Goal: Task Accomplishment & Management: Manage account settings

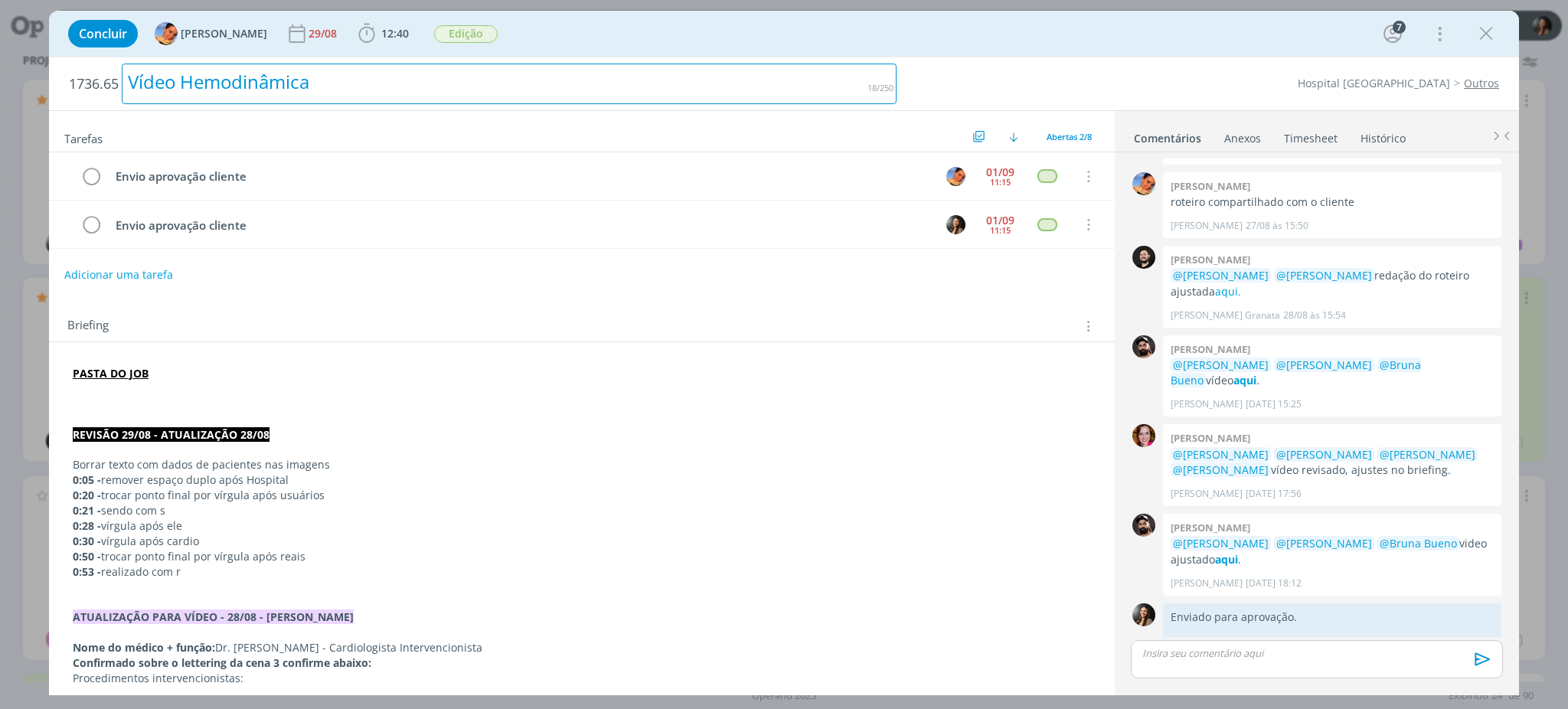
scroll to position [161, 0]
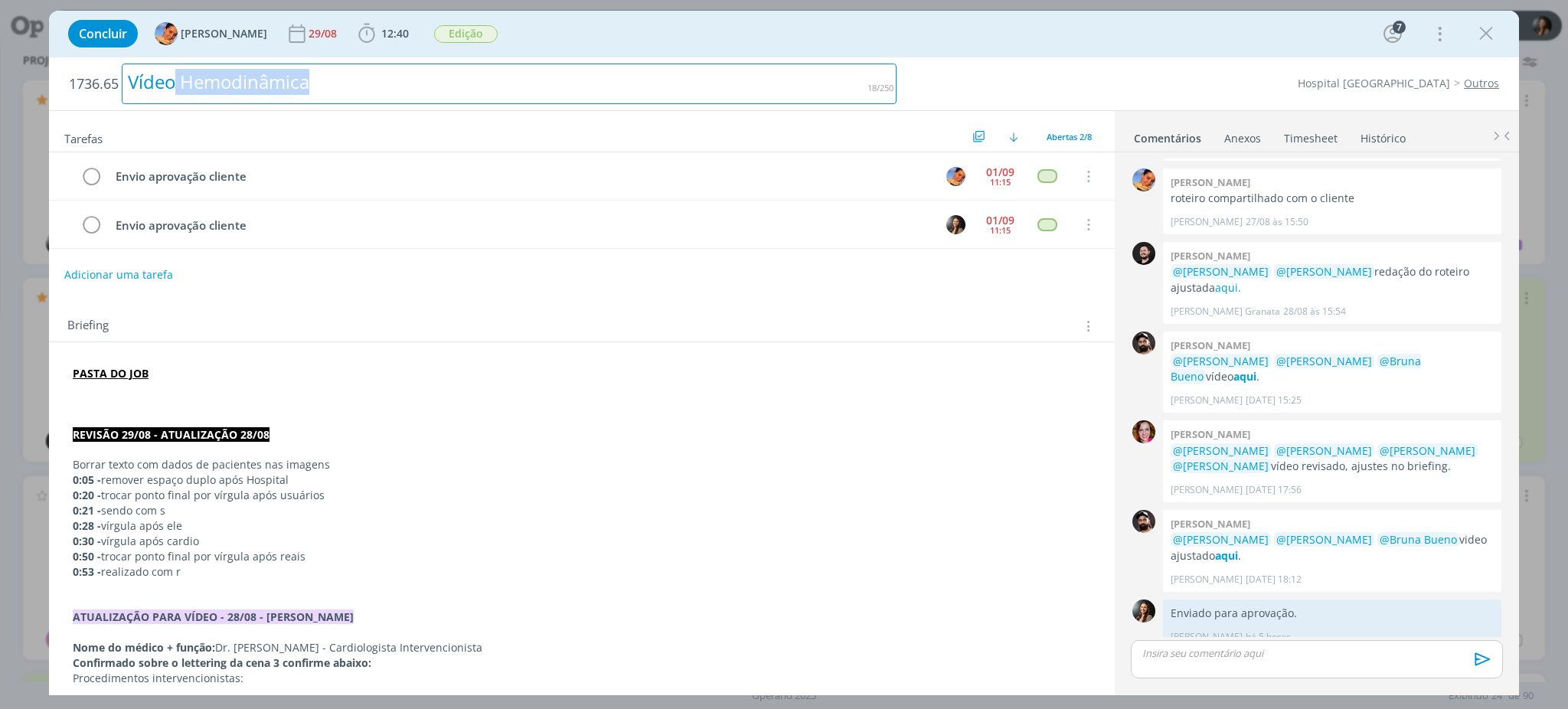
drag, startPoint x: 324, startPoint y: 93, endPoint x: 179, endPoint y: 100, distance: 145.2
click at [177, 99] on div "Vídeo Hemodinâmica" at bounding box center [509, 84] width 775 height 40
copy div "Hemodinâmica"
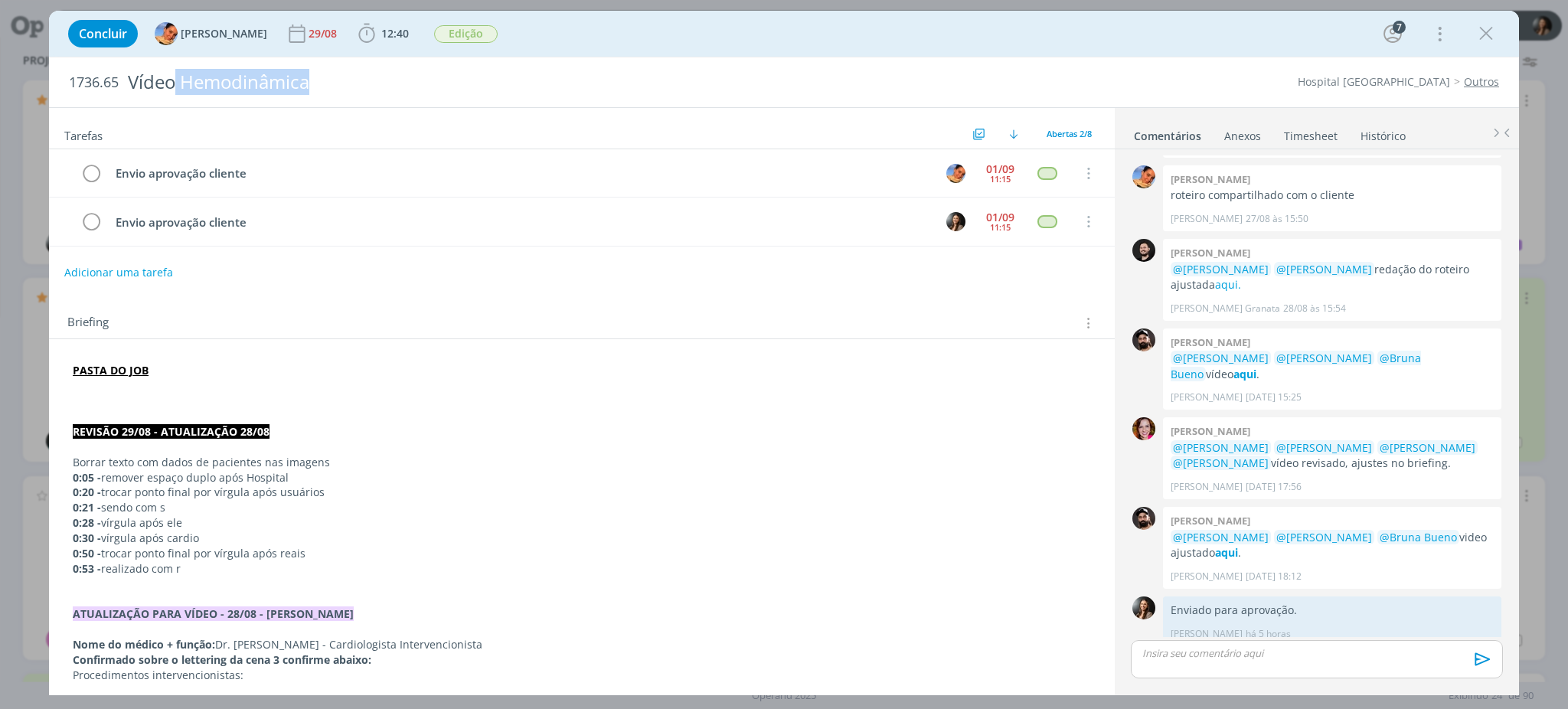
drag, startPoint x: 1486, startPoint y: 31, endPoint x: 919, endPoint y: 594, distance: 799.0
click at [1486, 31] on icon "dialog" at bounding box center [1486, 33] width 23 height 23
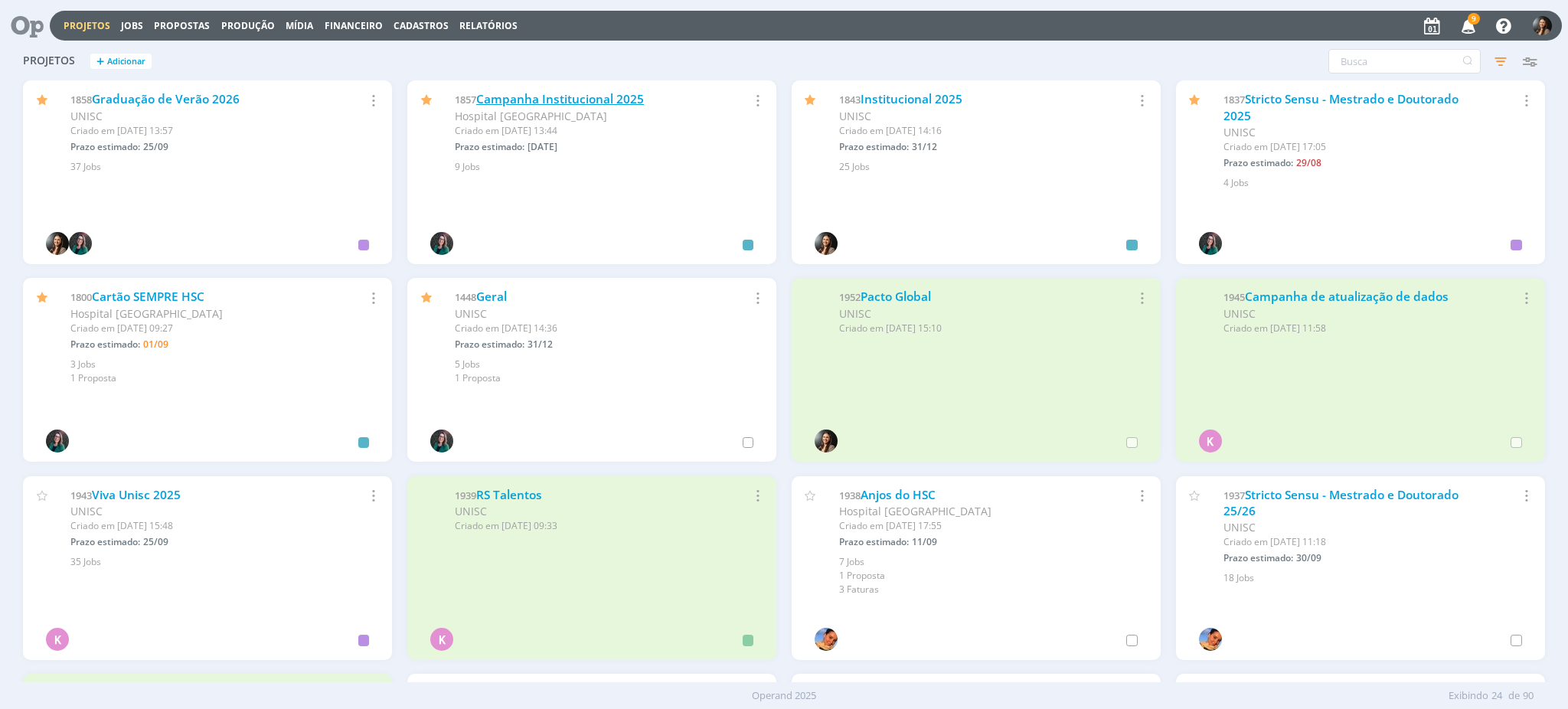
click at [596, 95] on link "Campanha Institucional 2025" at bounding box center [559, 99] width 167 height 16
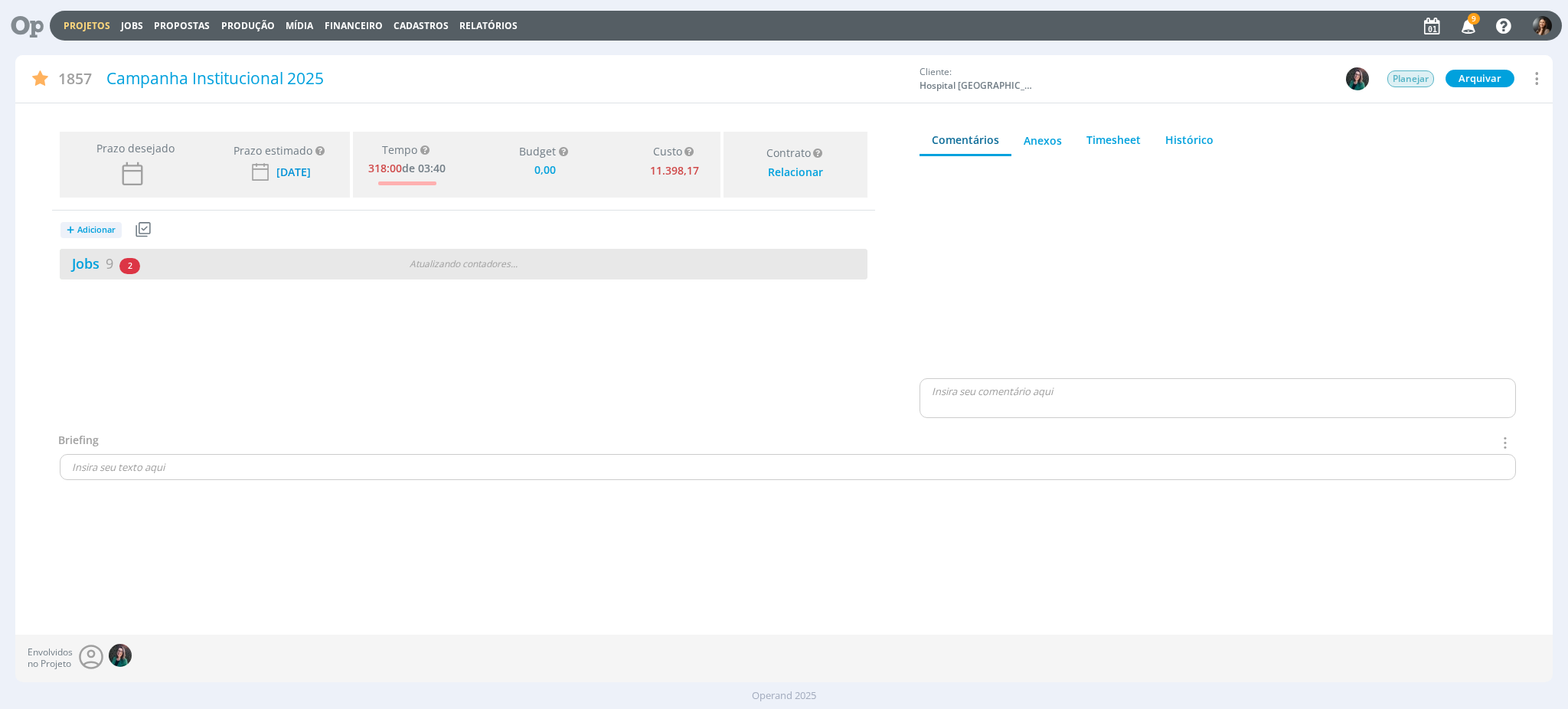
type input "0,00"
click at [275, 264] on div "Jobs 9 2 atrasados" at bounding box center [261, 264] width 403 height 21
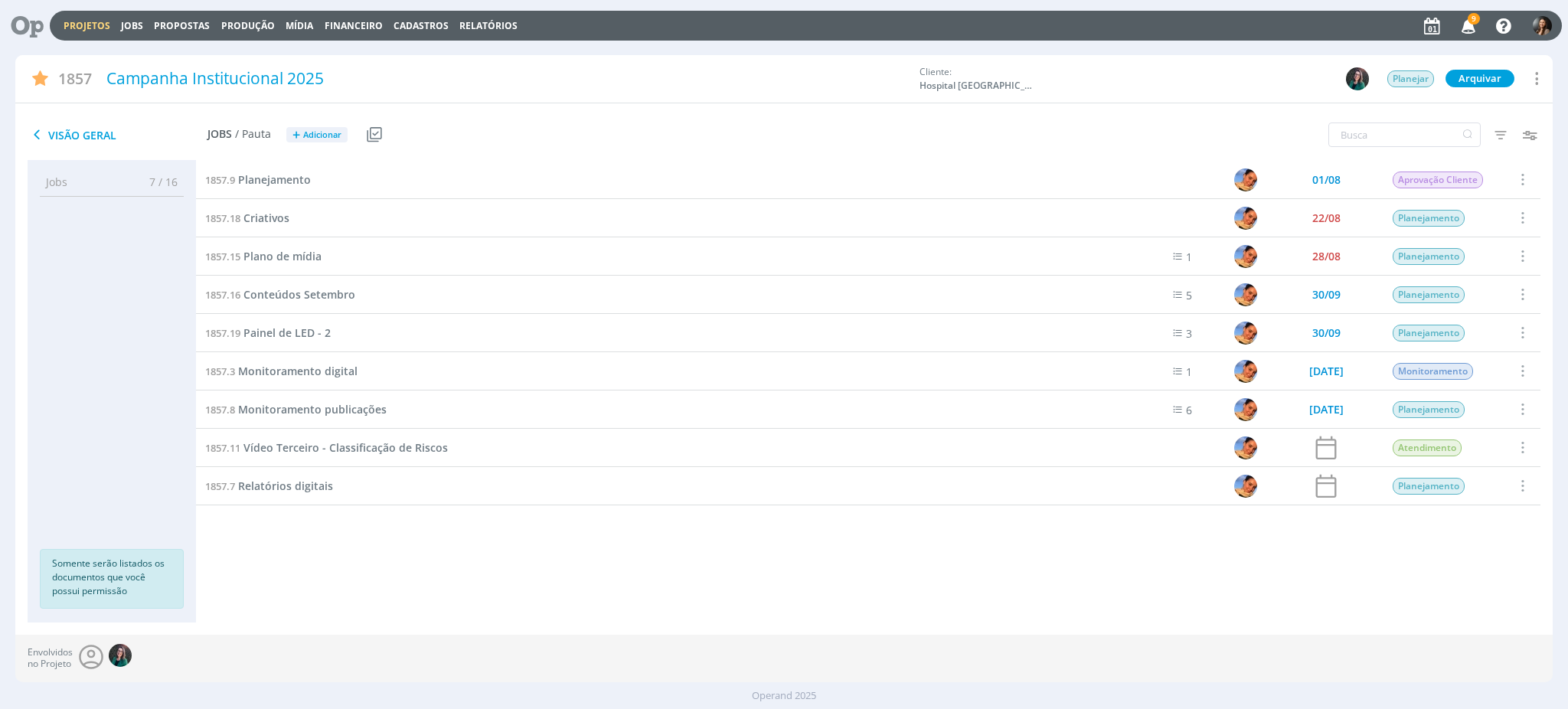
click at [71, 21] on link "Projetos" at bounding box center [87, 25] width 46 height 13
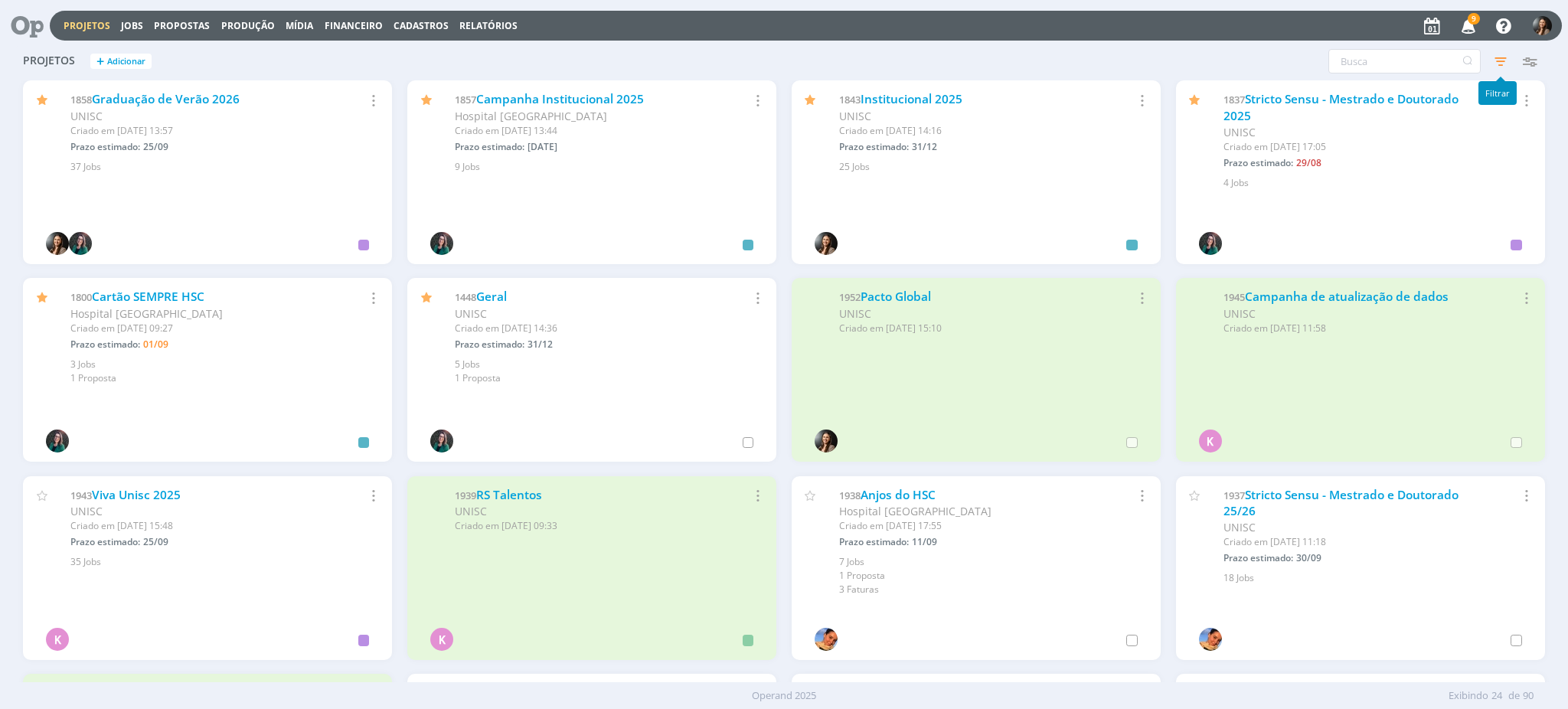
click at [1459, 18] on icon "button" at bounding box center [1469, 25] width 27 height 26
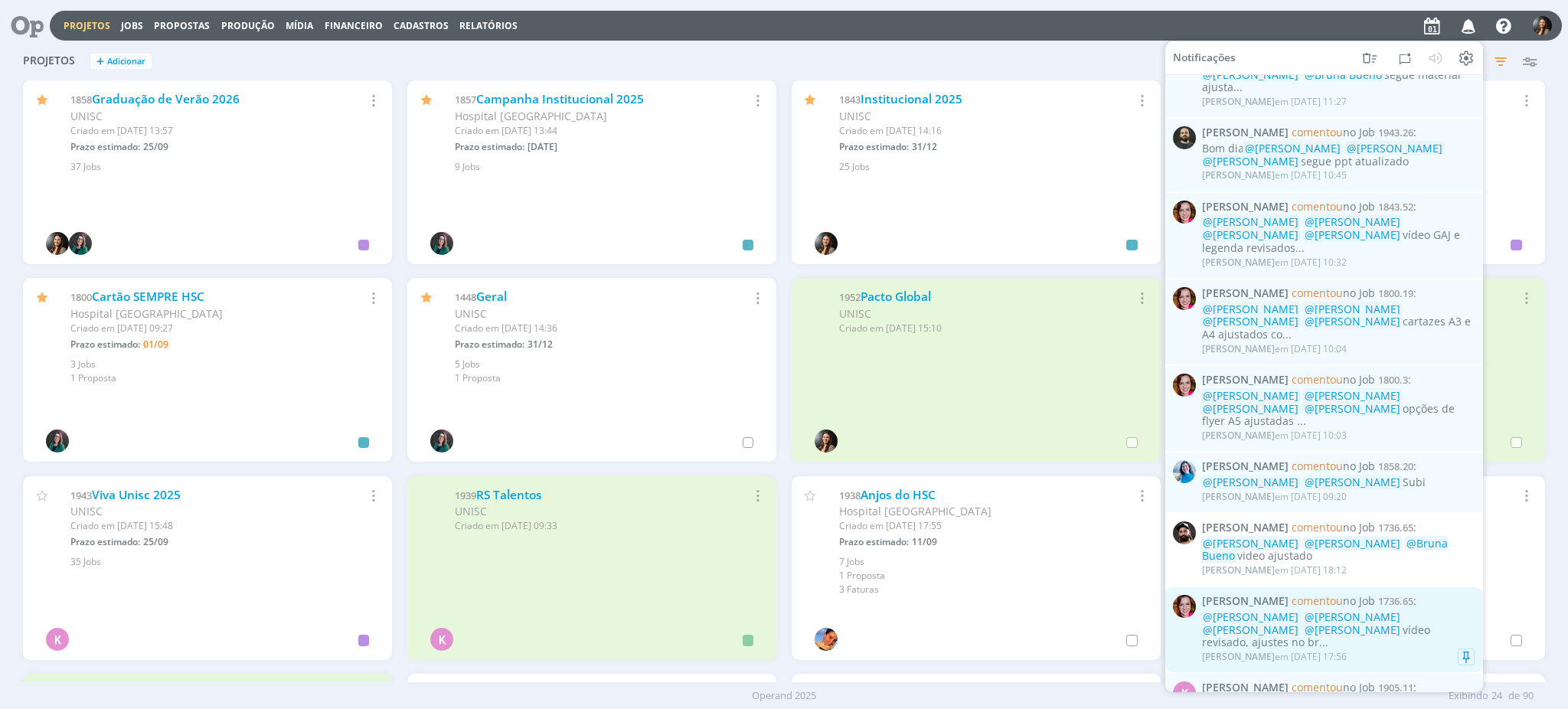
scroll to position [306, 0]
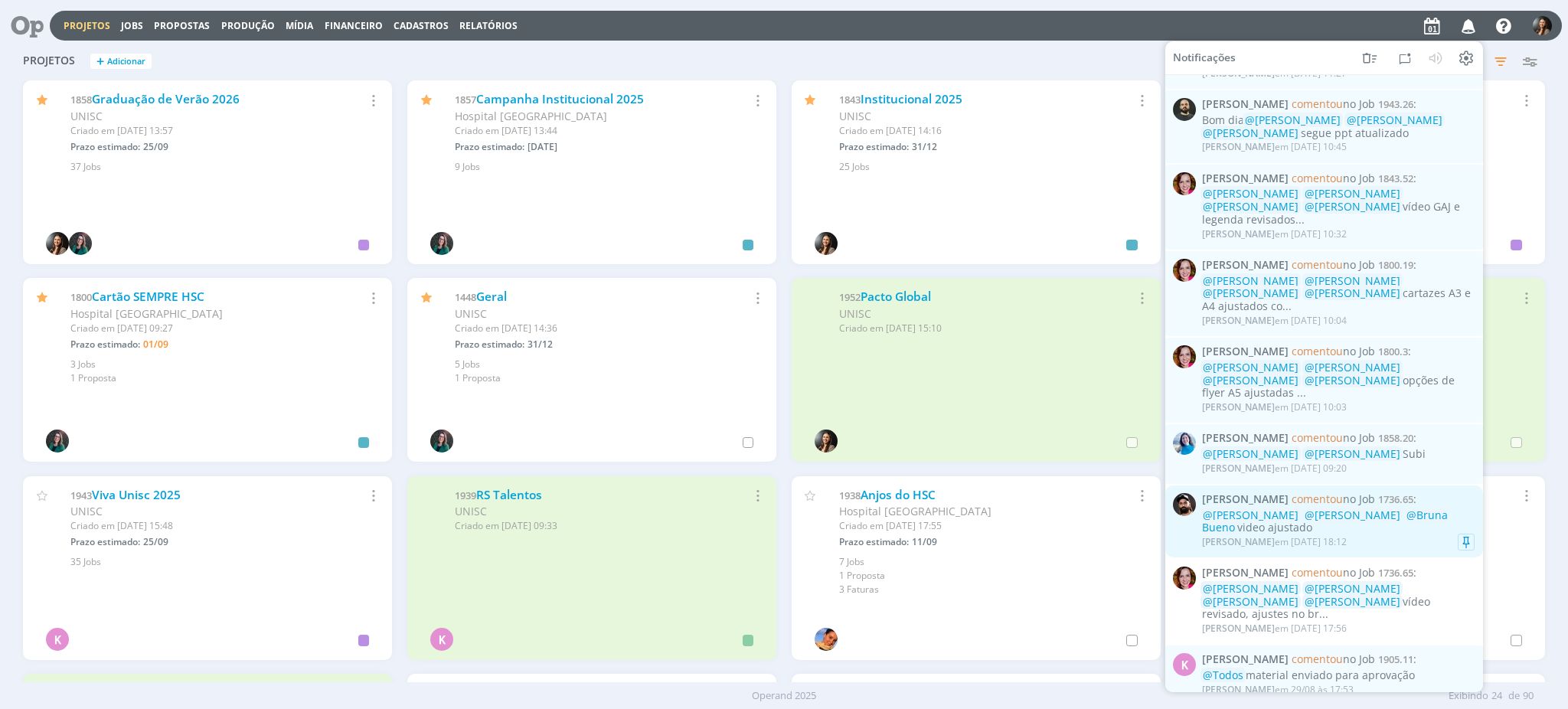
click at [1381, 535] on div "Bruno Gassen em 29/08 às 18:12" at bounding box center [1338, 542] width 273 height 15
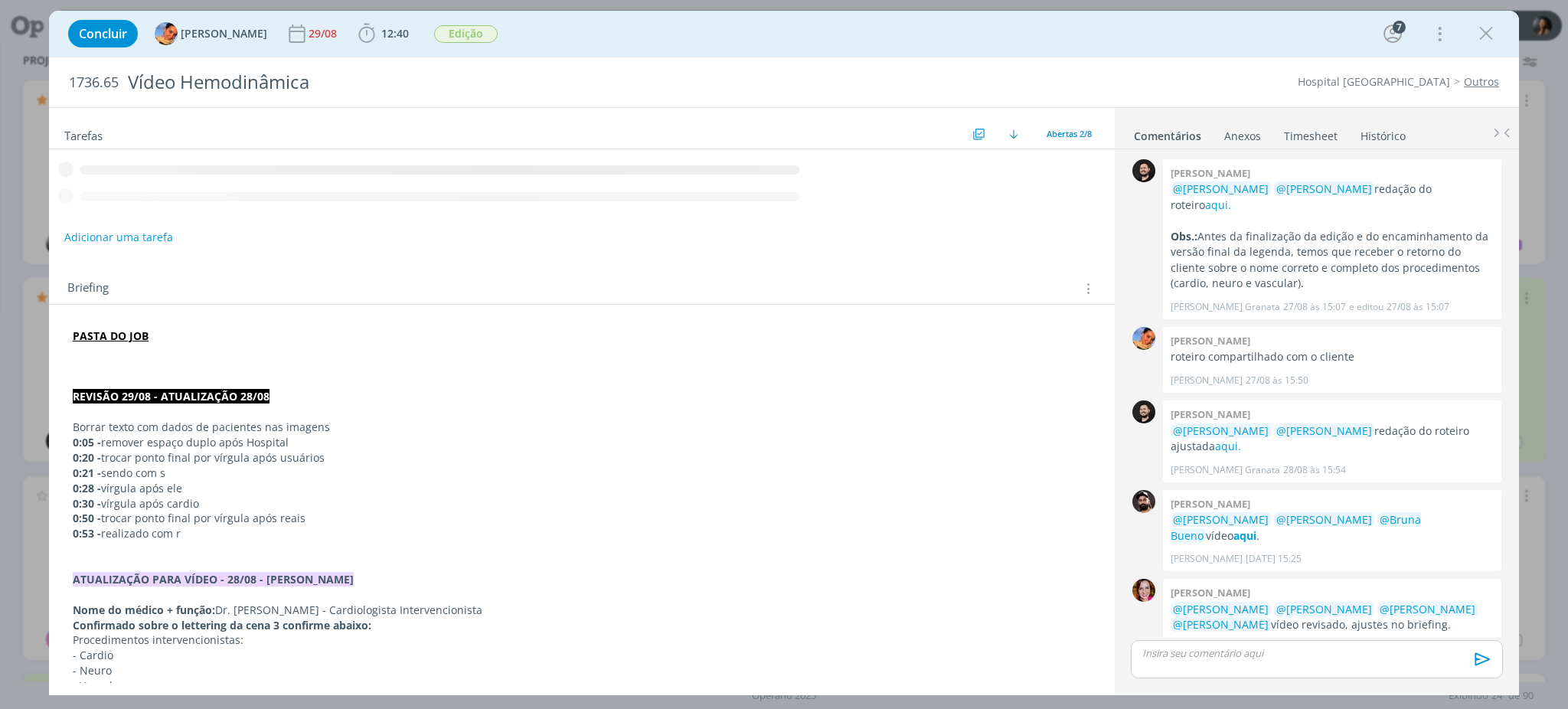
scroll to position [158, 0]
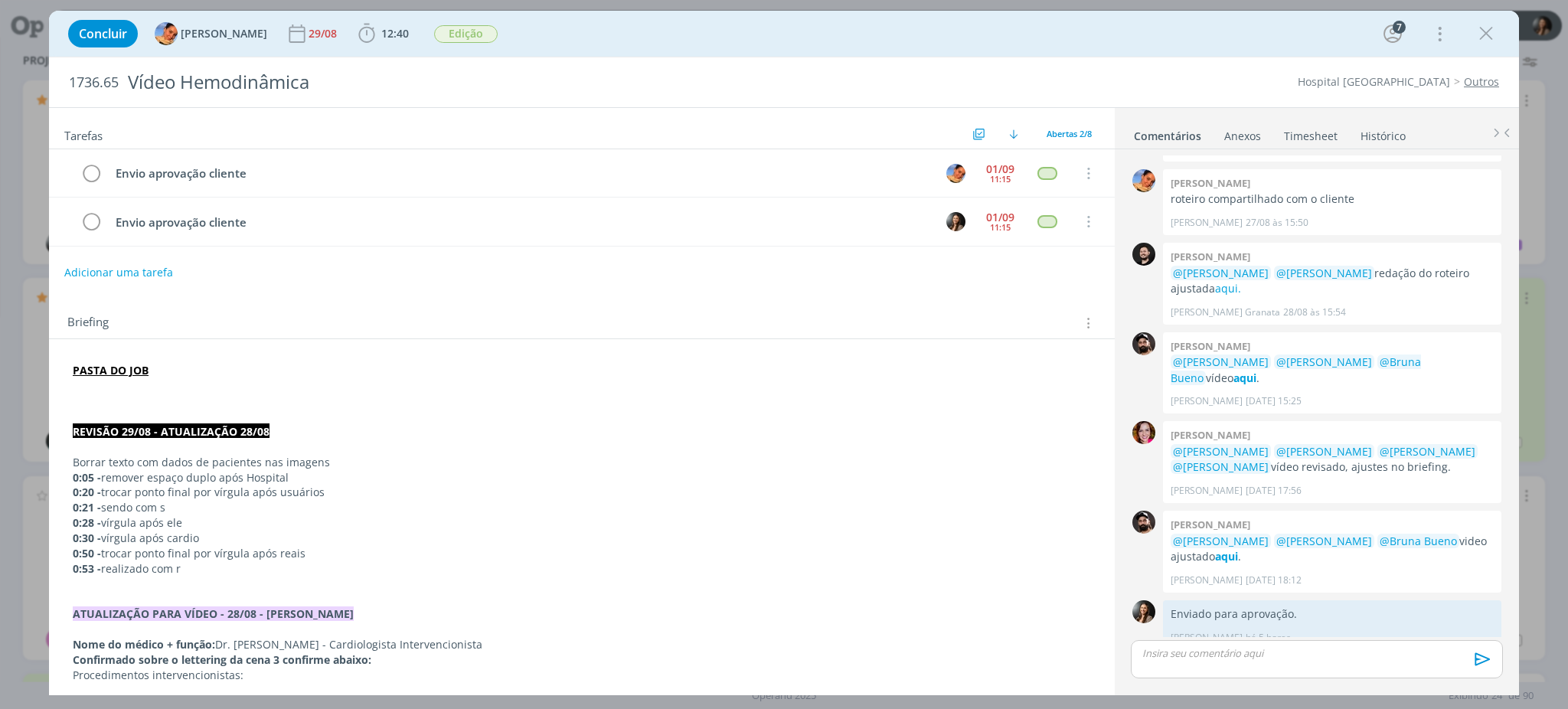
click at [1480, 77] on link "Outros" at bounding box center [1481, 82] width 35 height 15
click at [91, 179] on icon "dialog" at bounding box center [91, 174] width 21 height 23
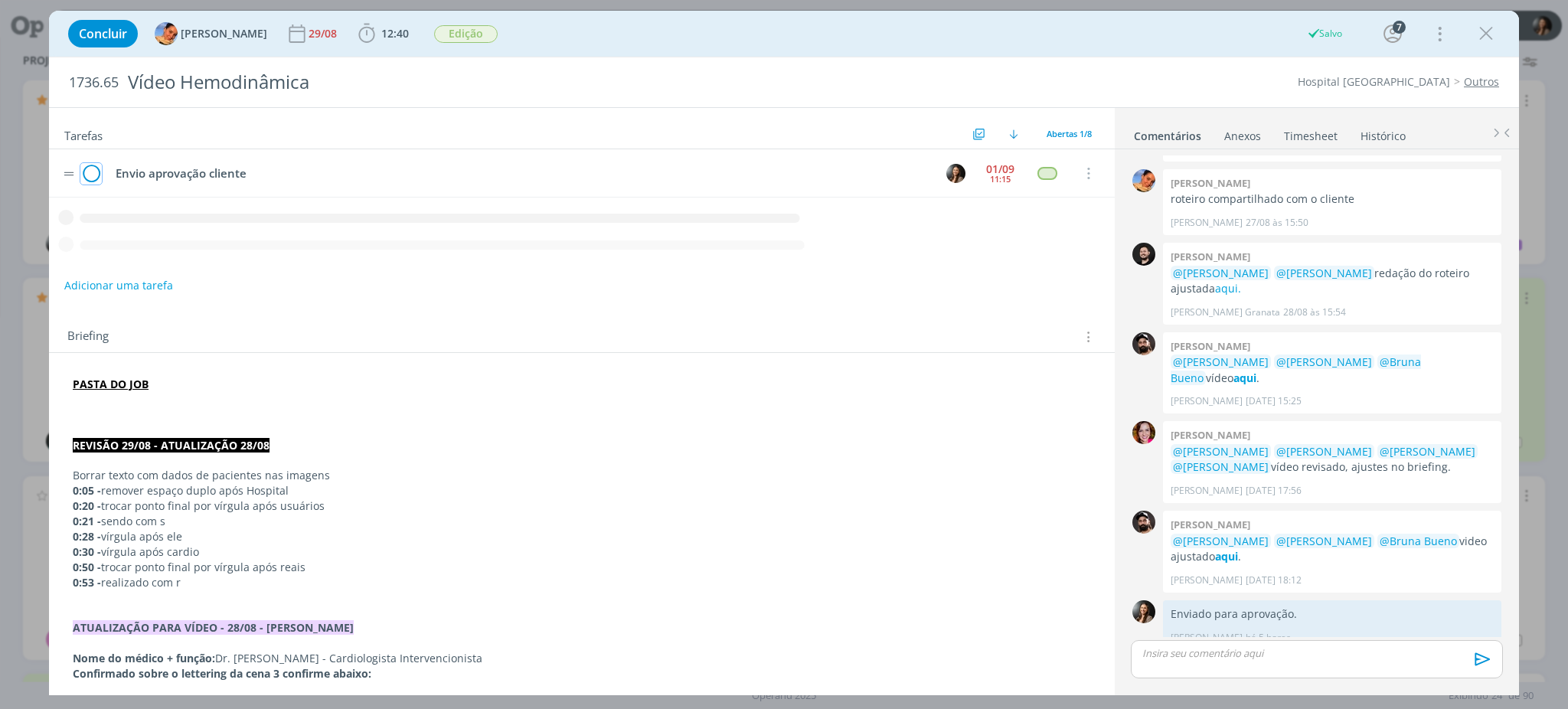
click at [82, 166] on icon "dialog" at bounding box center [91, 174] width 21 height 23
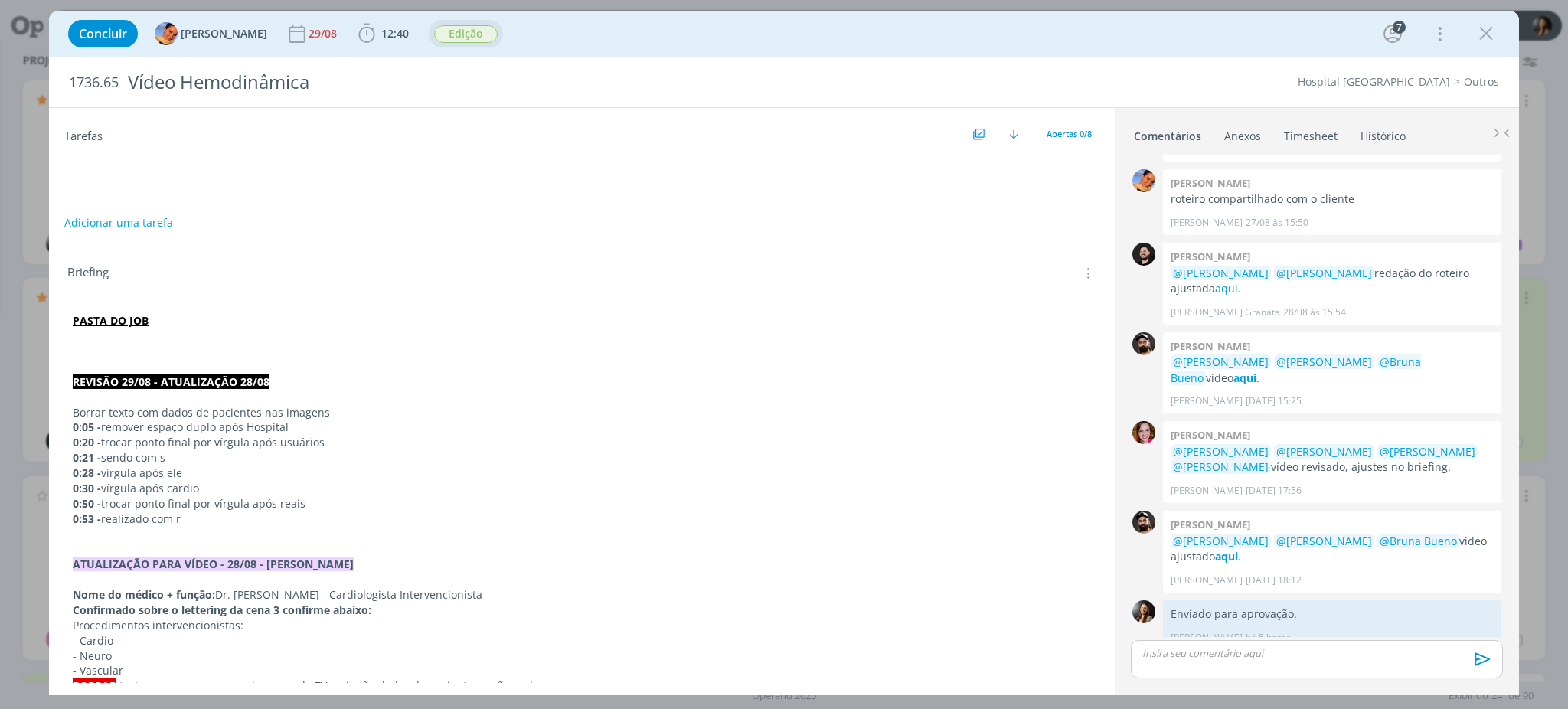
click at [469, 37] on span "Edição" at bounding box center [465, 34] width 64 height 18
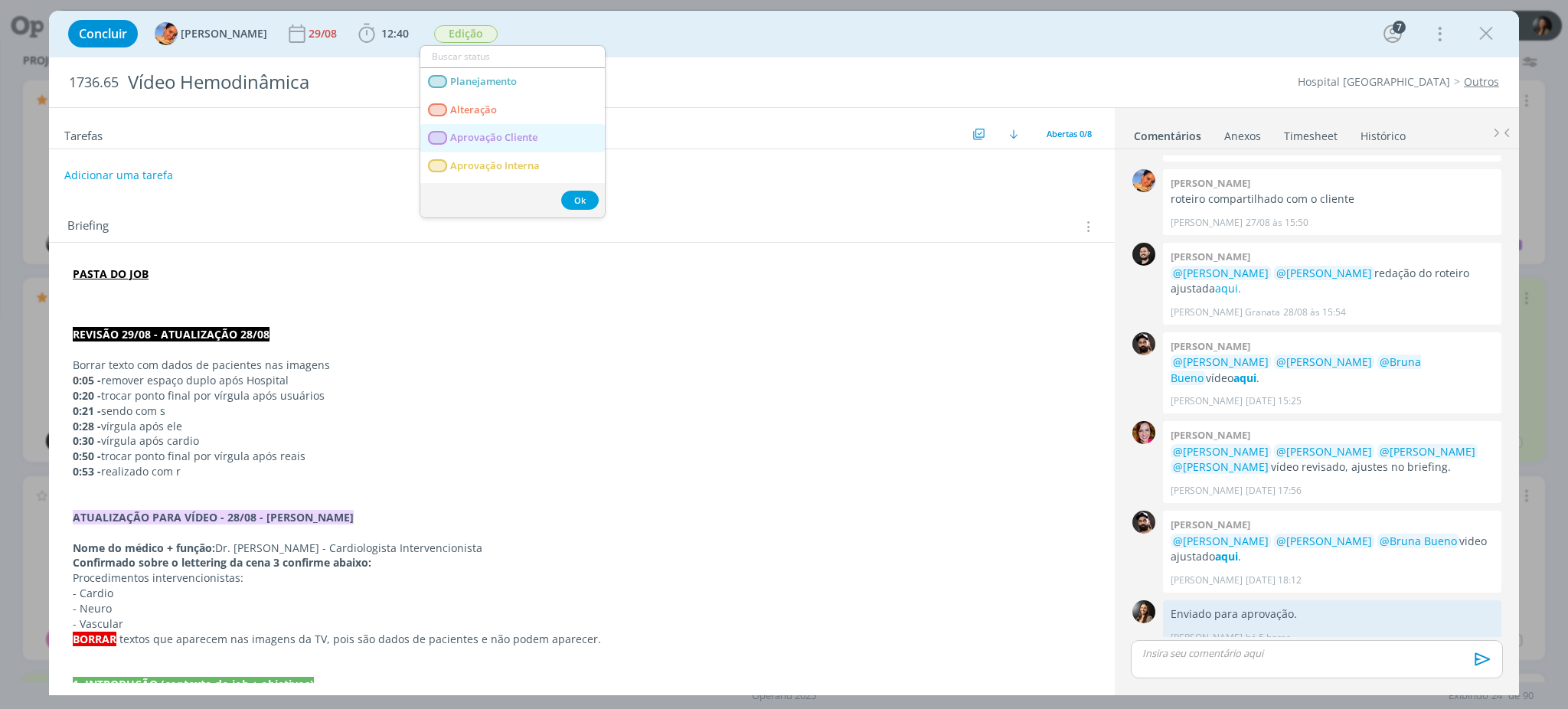
drag, startPoint x: 500, startPoint y: 130, endPoint x: 510, endPoint y: 122, distance: 12.8
click at [500, 131] on Cliente "Aprovação Cliente" at bounding box center [513, 138] width 185 height 28
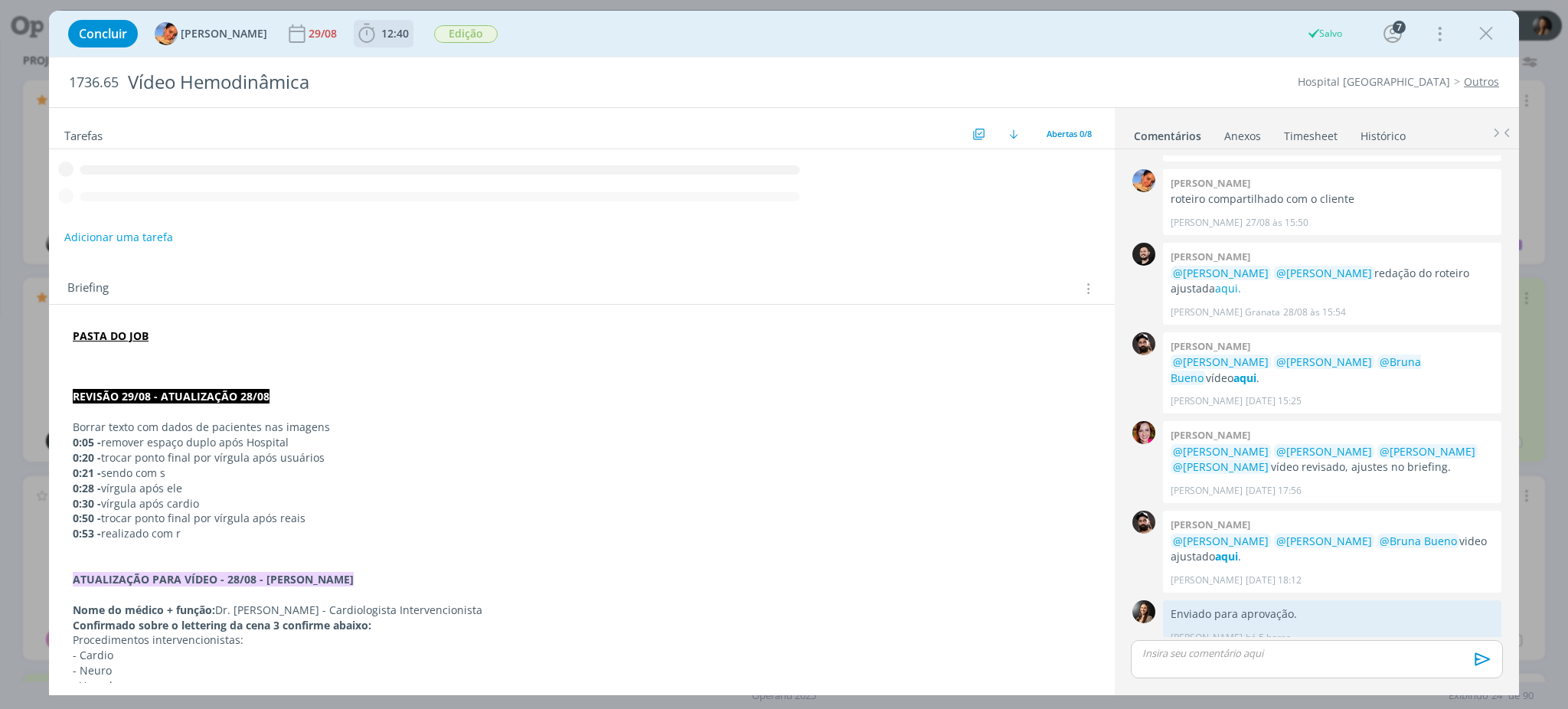
click at [355, 39] on icon "dialog" at bounding box center [366, 33] width 23 height 23
click at [475, 58] on div "Iniciar Apontar" at bounding box center [453, 67] width 197 height 39
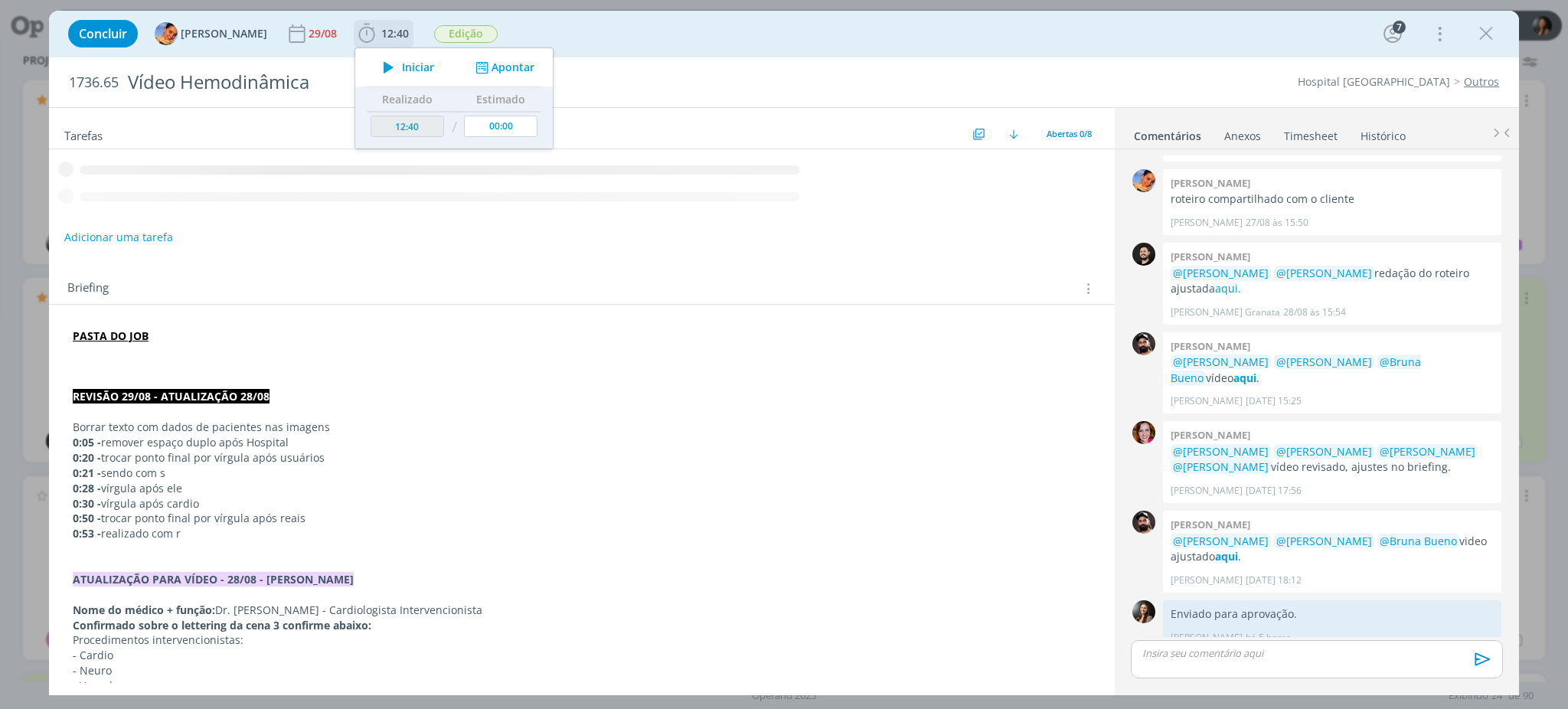
click at [488, 69] on button "Apontar" at bounding box center [503, 67] width 64 height 16
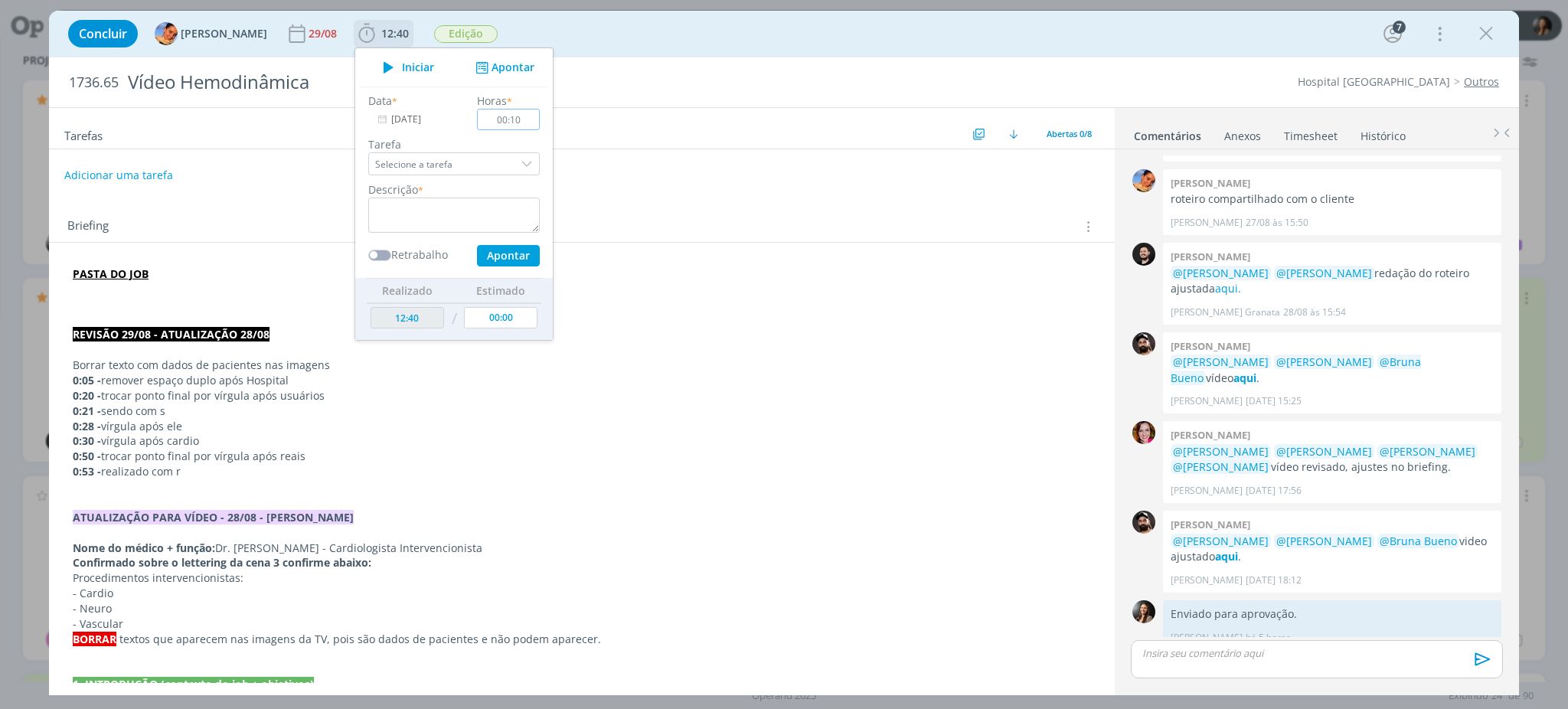
type input "00:10"
drag, startPoint x: 387, startPoint y: 225, endPoint x: 426, endPoint y: 190, distance: 52.4
click at [387, 224] on textarea "dialog" at bounding box center [454, 215] width 172 height 35
click at [515, 250] on button "Apontar" at bounding box center [508, 256] width 63 height 21
type textarea "Envio para aprovação"
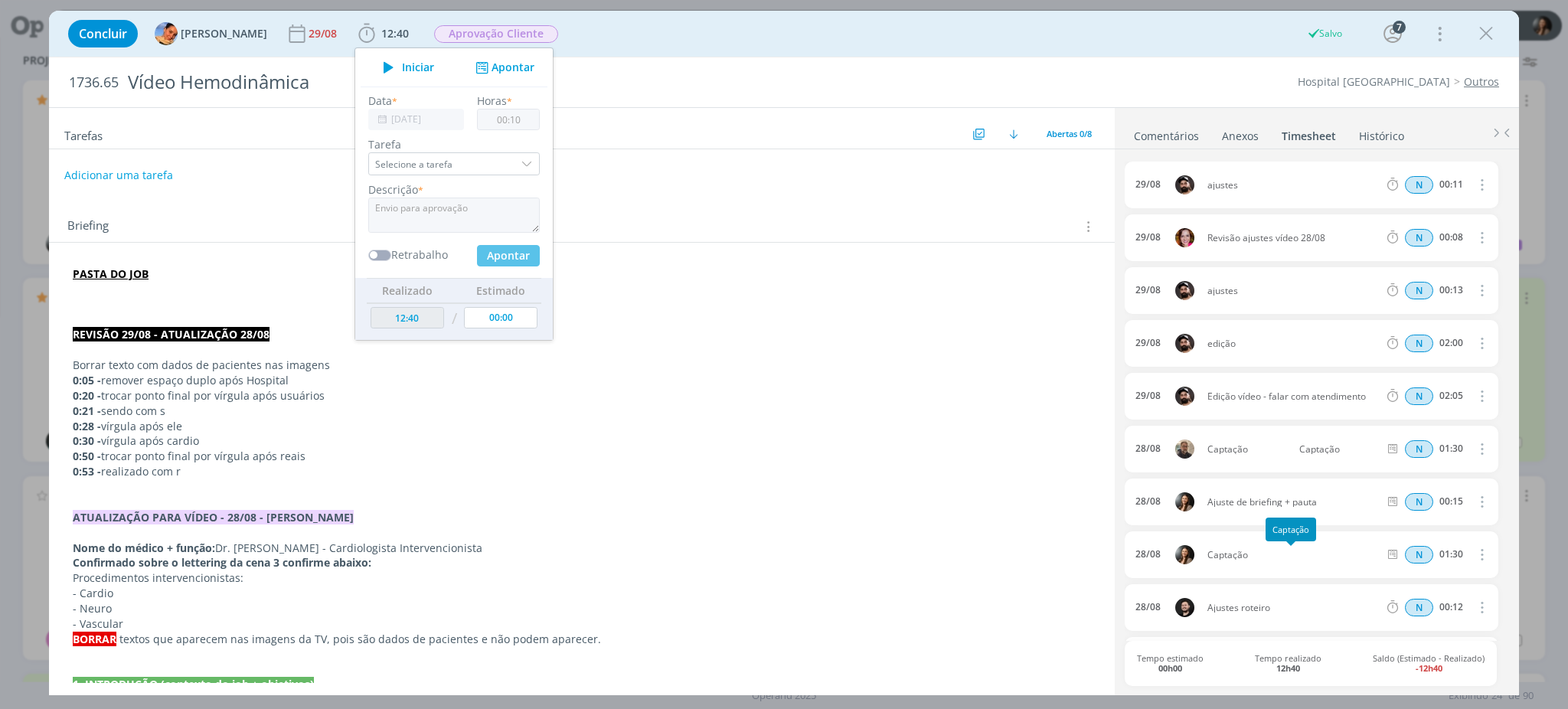
type input "12:50"
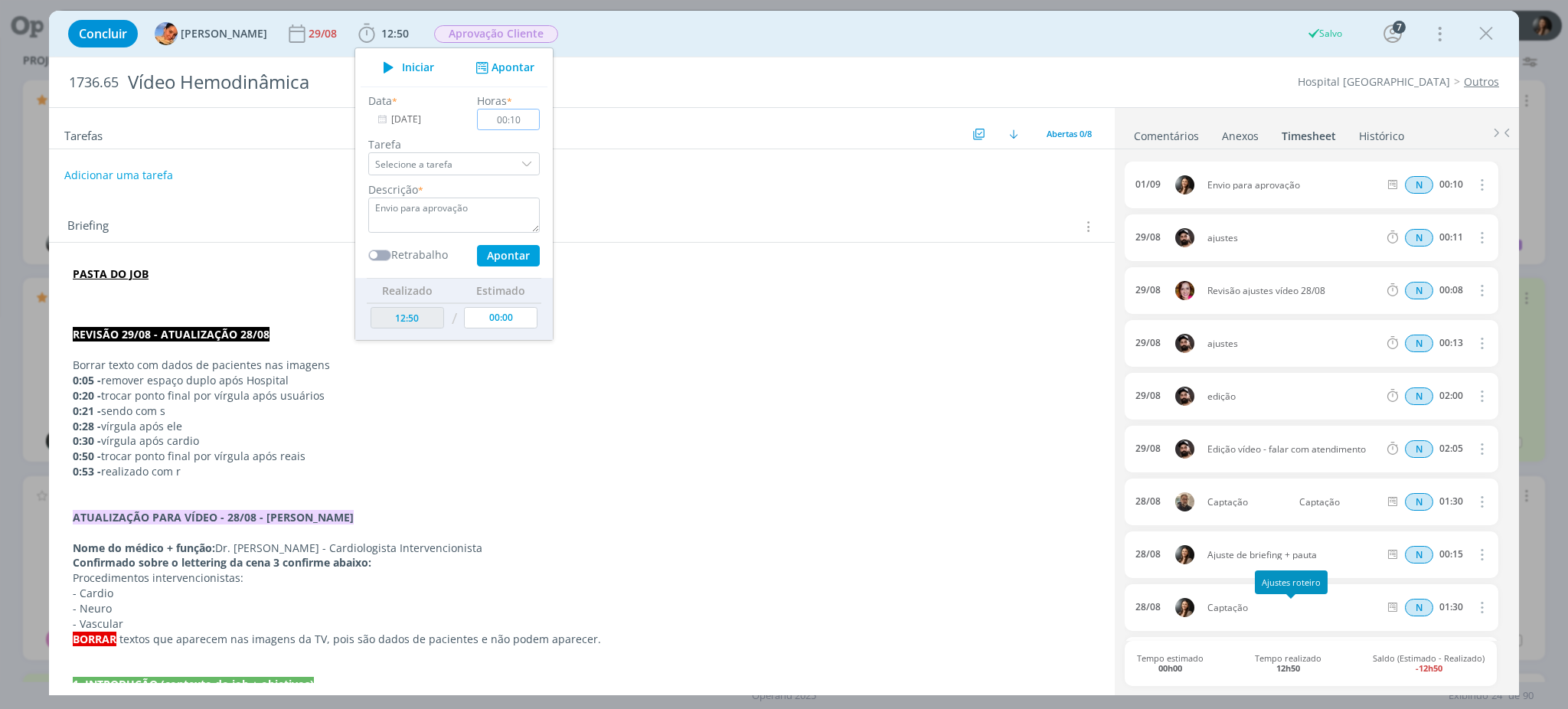
type input "00:00"
click at [1176, 136] on link "Comentários" at bounding box center [1167, 132] width 67 height 22
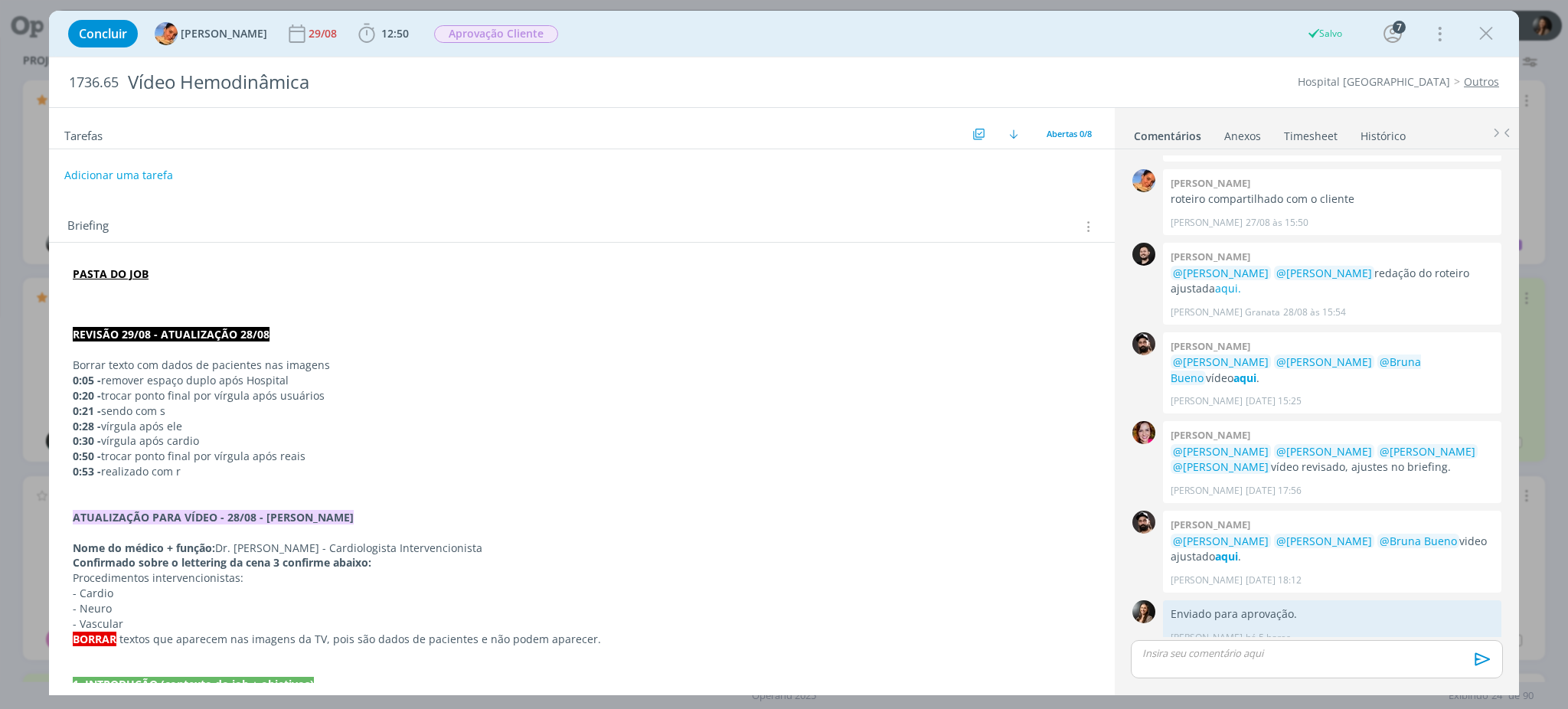
click at [1219, 661] on div "dialog" at bounding box center [1316, 659] width 372 height 39
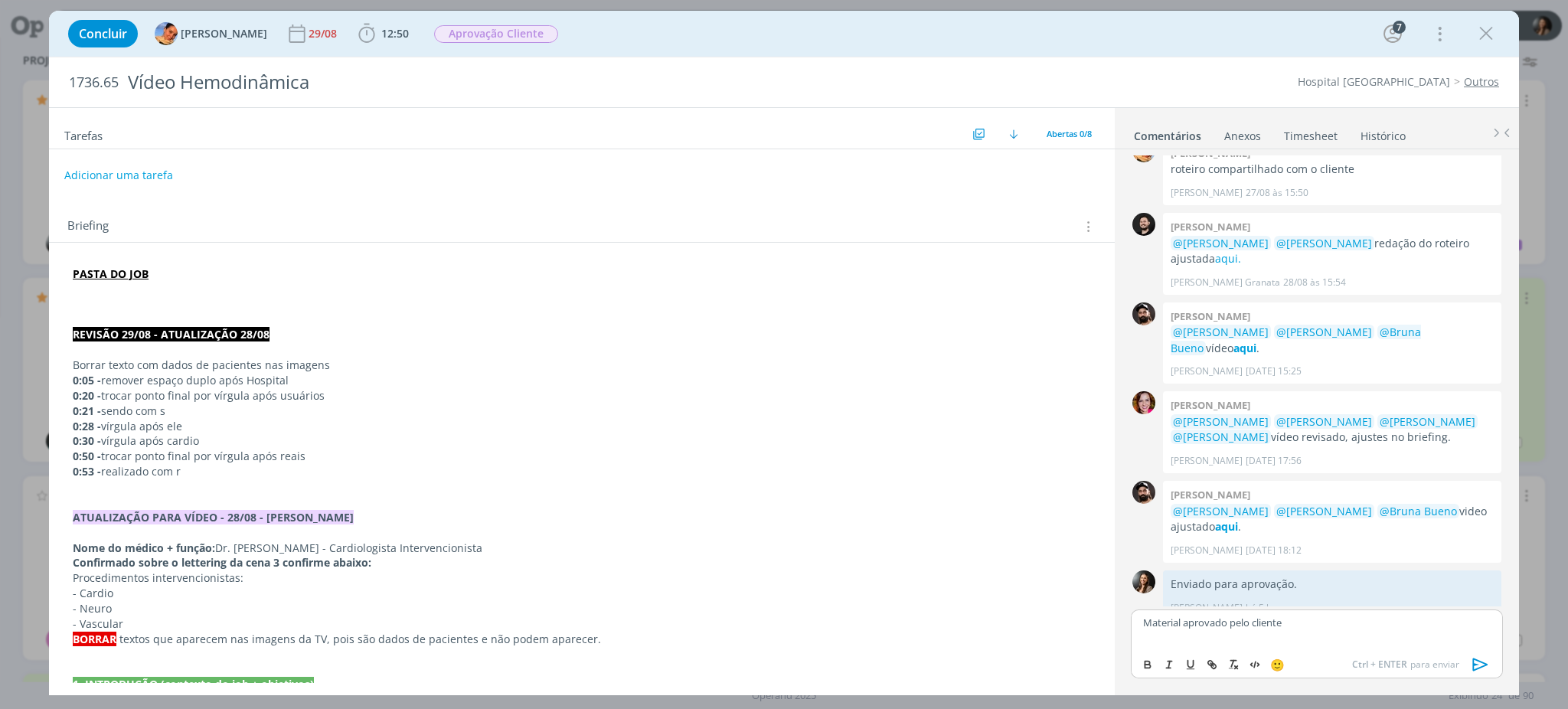
drag, startPoint x: 1482, startPoint y: 664, endPoint x: 1472, endPoint y: 664, distance: 10.0
click at [1480, 663] on icon "dialog" at bounding box center [1480, 664] width 23 height 23
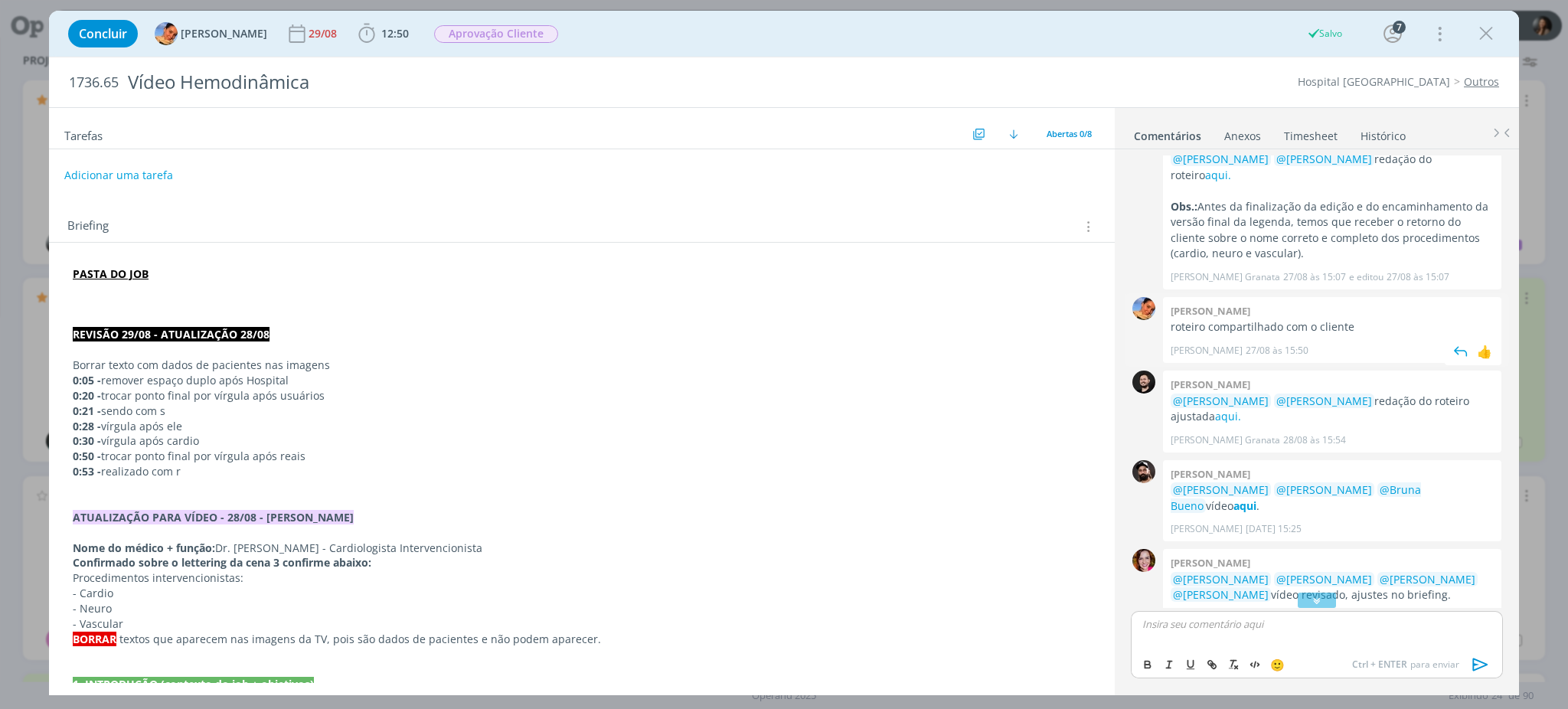
scroll to position [0, 0]
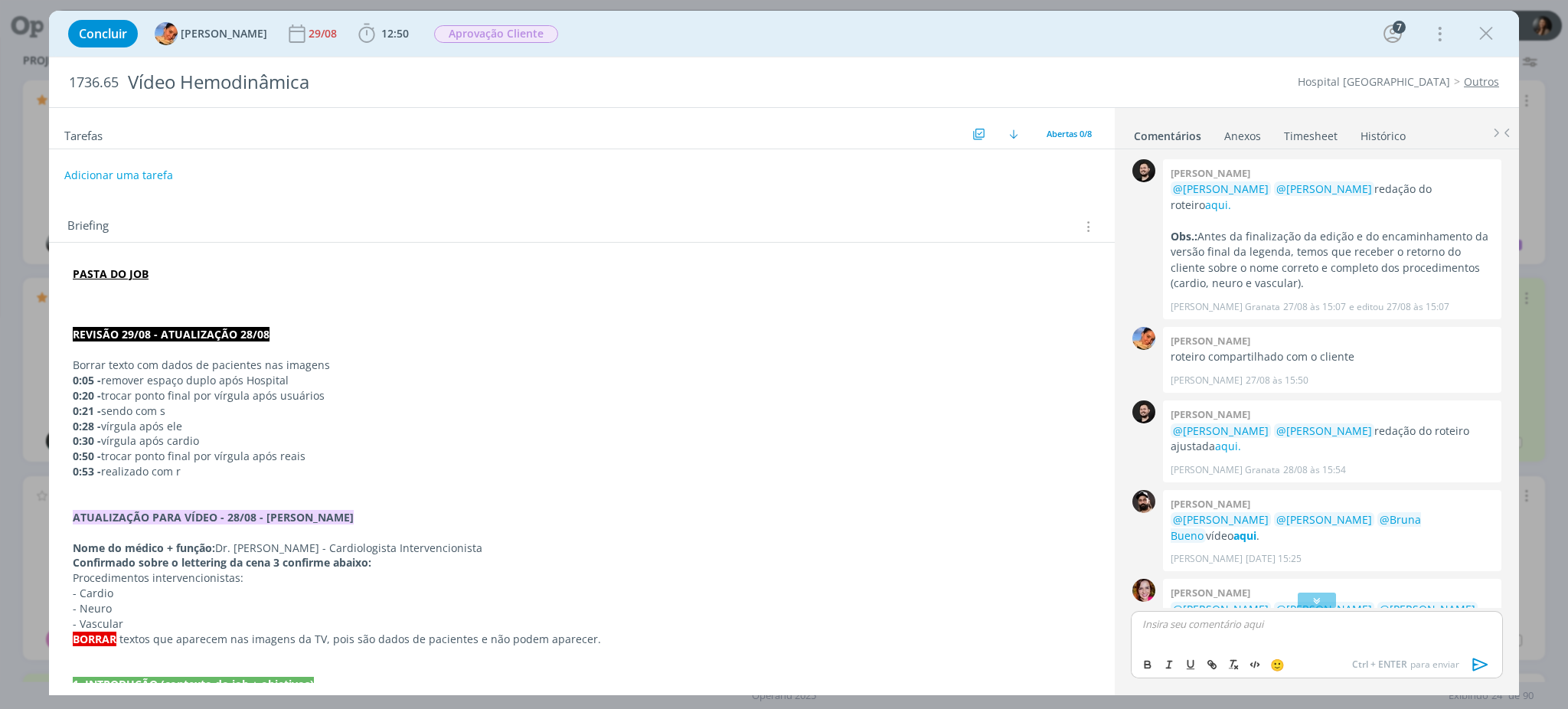
click at [107, 274] on strong "PASTA DO JOB" at bounding box center [110, 273] width 75 height 15
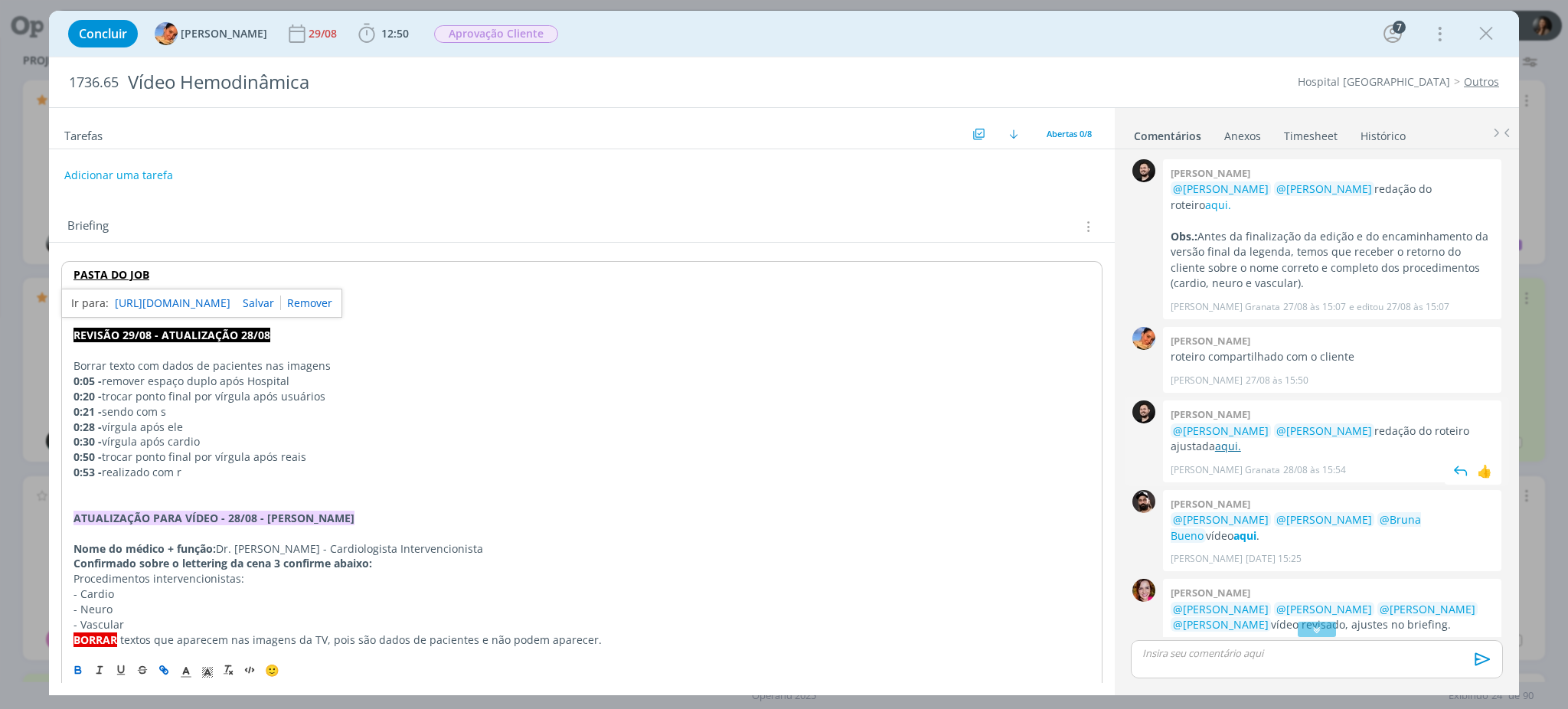
click at [1215, 439] on link "aqui." at bounding box center [1228, 446] width 26 height 15
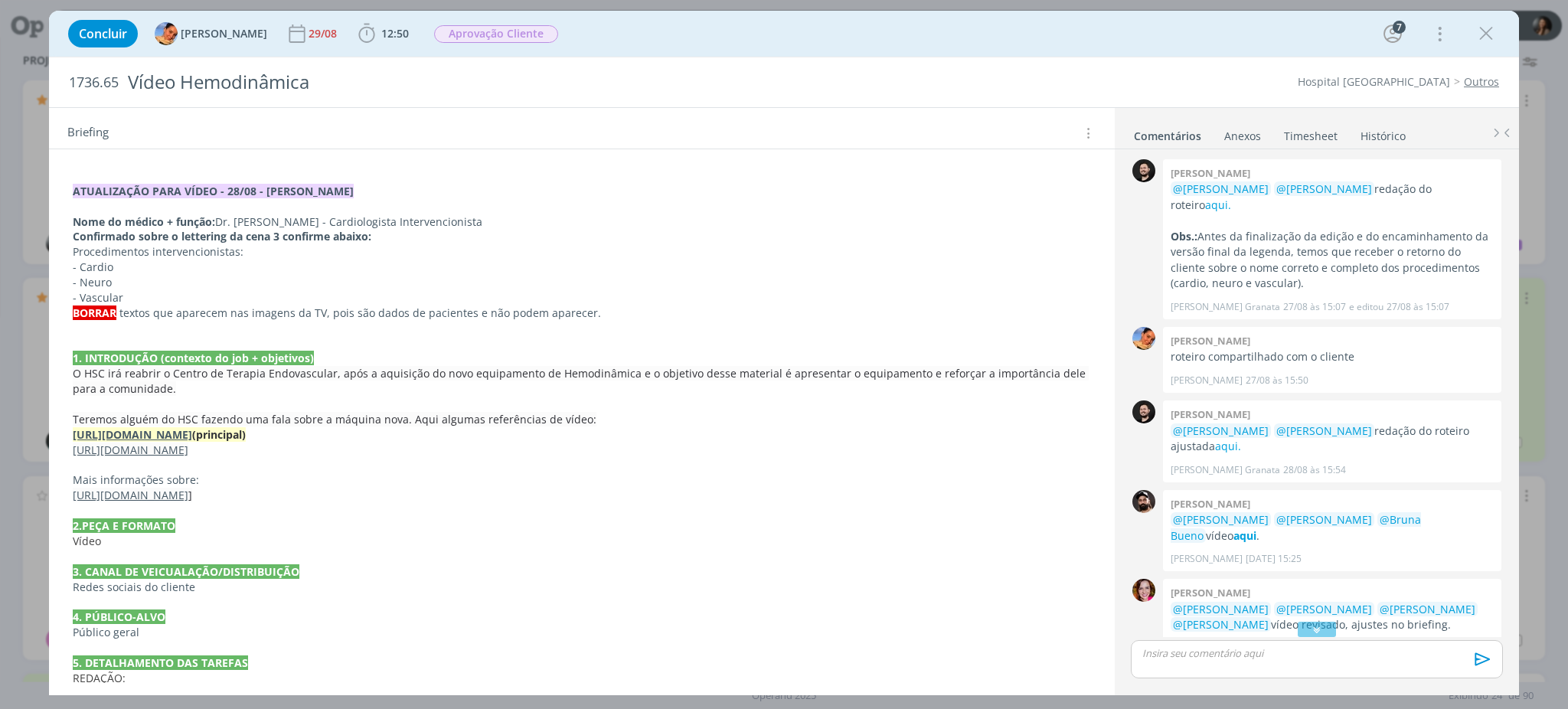
scroll to position [354, 0]
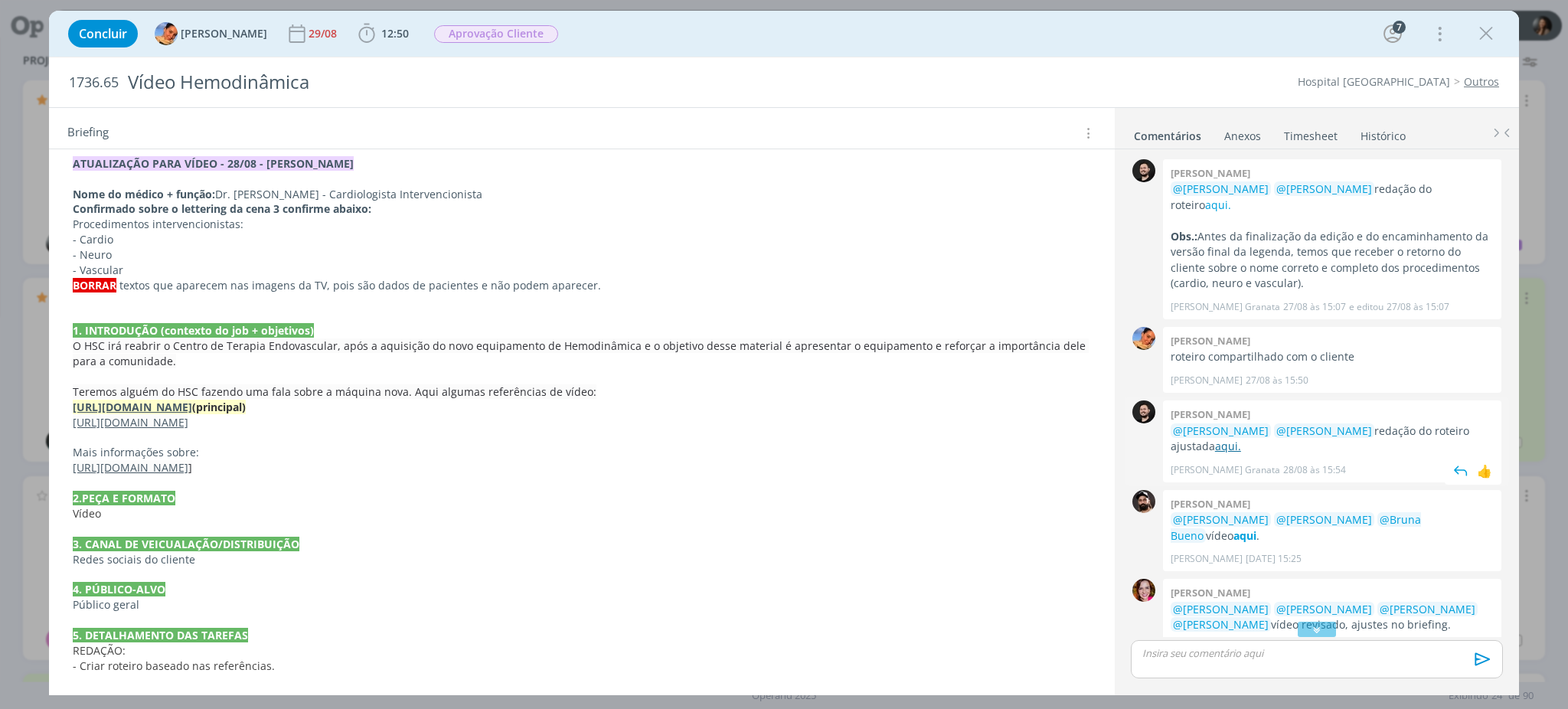
click at [1215, 439] on link "aqui." at bounding box center [1228, 446] width 26 height 15
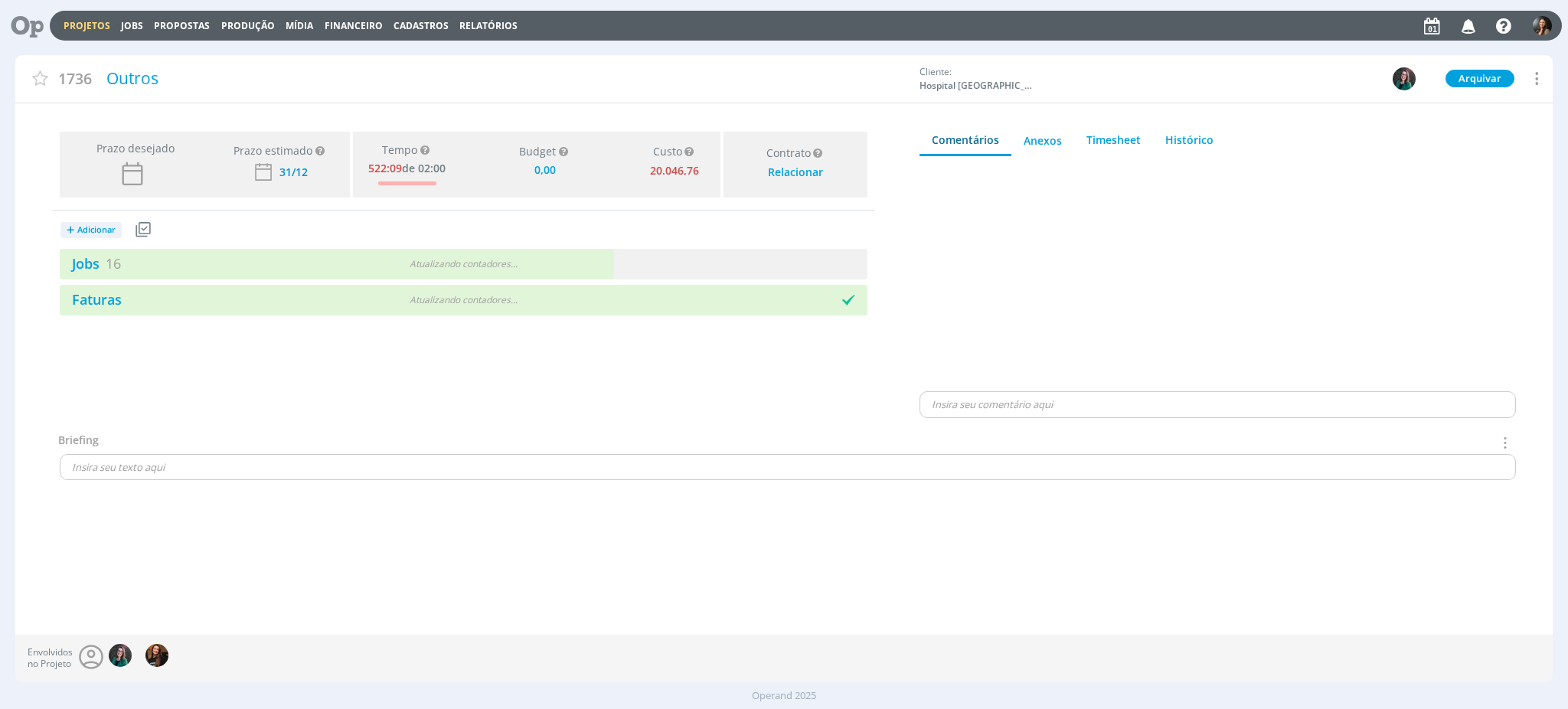
type input "0,00"
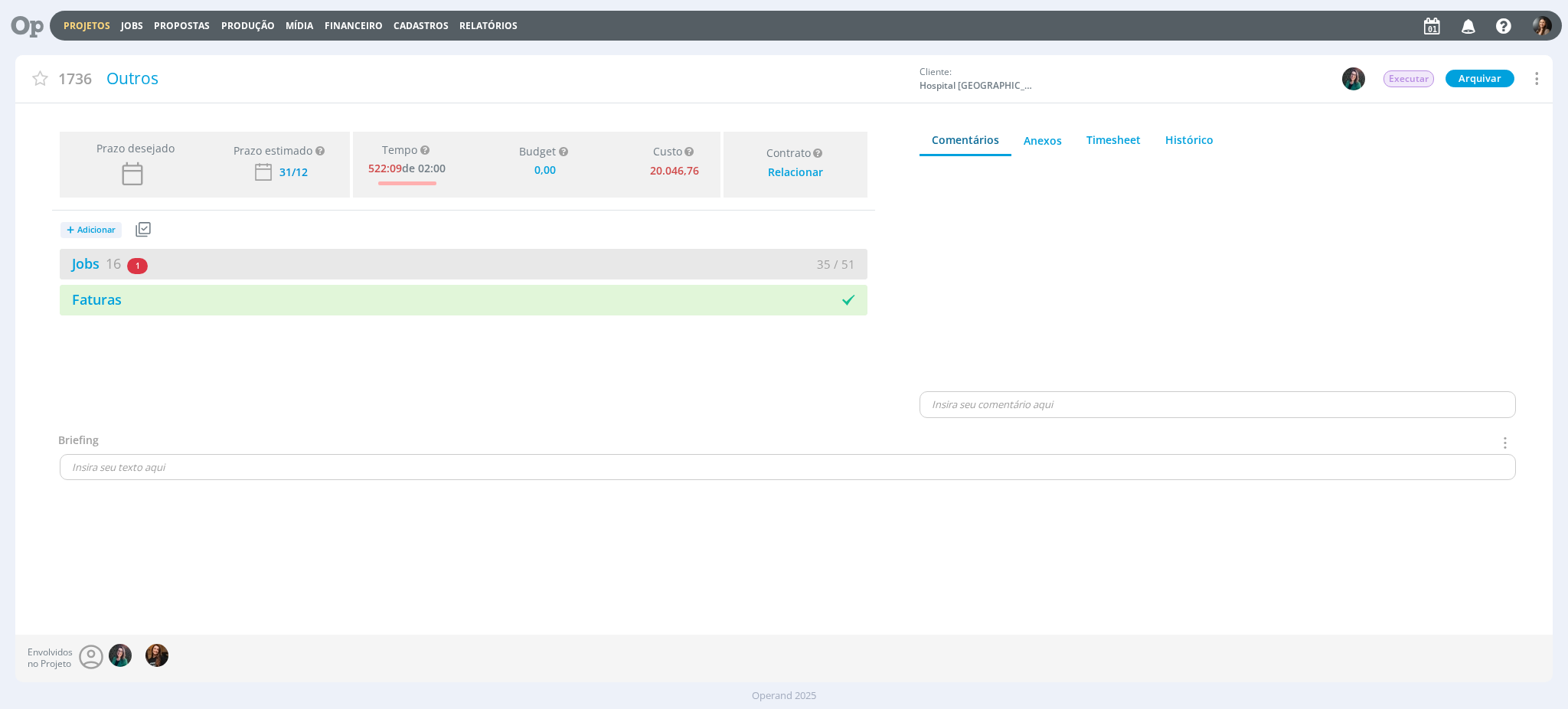
click at [635, 275] on div "Jobs 16 1 atrasado 35 / 51" at bounding box center [464, 264] width 808 height 31
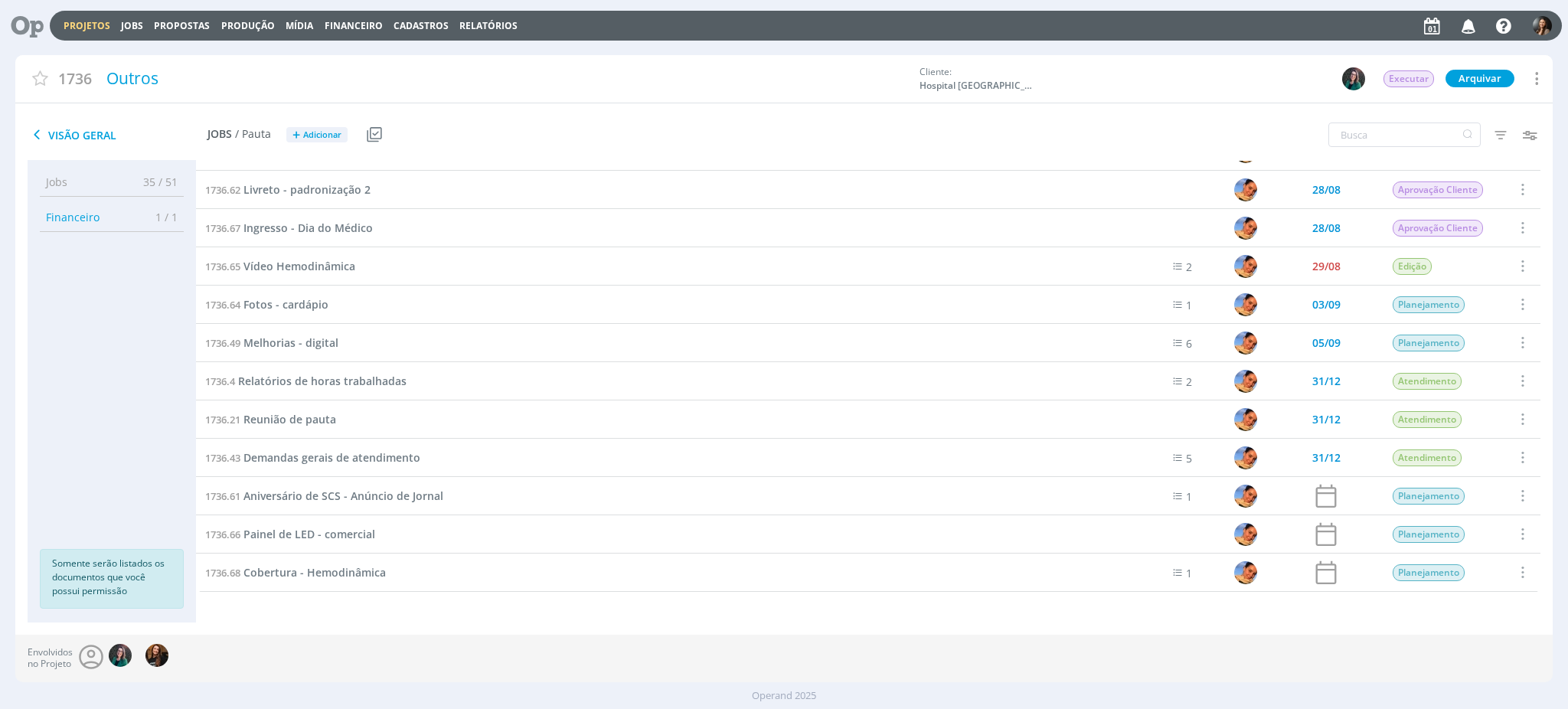
scroll to position [180, 0]
click at [326, 578] on span "Cobertura - Hemodinâmica" at bounding box center [315, 573] width 142 height 15
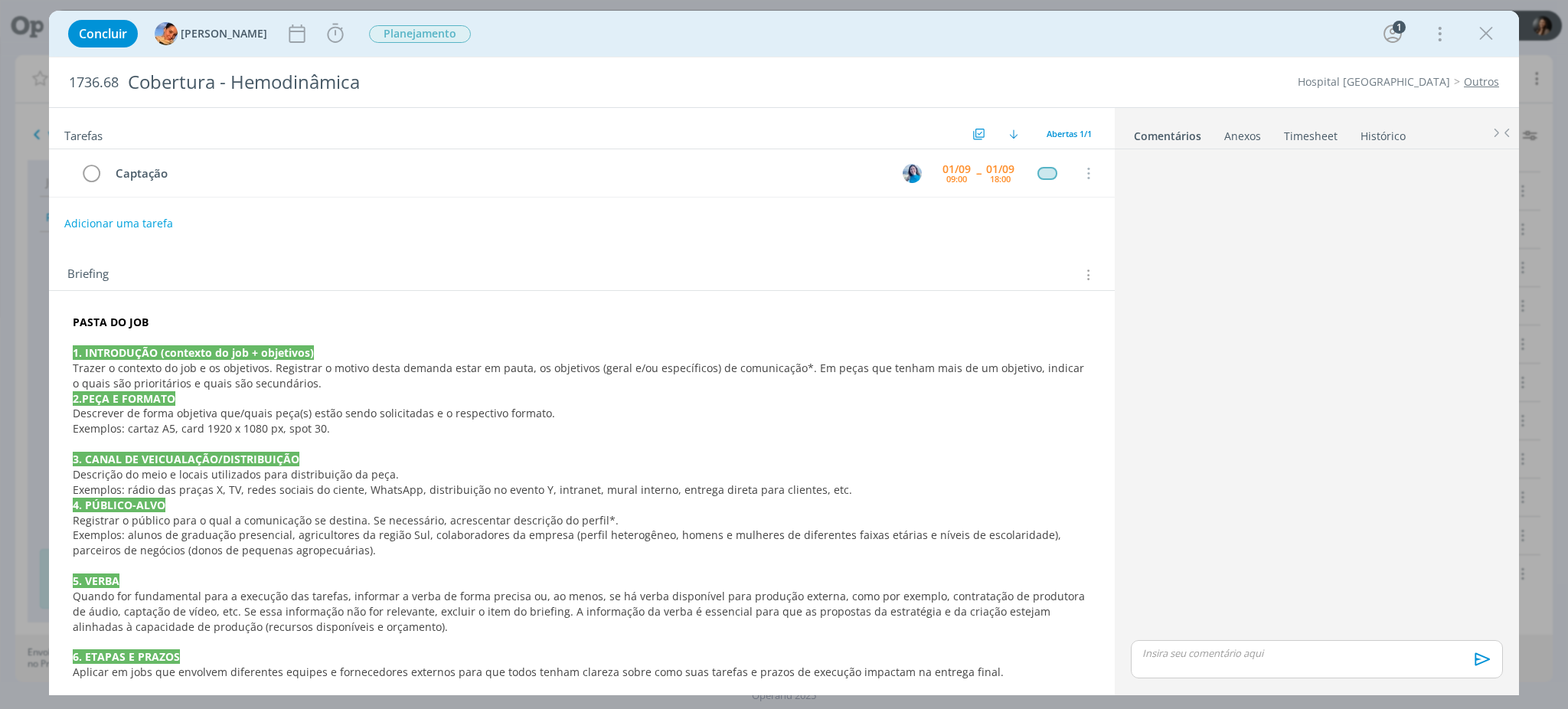
click at [1303, 135] on link "Timesheet" at bounding box center [1310, 132] width 55 height 22
click at [324, 28] on icon "dialog" at bounding box center [336, 33] width 23 height 23
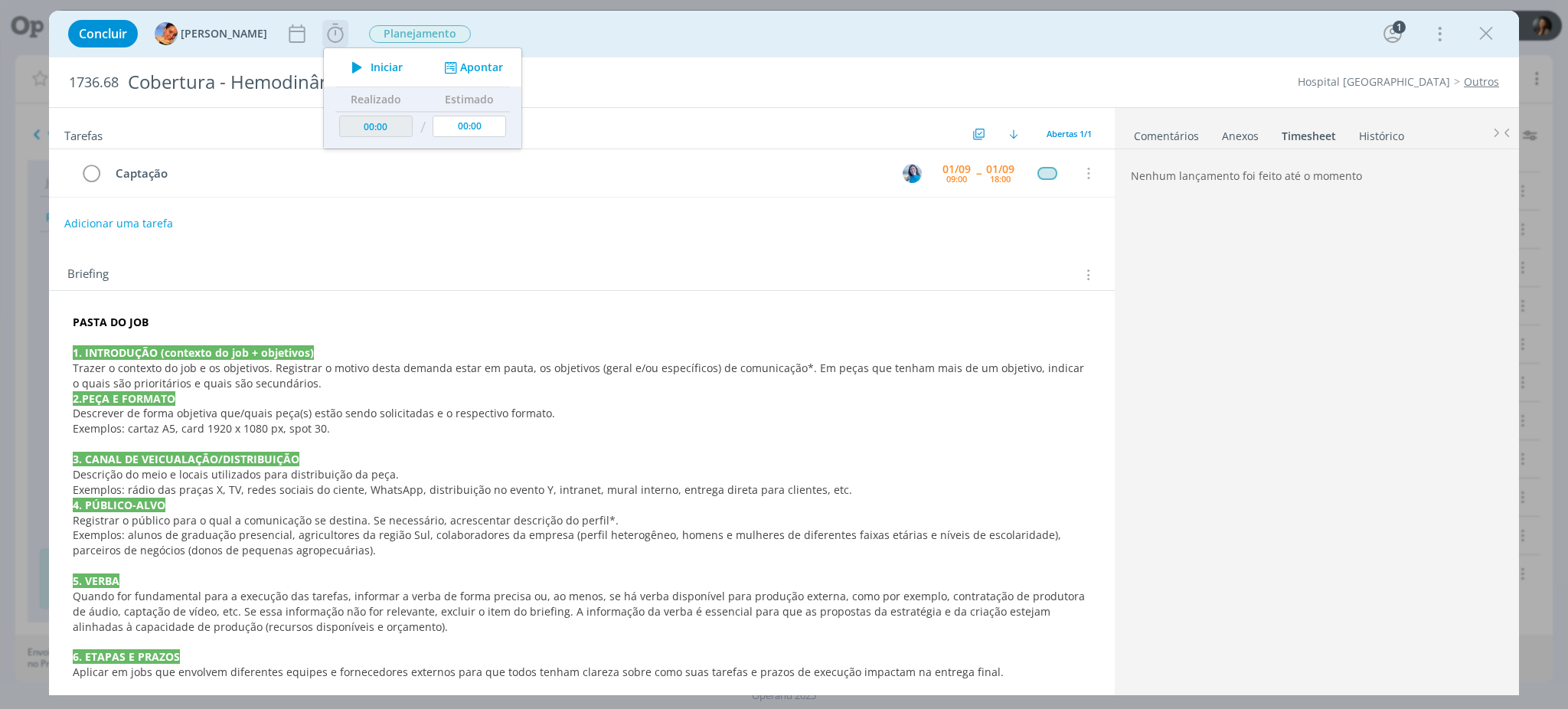
click at [459, 65] on button "Apontar" at bounding box center [472, 67] width 64 height 16
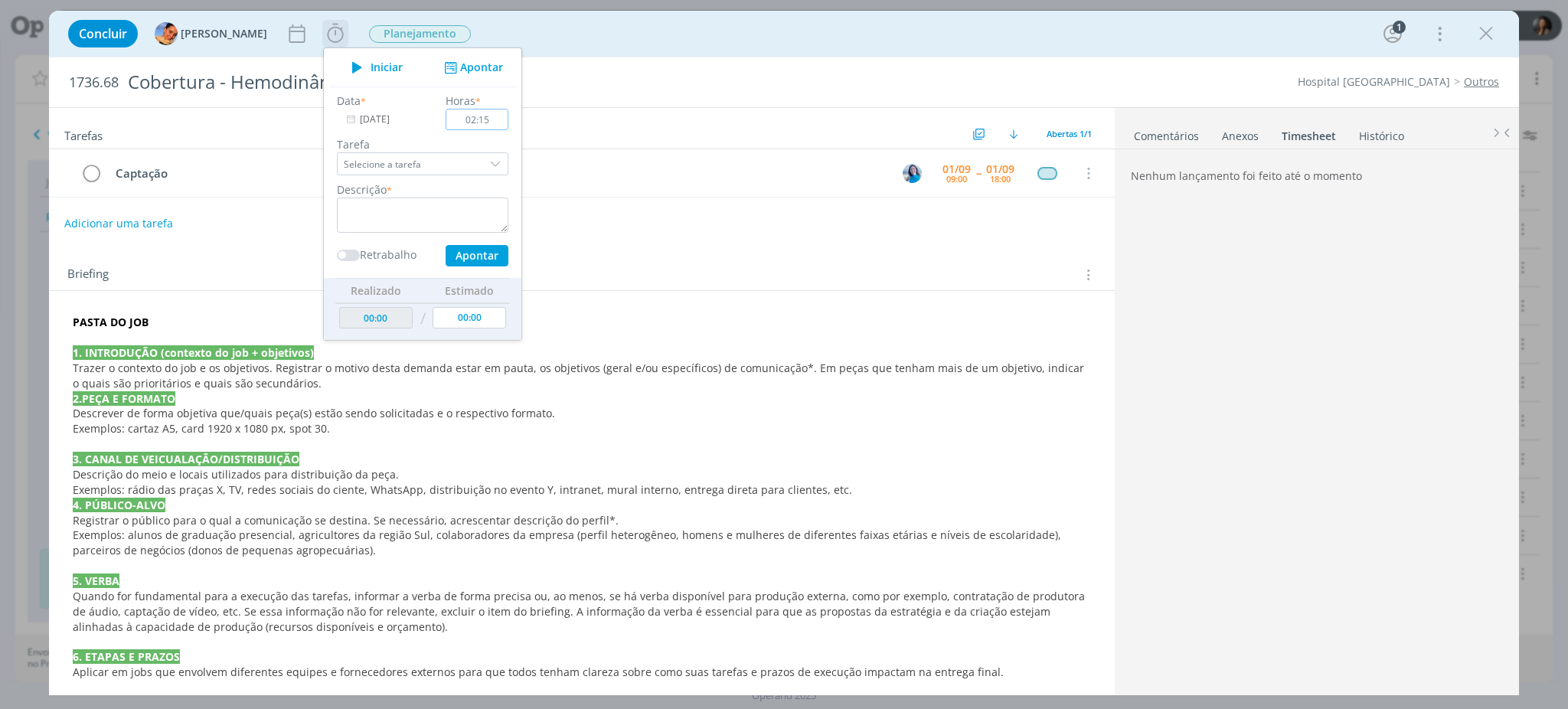
type input "02:15"
click at [385, 205] on textarea "dialog" at bounding box center [422, 215] width 172 height 35
type textarea "Cobertura reinauguração hemodinâmica"
click at [458, 261] on button "Apontar" at bounding box center [477, 256] width 63 height 21
type input "00:00"
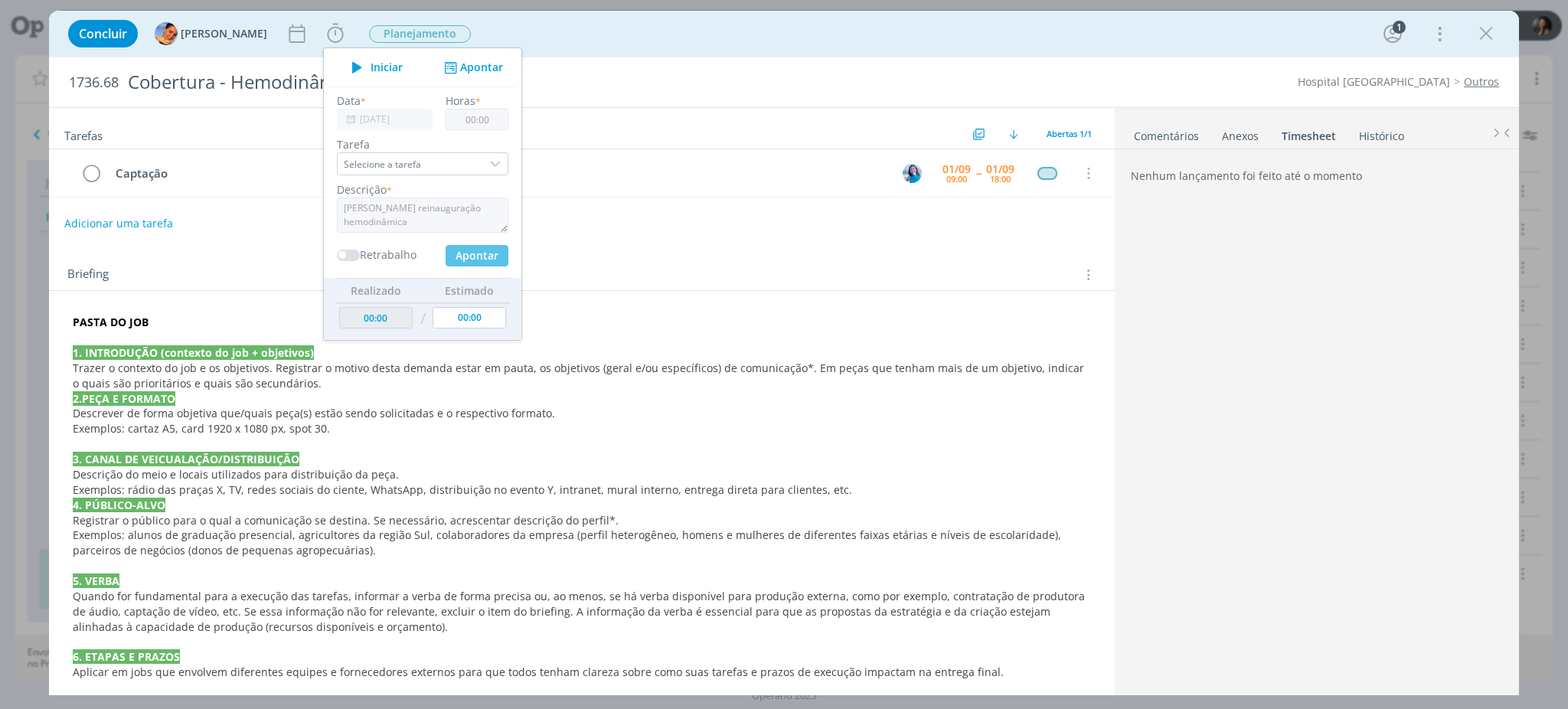
type input "02:15"
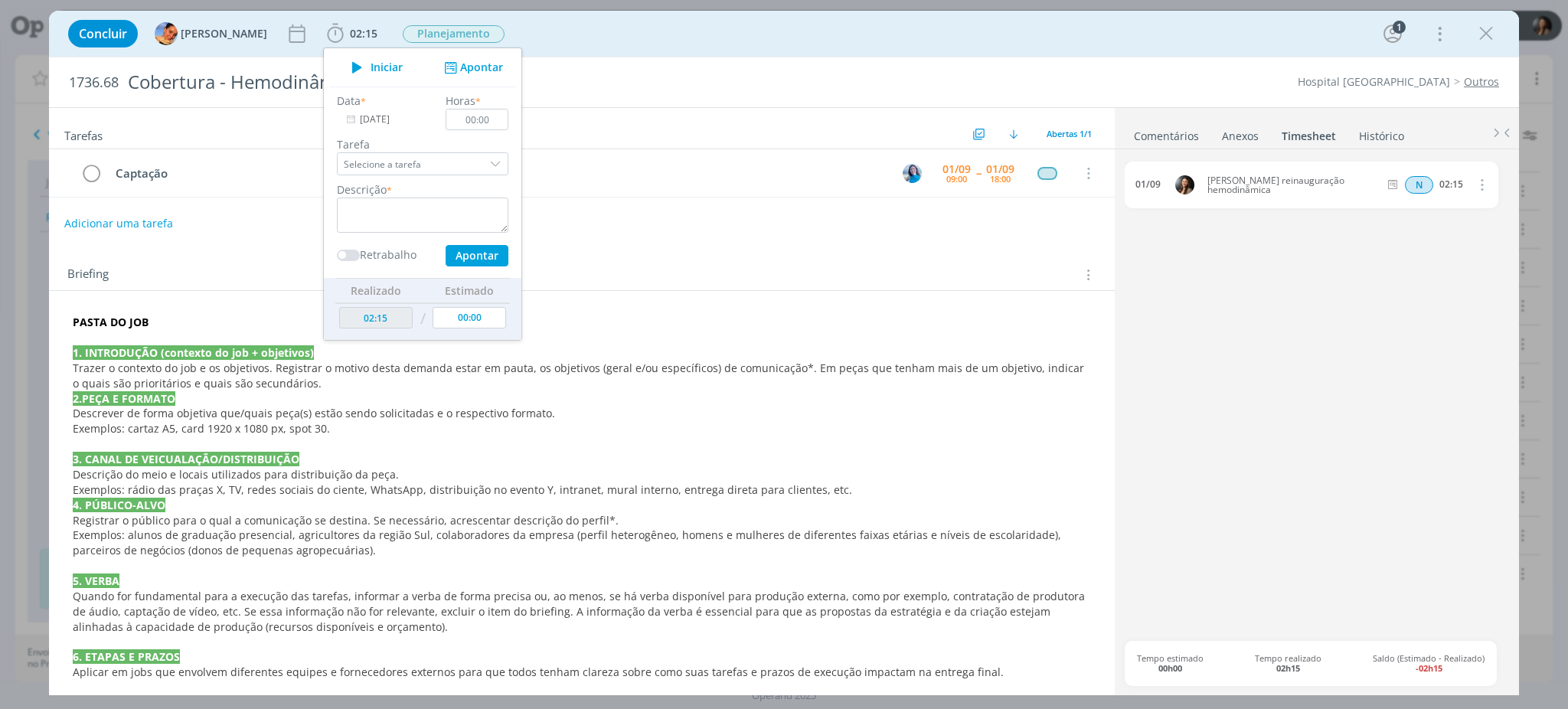
drag, startPoint x: 757, startPoint y: 510, endPoint x: 1343, endPoint y: 389, distance: 598.4
click at [758, 509] on p "4. PÚBLICO-ALVO" at bounding box center [582, 505] width 1018 height 15
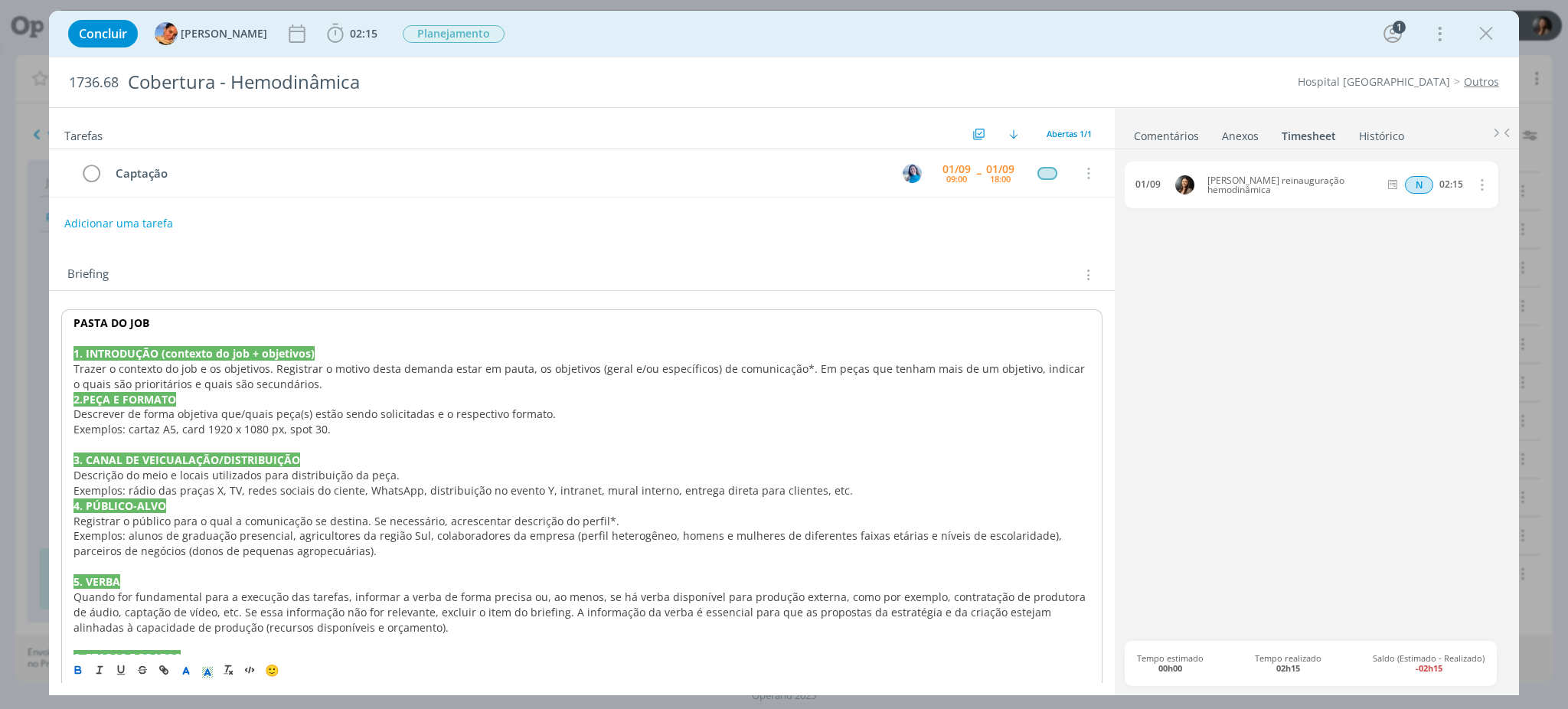
drag, startPoint x: 1343, startPoint y: 389, endPoint x: 990, endPoint y: 287, distance: 367.4
click at [1343, 390] on div "01/09 Cobertura reinauguração hemodinâmica N 02:15 Excluir Editar" at bounding box center [1316, 401] width 385 height 479
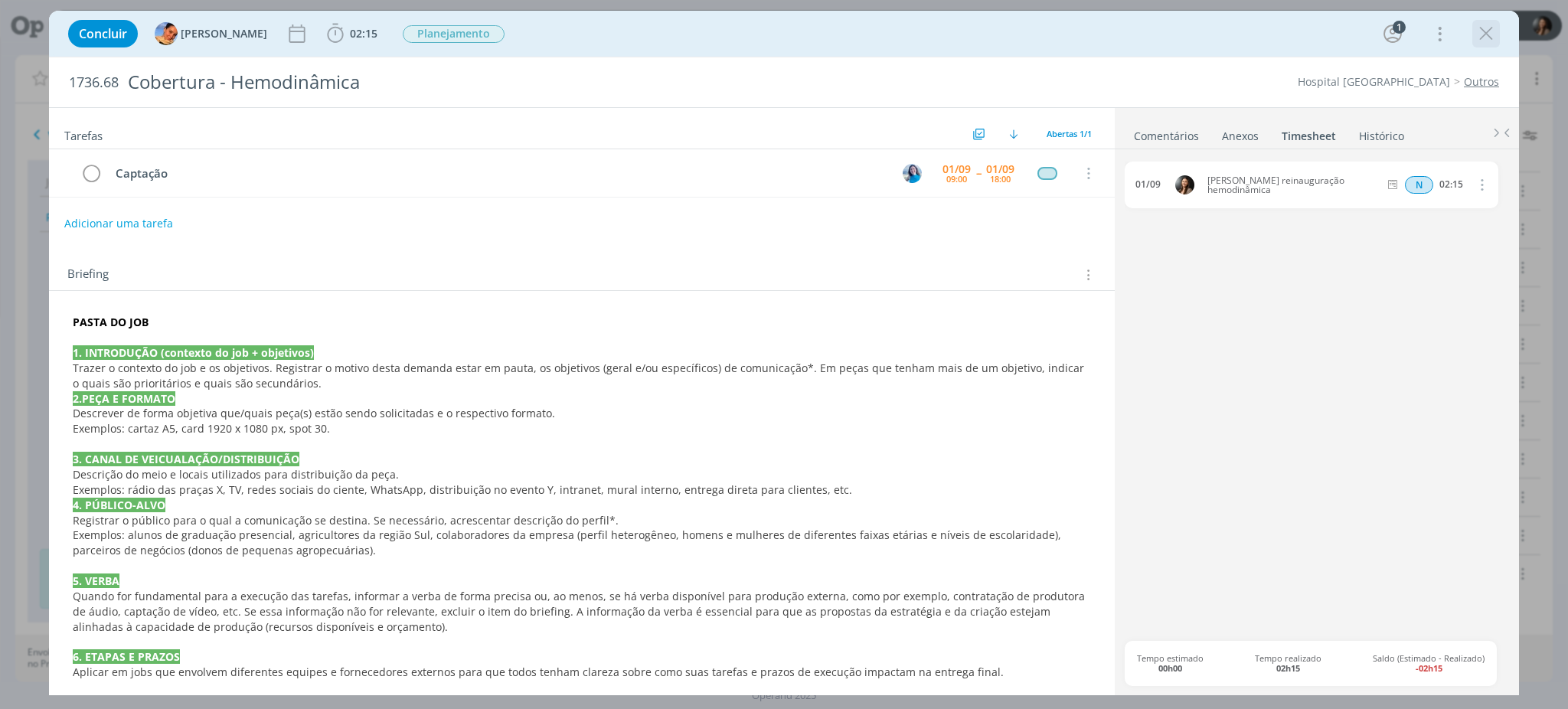
click at [1486, 40] on icon "dialog" at bounding box center [1486, 33] width 23 height 23
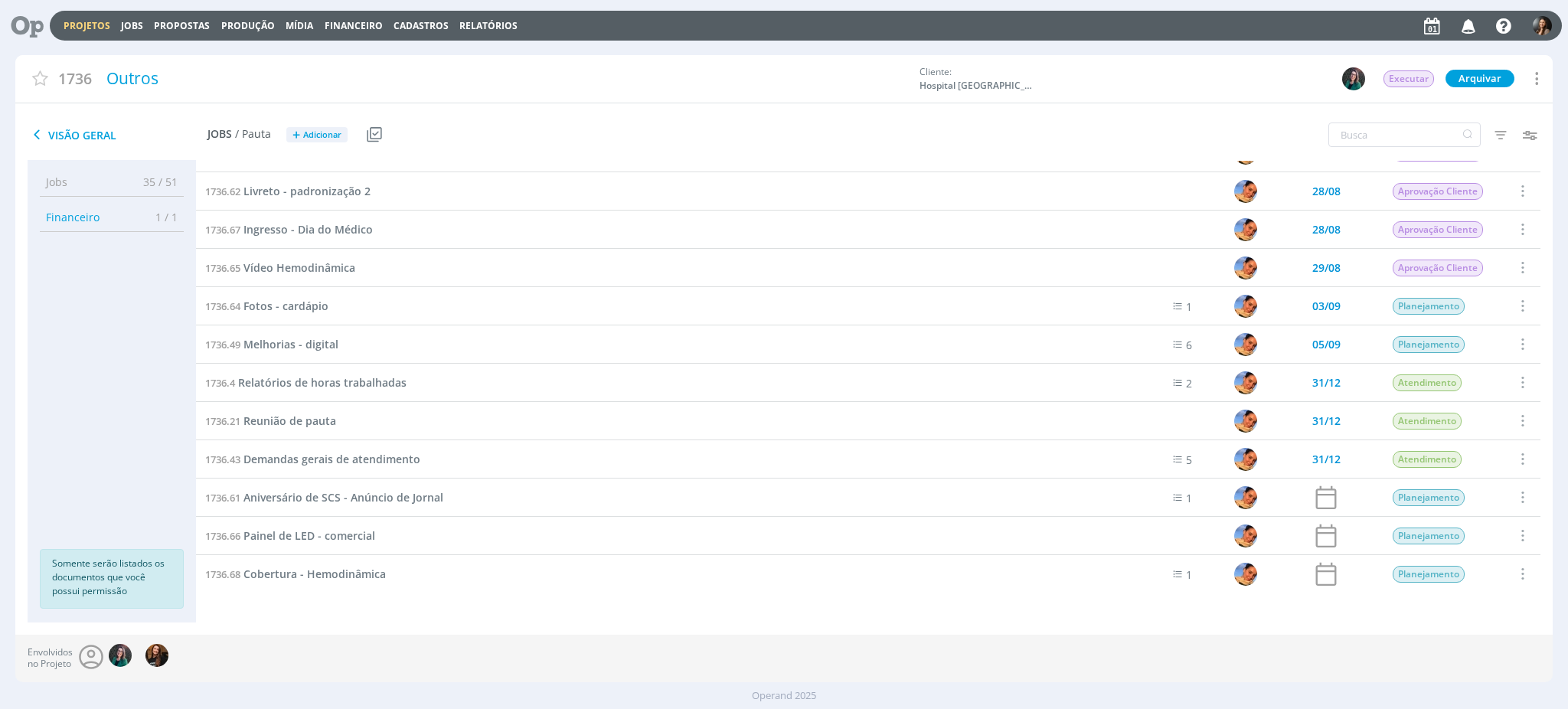
click at [80, 22] on link "Projetos" at bounding box center [87, 25] width 46 height 13
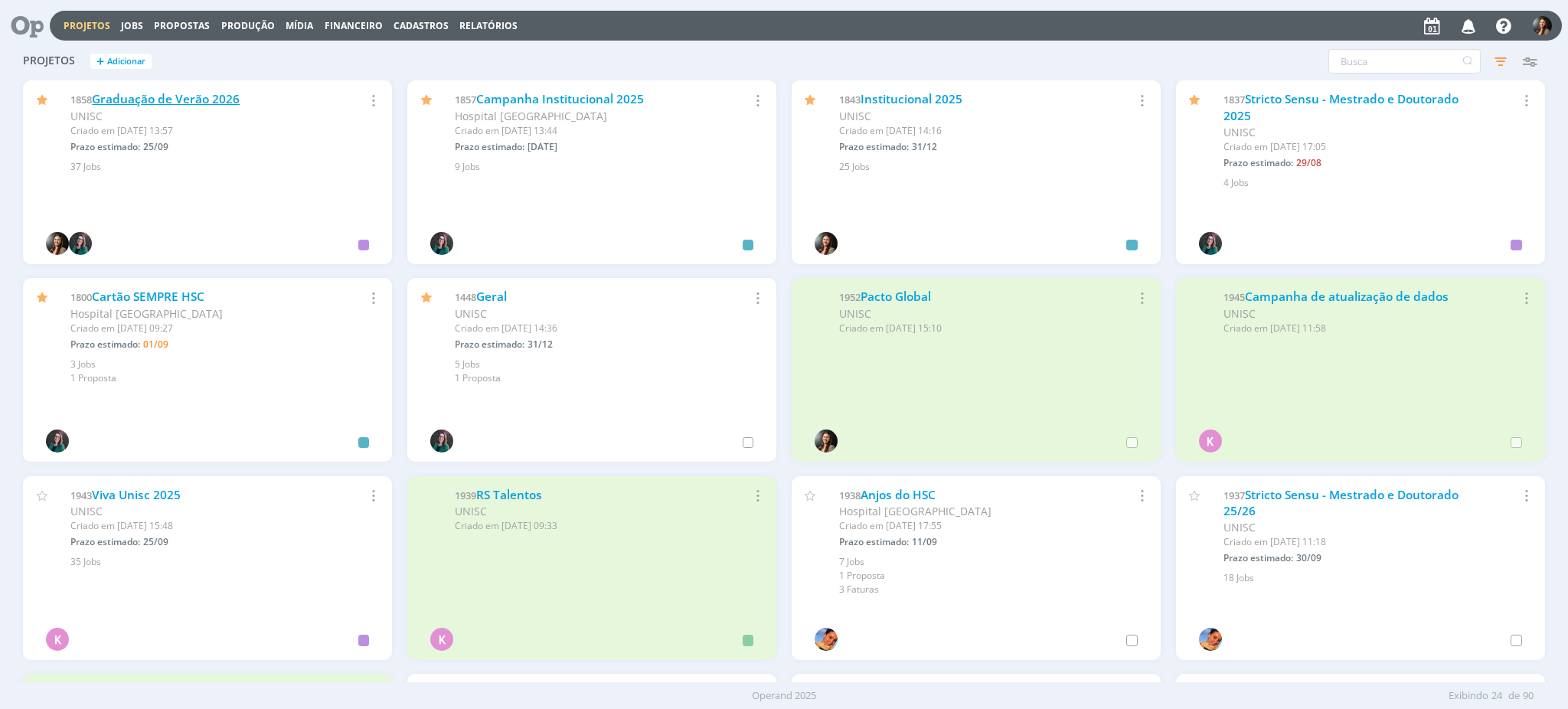
click at [196, 101] on link "Graduação de Verão 2026" at bounding box center [166, 99] width 148 height 16
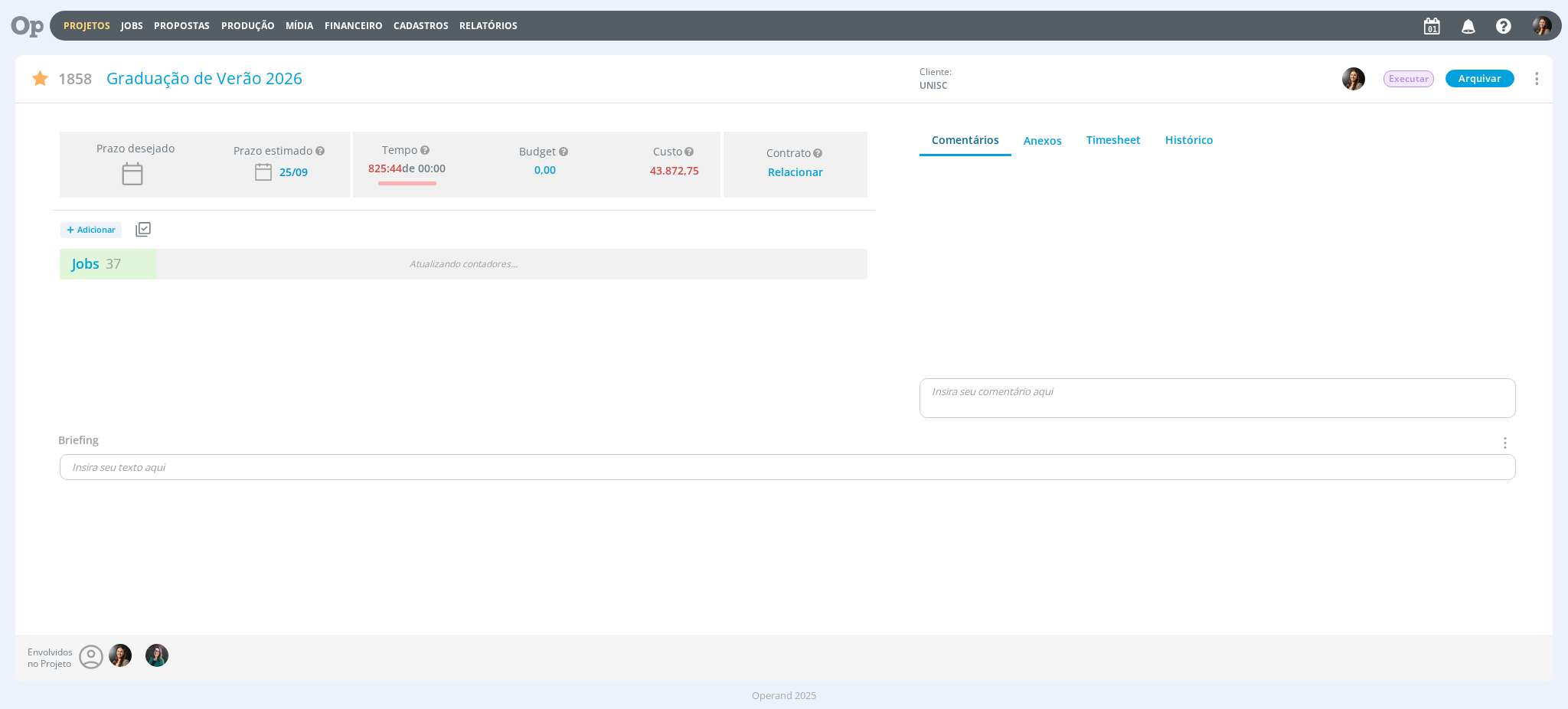
type input "0,00"
click at [342, 258] on div "Jobs 37 4 atrasados" at bounding box center [261, 264] width 403 height 21
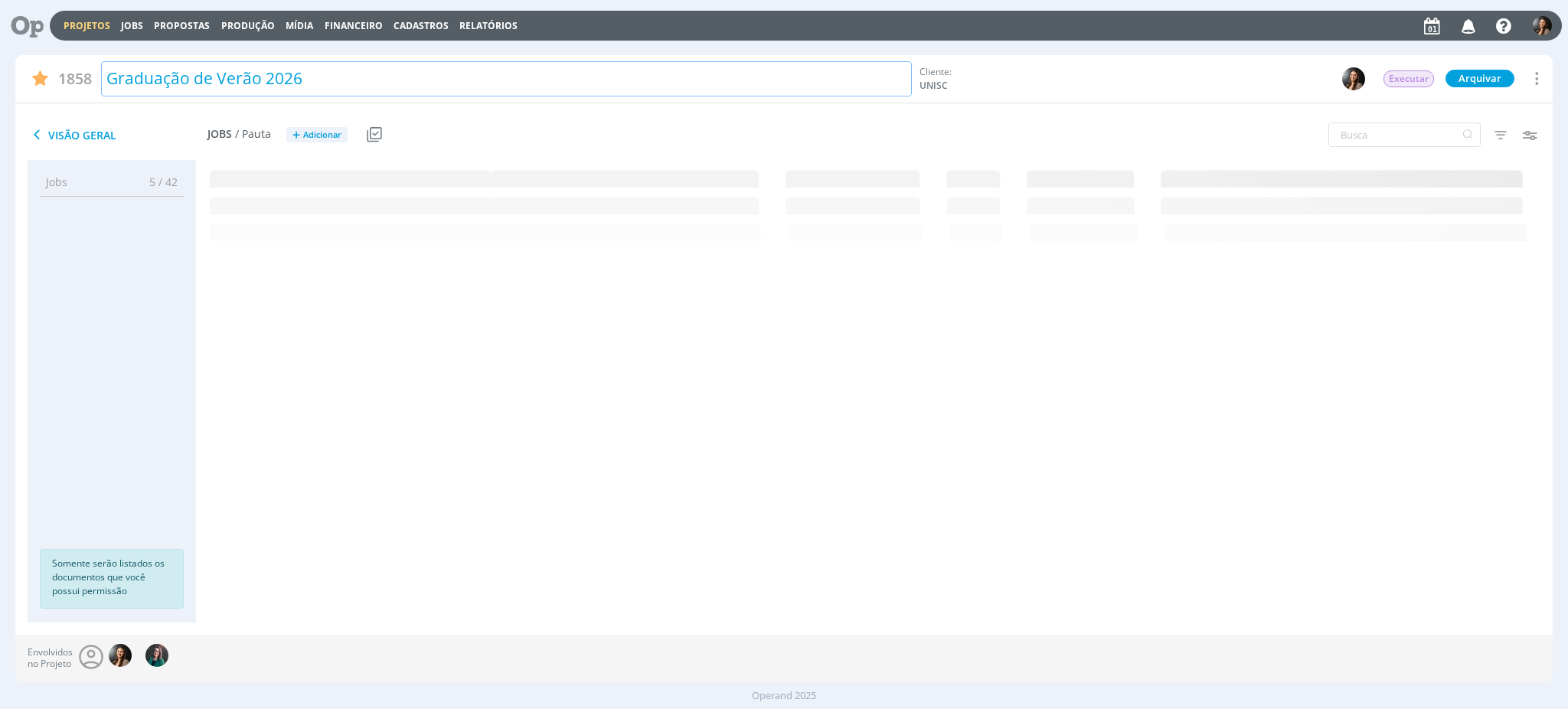
click at [83, 23] on link "Projetos" at bounding box center [87, 25] width 46 height 13
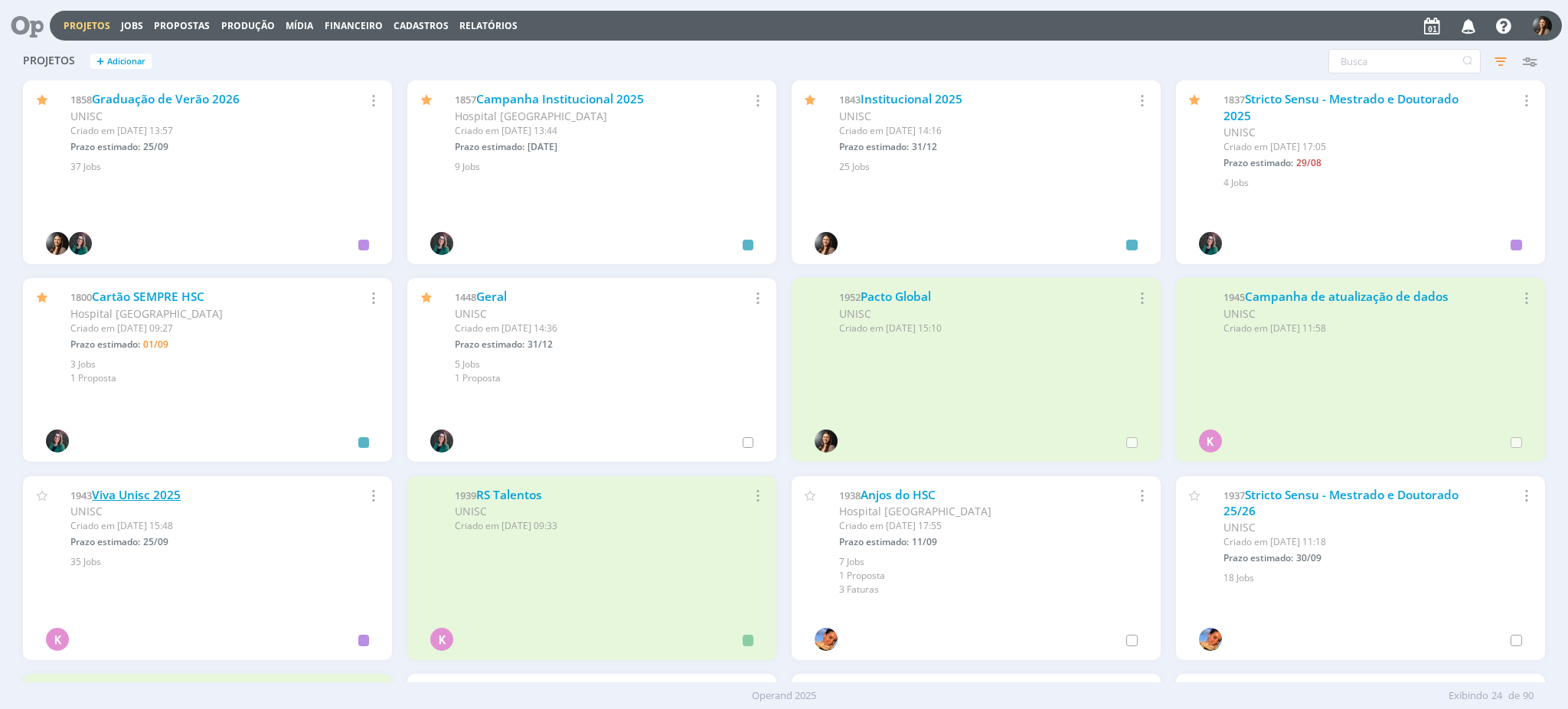
click at [141, 489] on link "Viva Unisc 2025" at bounding box center [136, 495] width 89 height 16
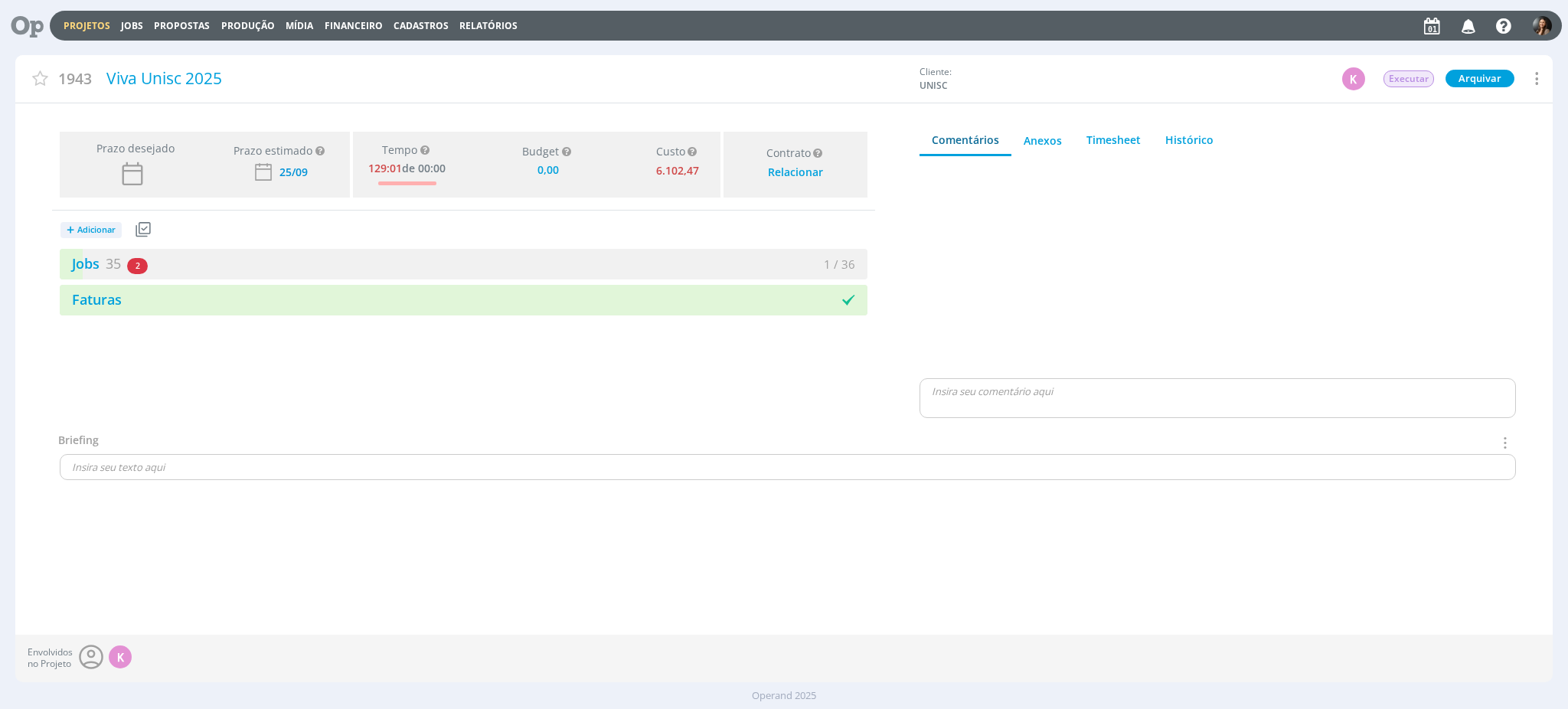
click at [613, 560] on div "1943 Viva Unisc 2025 Cliente: UNISC K Executar Arquivar Arquivar Cancelar Dupli…" at bounding box center [783, 344] width 1536 height 579
type input "0,00"
click at [412, 265] on div "Jobs 35 2 atrasados" at bounding box center [261, 264] width 403 height 21
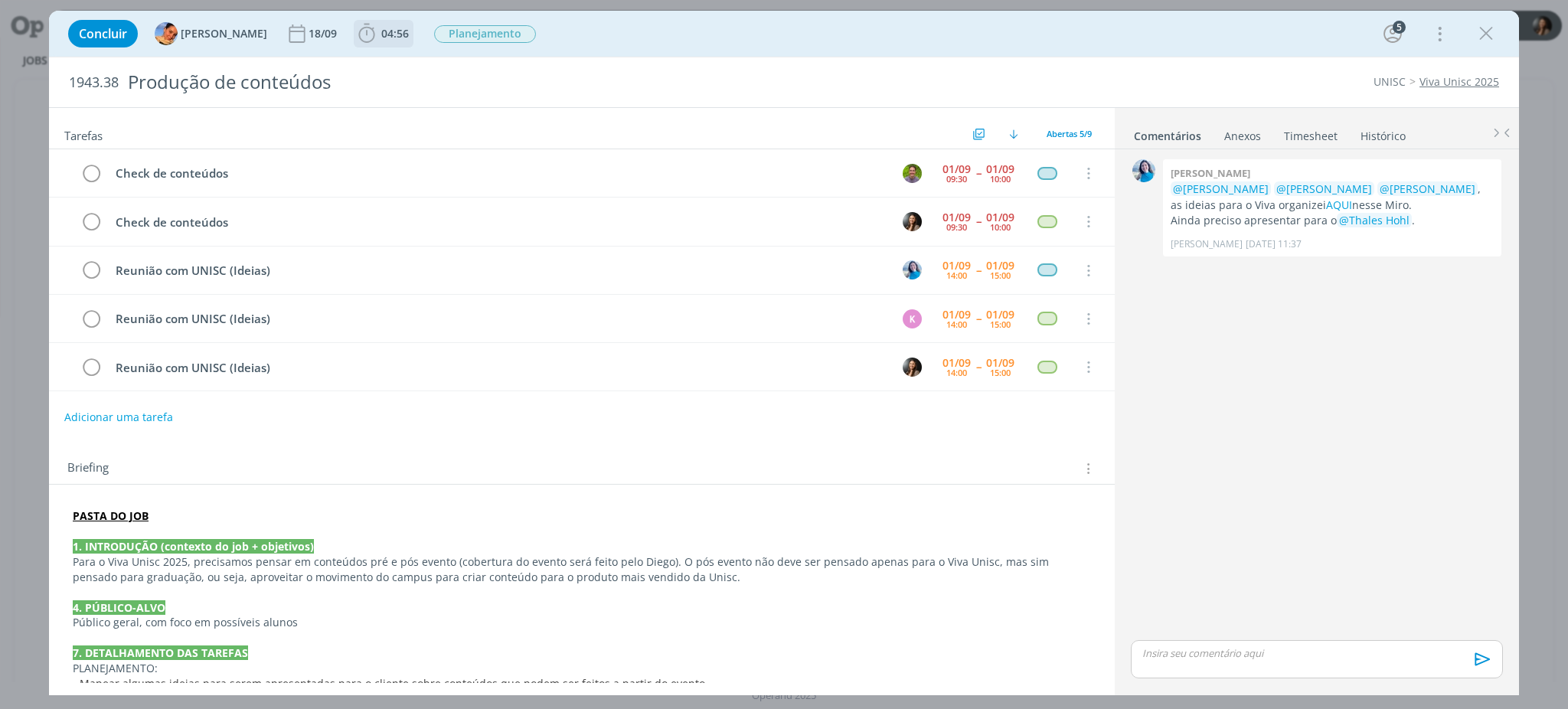
click at [381, 32] on span "04:56" at bounding box center [394, 33] width 27 height 15
click at [475, 60] on icon "dialog" at bounding box center [482, 67] width 19 height 15
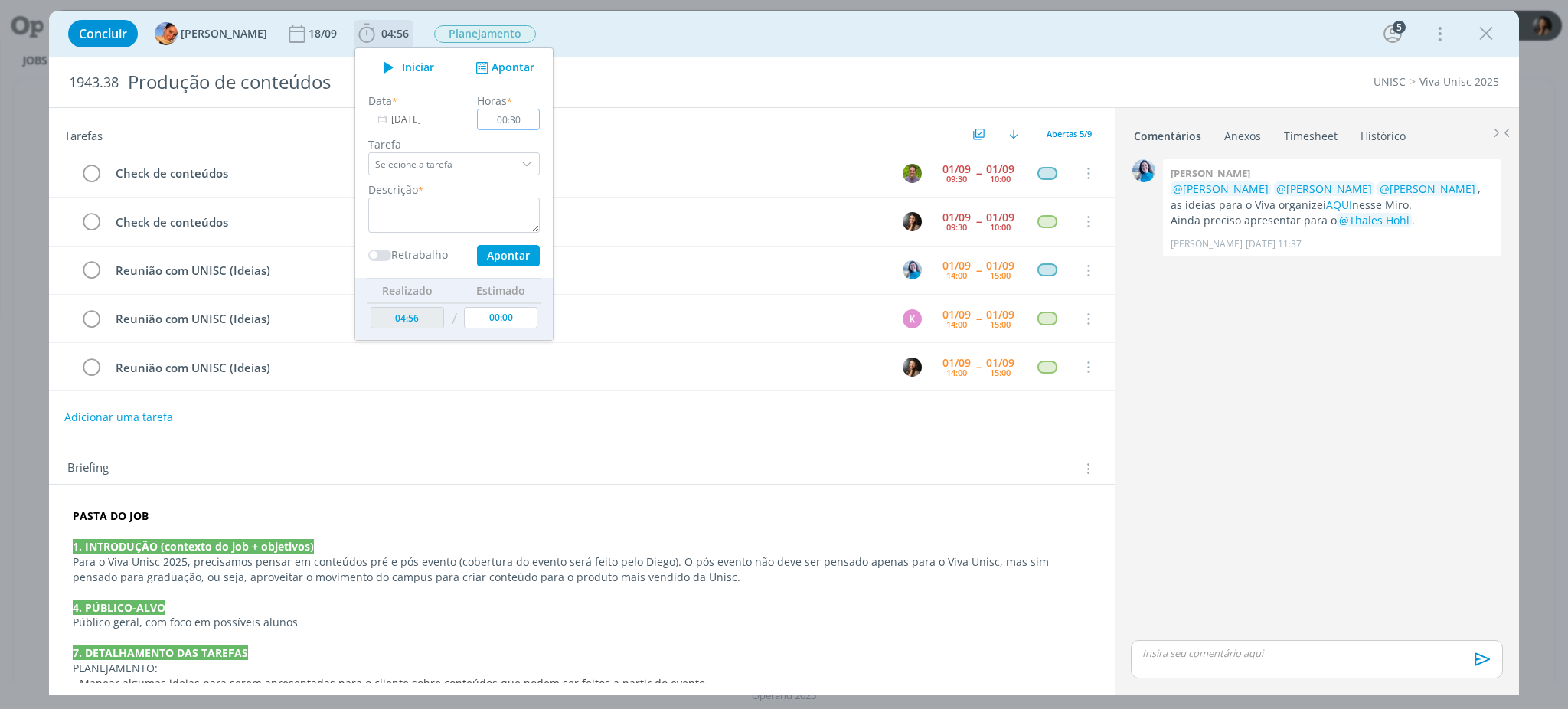
type input "00:30"
click at [464, 220] on textarea "dialog" at bounding box center [454, 215] width 172 height 35
click at [427, 213] on textarea "Check de contepudos" at bounding box center [454, 215] width 172 height 35
click at [486, 259] on button "Apontar" at bounding box center [508, 256] width 63 height 21
type textarea "Check de conteúdos"
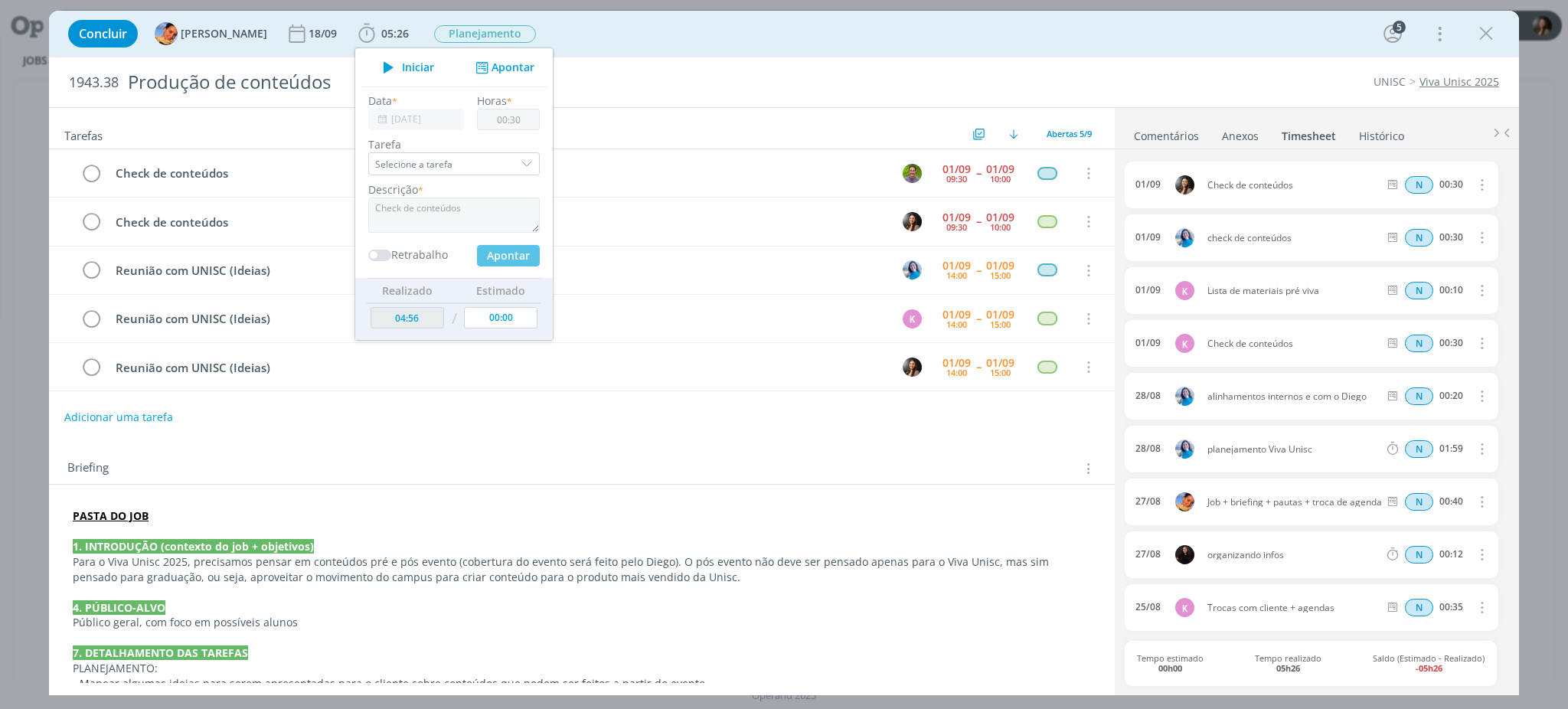
type input "00:00"
type input "05:26"
click at [647, 36] on div "Concluir Luíza Santana 18/09 05:26 Iniciar Apontar Data * 01/09/2025 Horas * 00…" at bounding box center [784, 33] width 1447 height 37
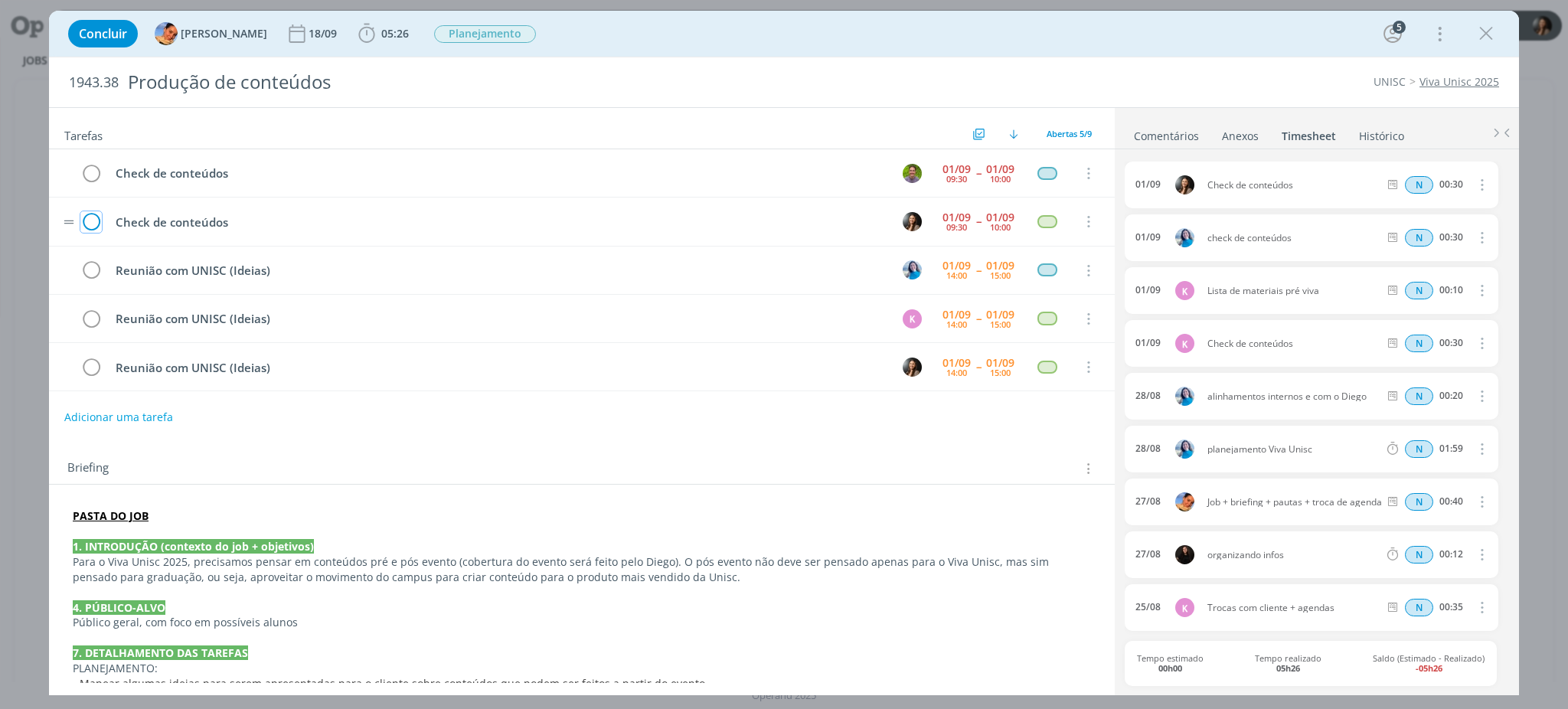
click at [88, 225] on icon "dialog" at bounding box center [91, 222] width 21 height 23
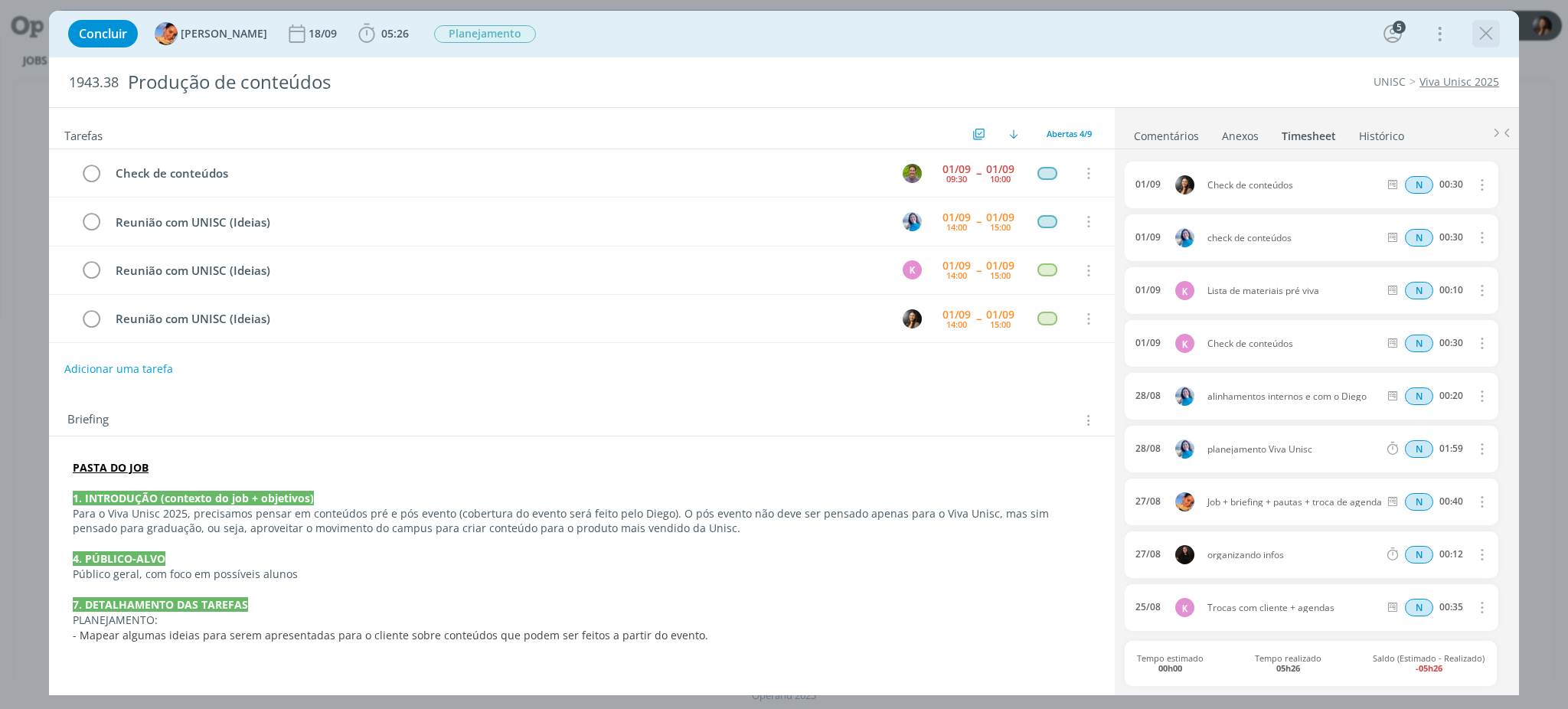
click at [1490, 32] on icon "dialog" at bounding box center [1486, 33] width 23 height 23
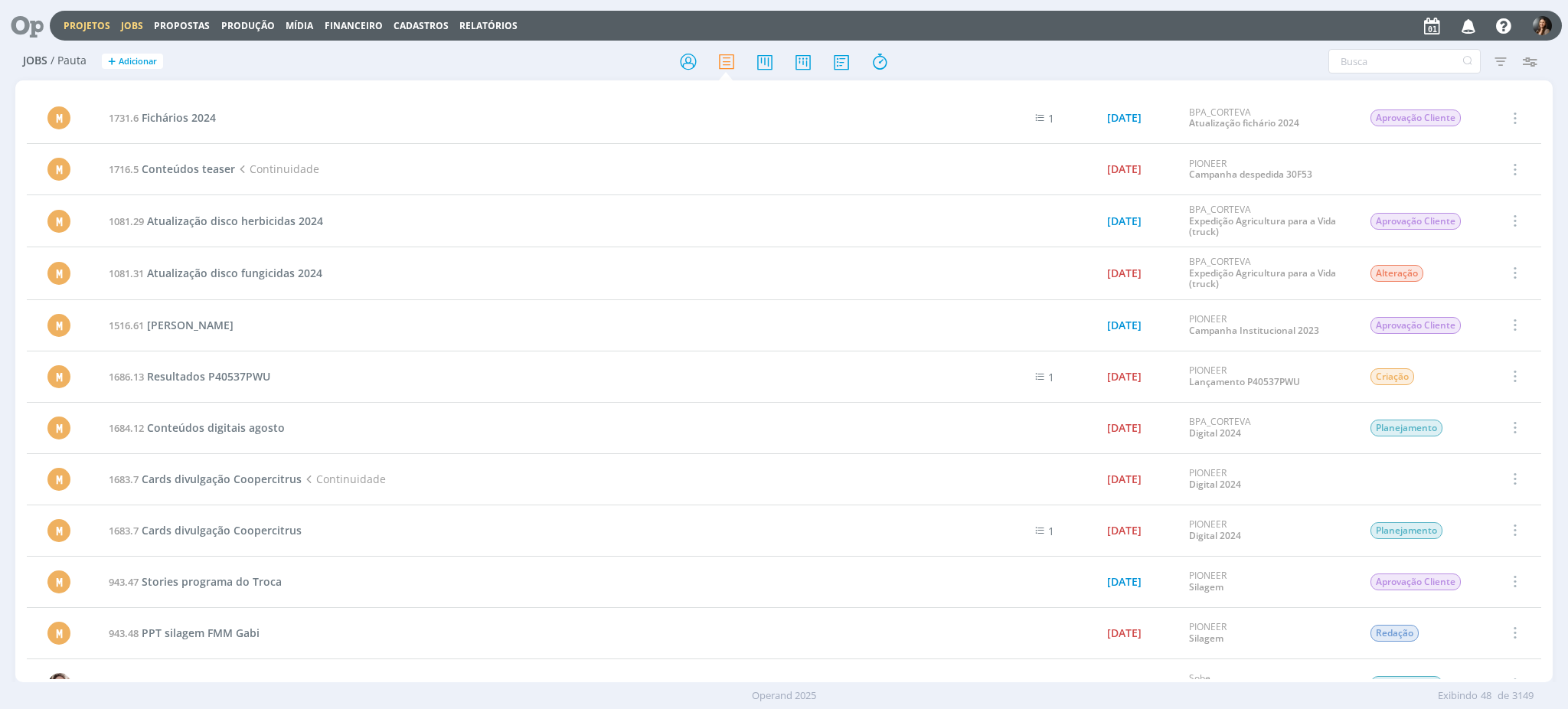
click at [74, 28] on link "Projetos" at bounding box center [87, 25] width 46 height 13
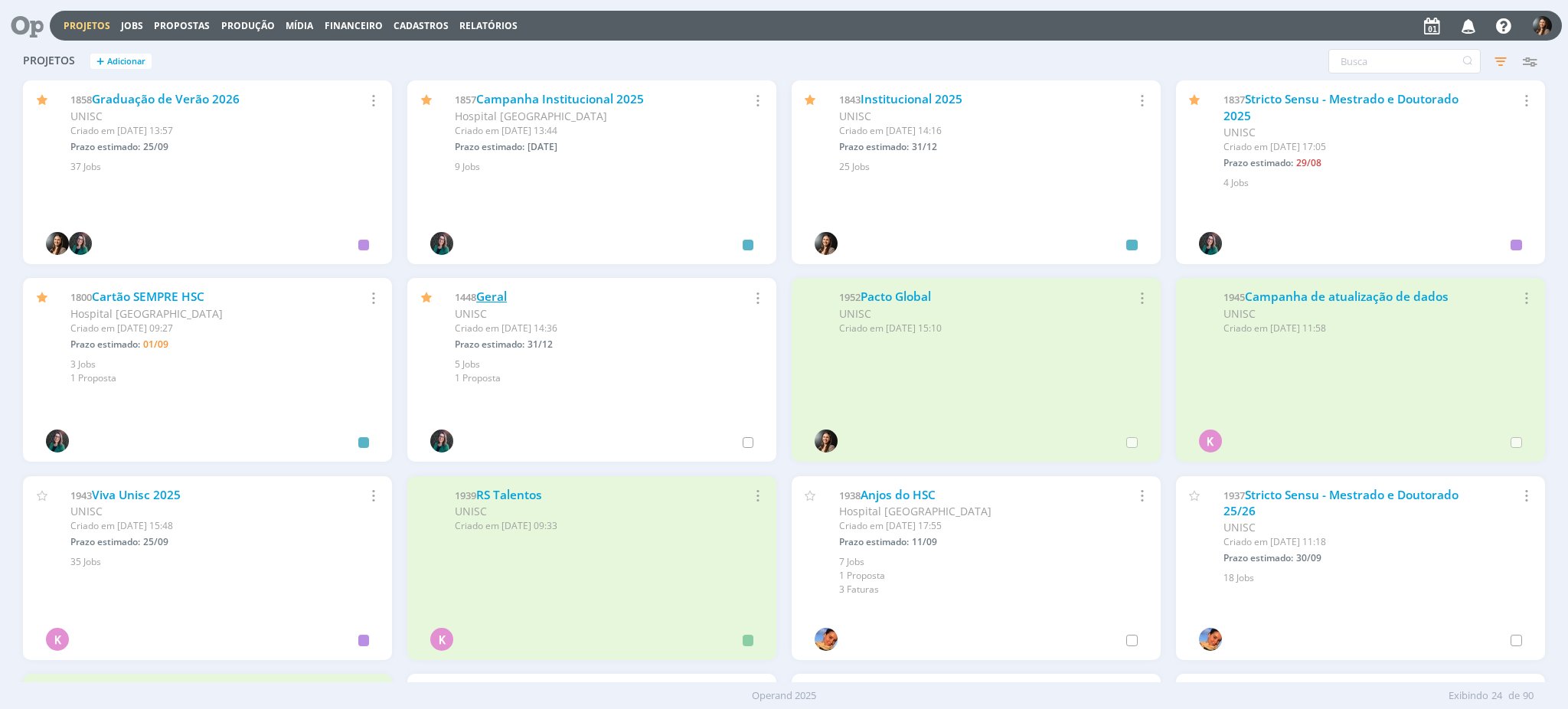
click at [503, 293] on link "Geral" at bounding box center [491, 296] width 31 height 16
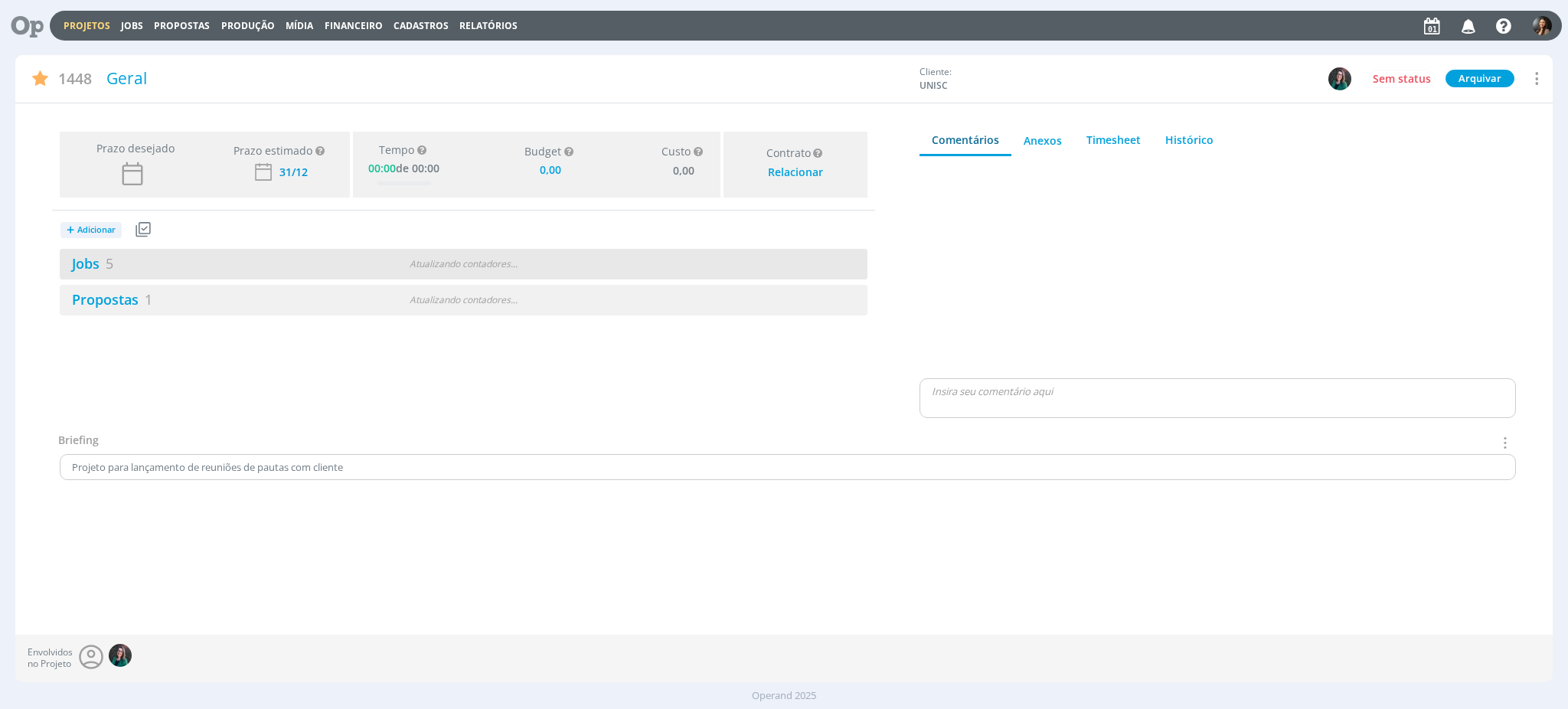
click at [418, 258] on div "Atualizando contadores . . ." at bounding box center [464, 265] width 262 height 14
type input "0,00"
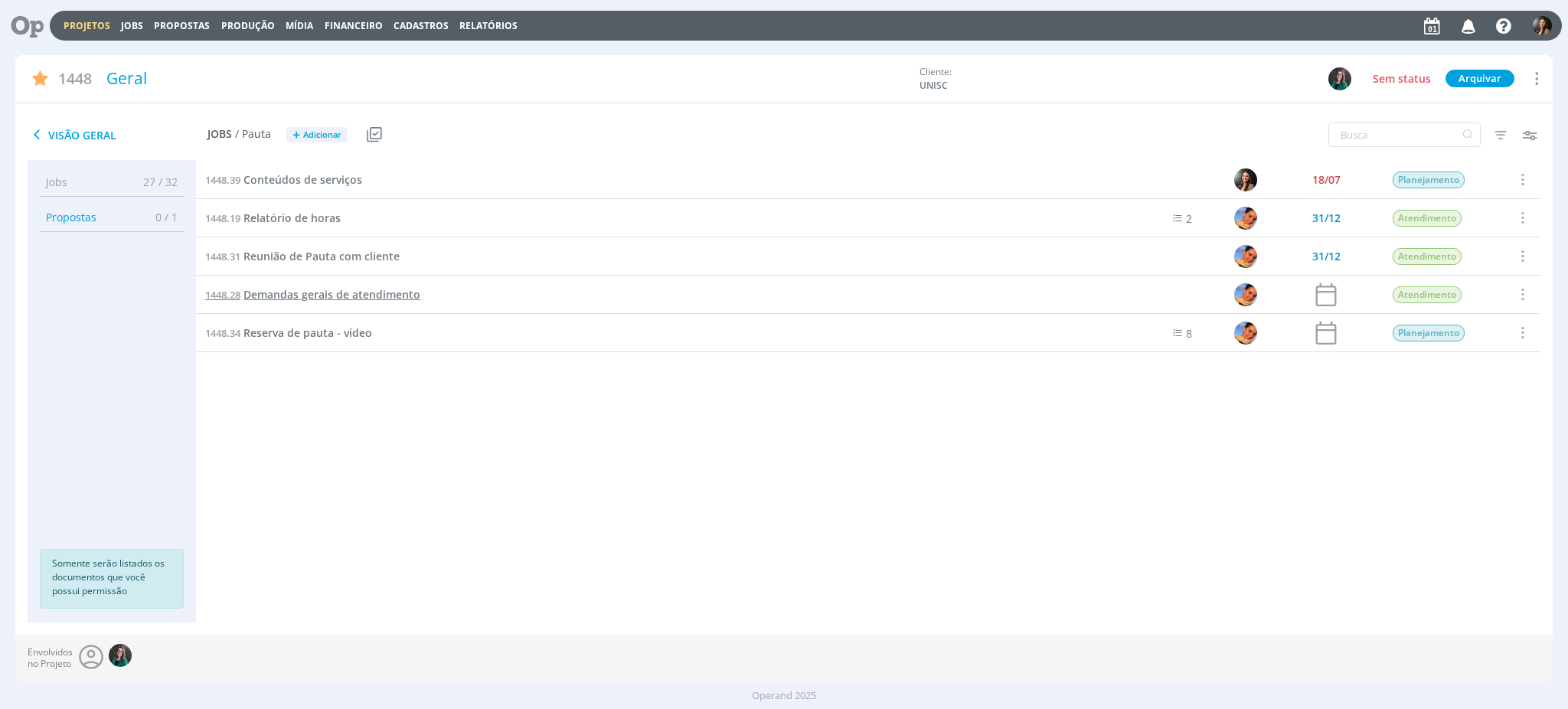
click at [328, 295] on span "Demandas gerais de atendimento" at bounding box center [332, 294] width 177 height 15
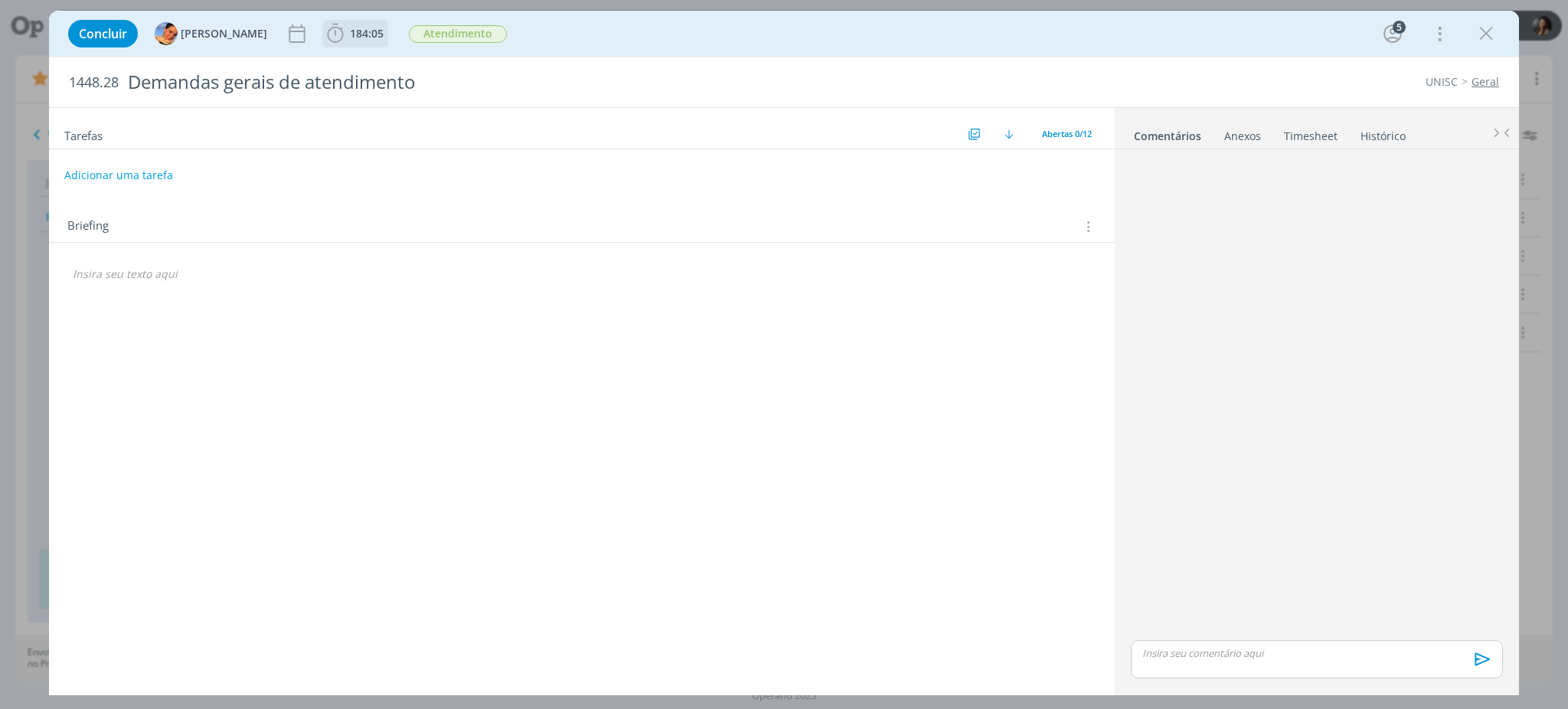
drag, startPoint x: 333, startPoint y: 36, endPoint x: 345, endPoint y: 39, distance: 12.4
click at [347, 37] on b "184:05" at bounding box center [366, 33] width 39 height 11
click at [445, 67] on button "Apontar" at bounding box center [472, 67] width 64 height 16
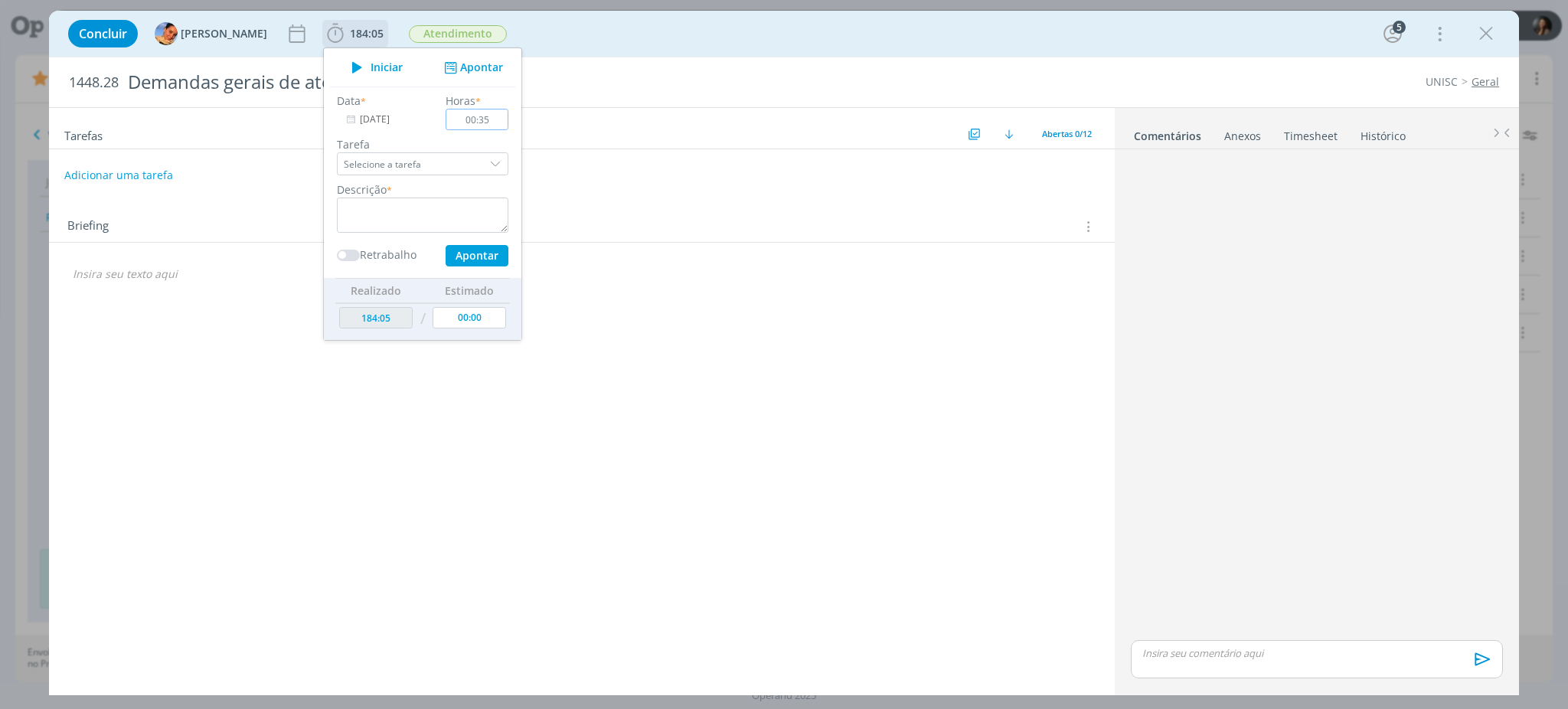
type input "00:35"
click at [422, 228] on textarea "dialog" at bounding box center [422, 215] width 172 height 35
click at [408, 213] on textarea "dialog" at bounding box center [422, 215] width 172 height 35
drag, startPoint x: 455, startPoint y: 259, endPoint x: 707, endPoint y: 154, distance: 273.0
click at [455, 260] on button "Apontar" at bounding box center [477, 256] width 63 height 21
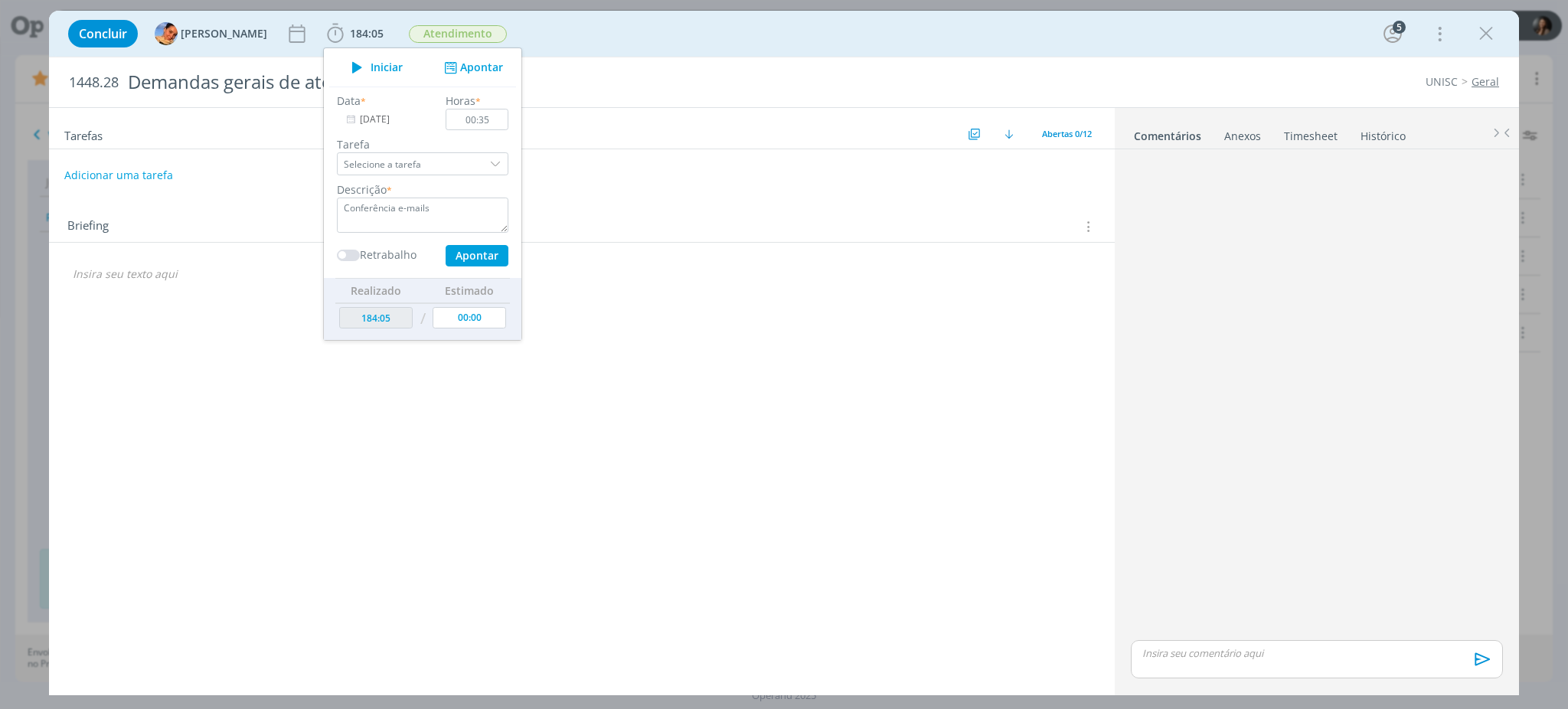
type textarea "Conferência e-mails"
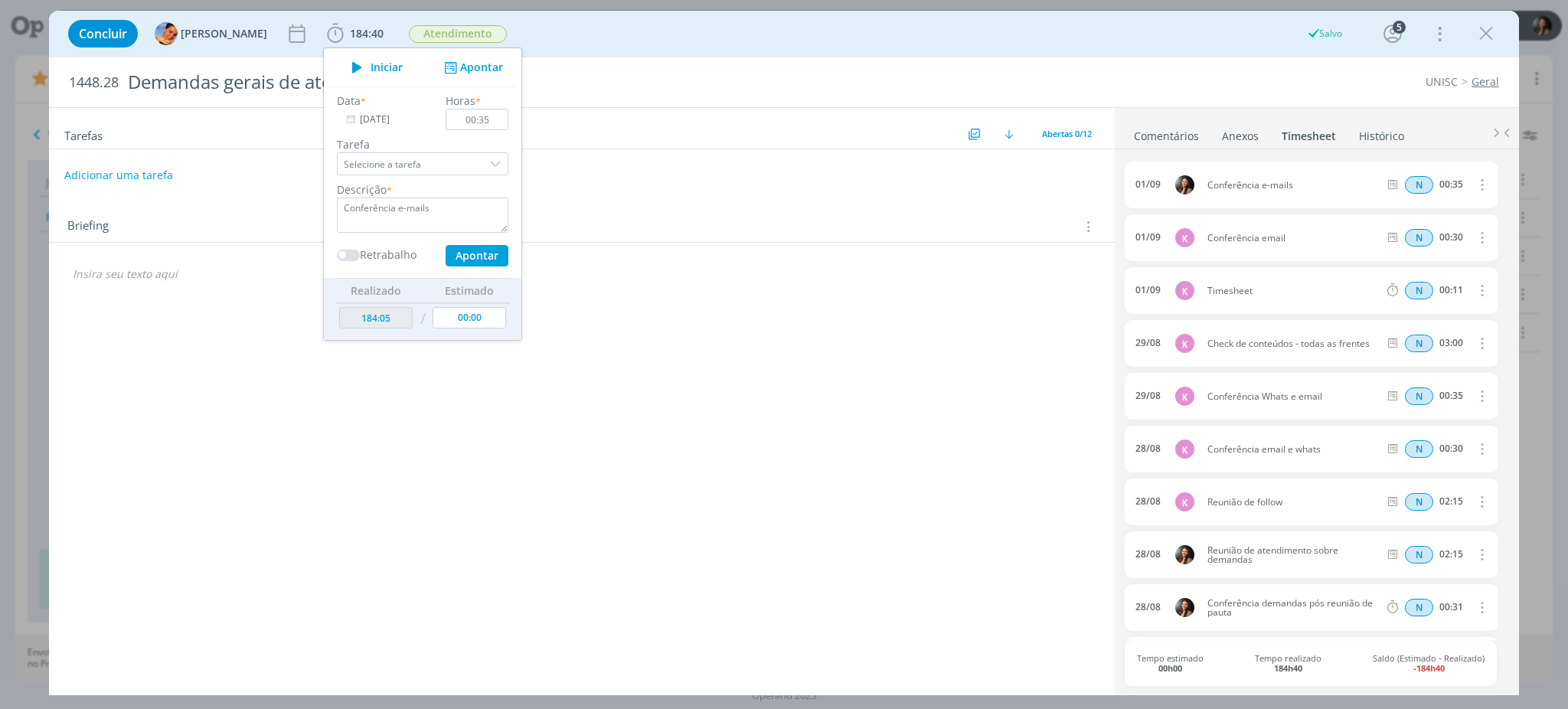
type input "00:00"
type input "184:40"
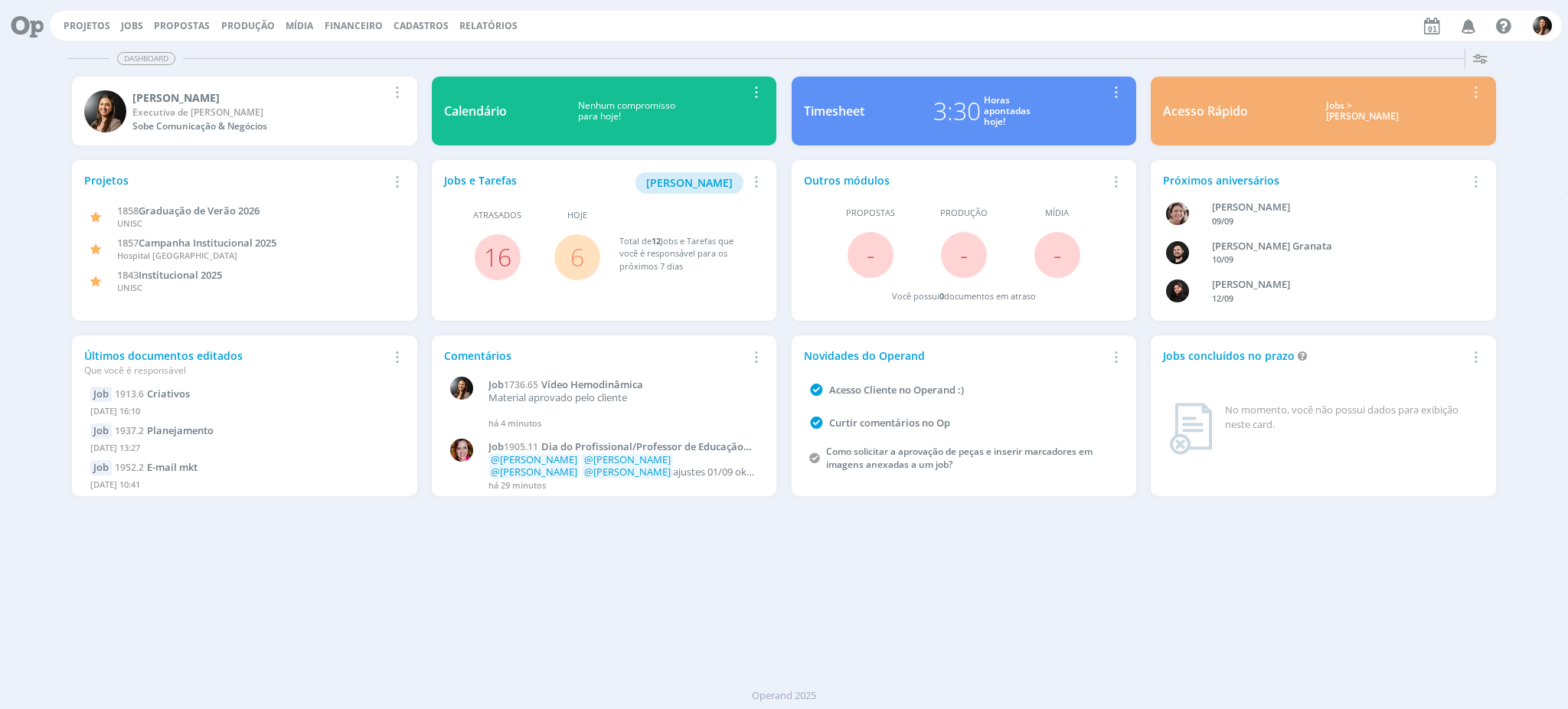
click at [25, 21] on icon at bounding box center [22, 25] width 32 height 30
drag, startPoint x: 904, startPoint y: 588, endPoint x: 671, endPoint y: 692, distance: 255.2
click at [889, 583] on div "Dashboard Salvar Selecione abaixo os cards desejados: Meus Meu Perfil Agenda Ti…" at bounding box center [784, 376] width 1568 height 666
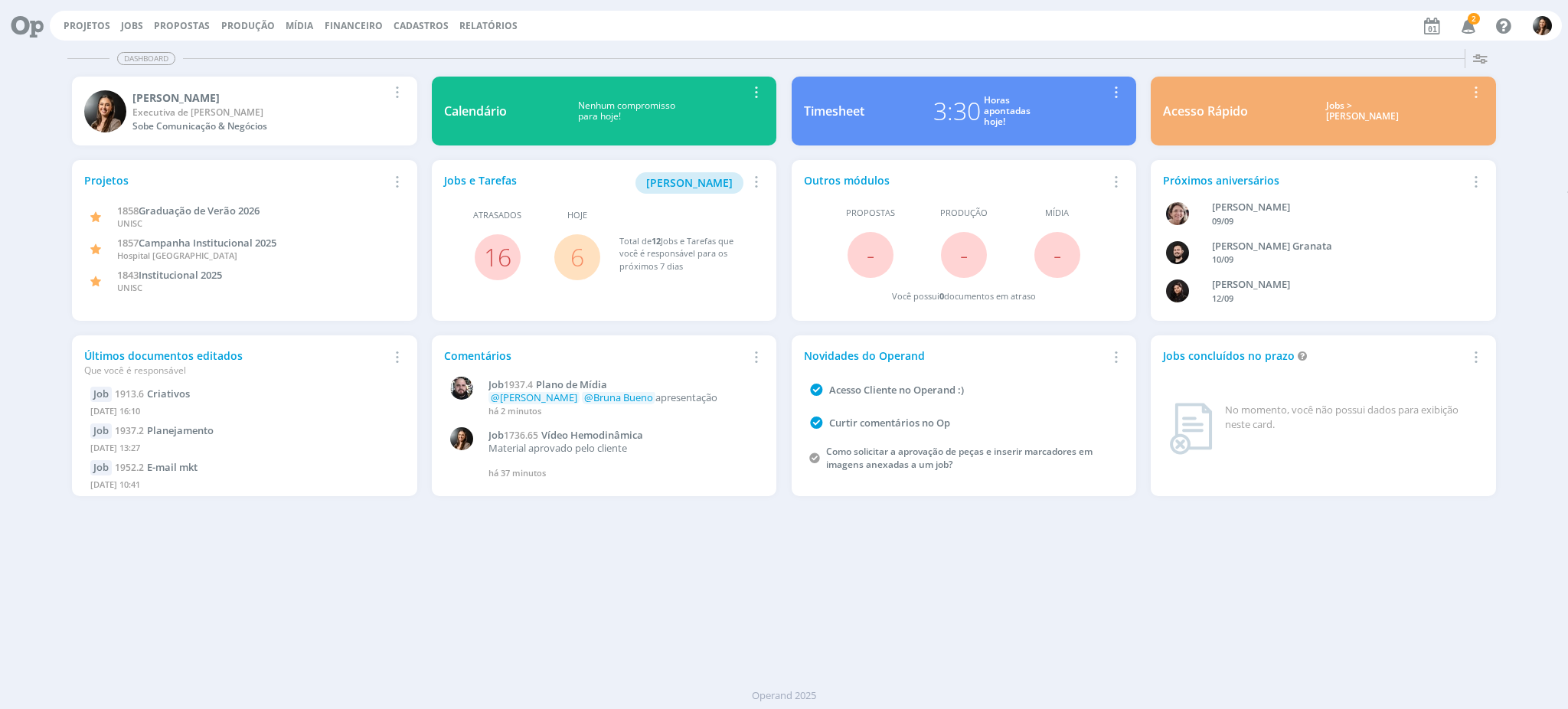
drag, startPoint x: 540, startPoint y: 599, endPoint x: 473, endPoint y: 659, distance: 89.9
click at [539, 602] on div "Dashboard Salvar Selecione abaixo os cards desejados: Meus Meu Perfil [GEOGRAPH…" at bounding box center [784, 376] width 1568 height 666
click at [103, 19] on link "Projetos" at bounding box center [87, 25] width 46 height 13
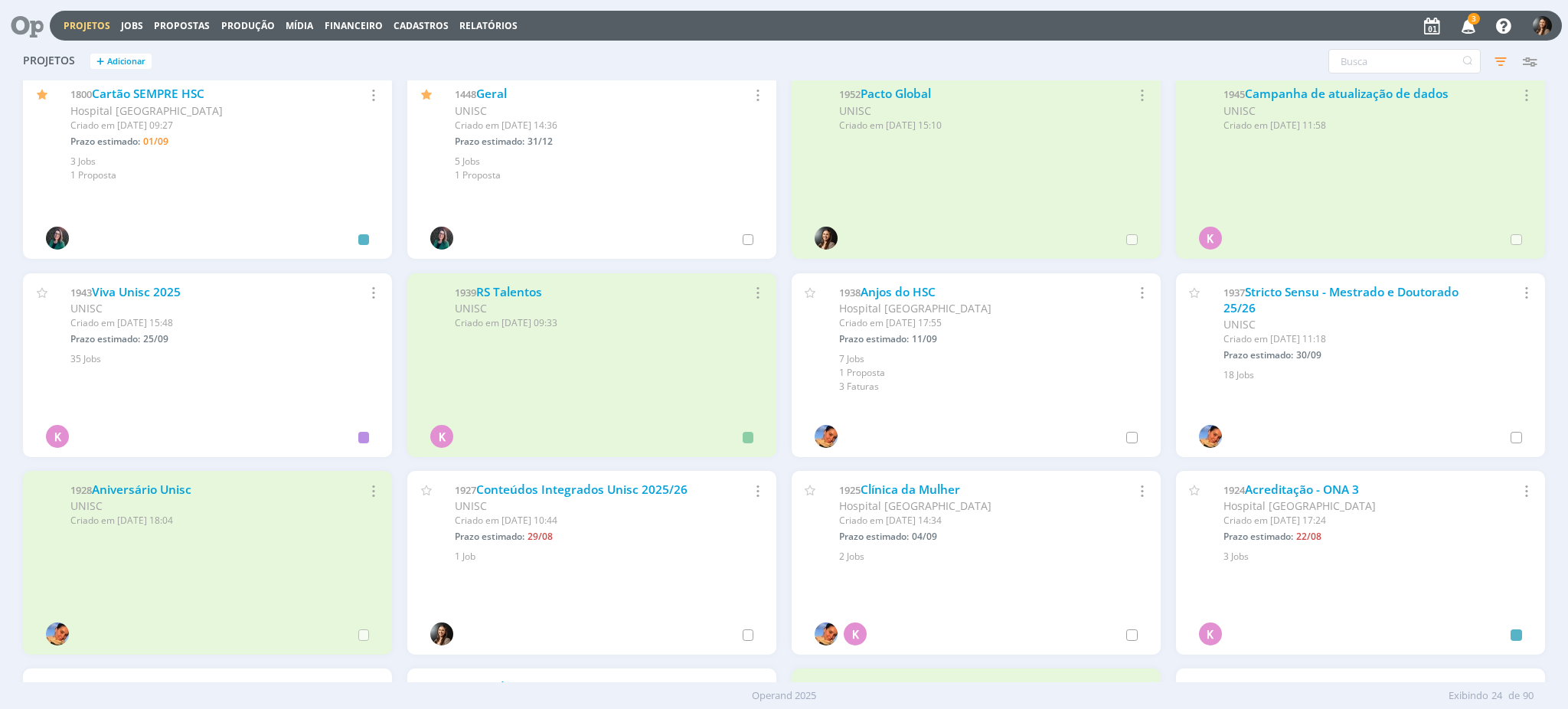
scroll to position [203, 0]
click at [1373, 53] on input "text" at bounding box center [1405, 61] width 153 height 25
type input "lato"
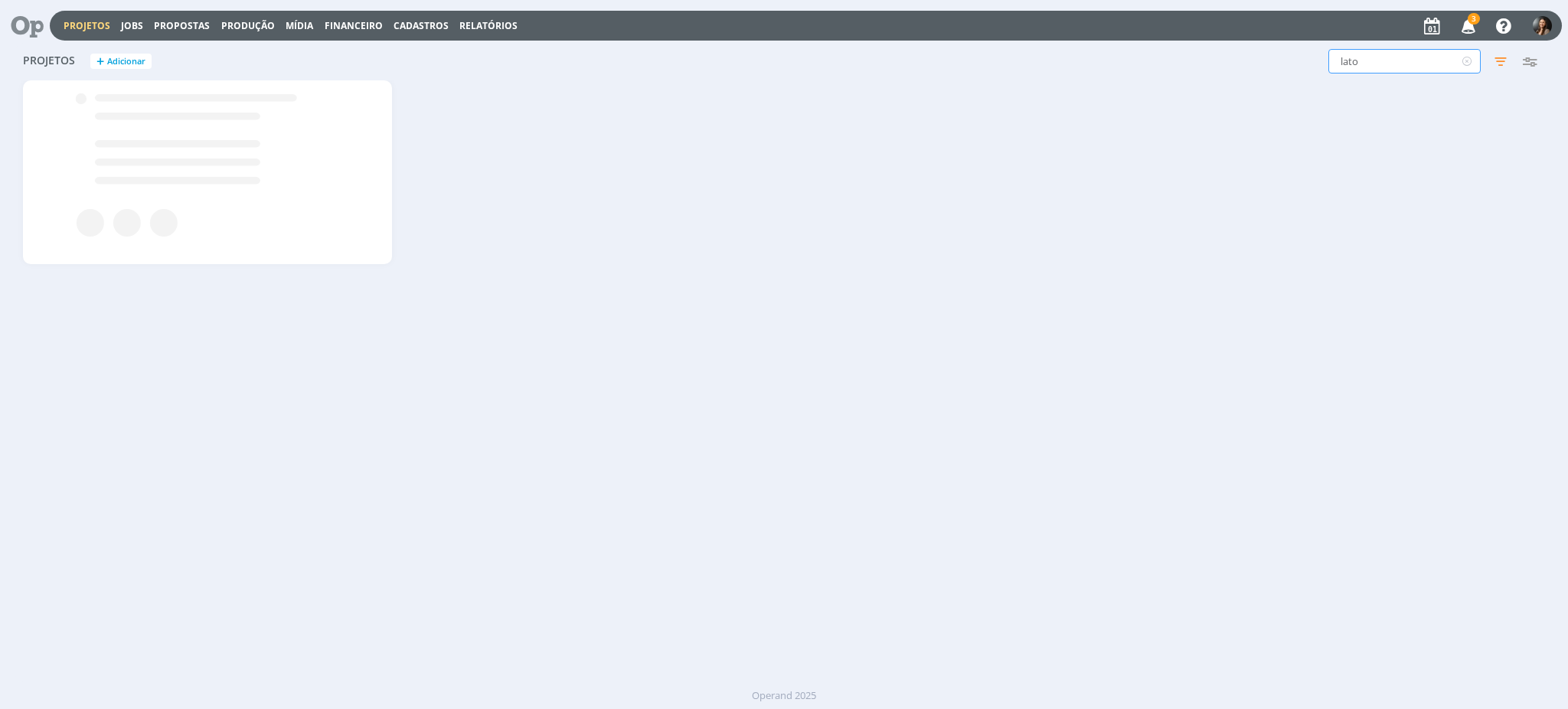
scroll to position [0, 0]
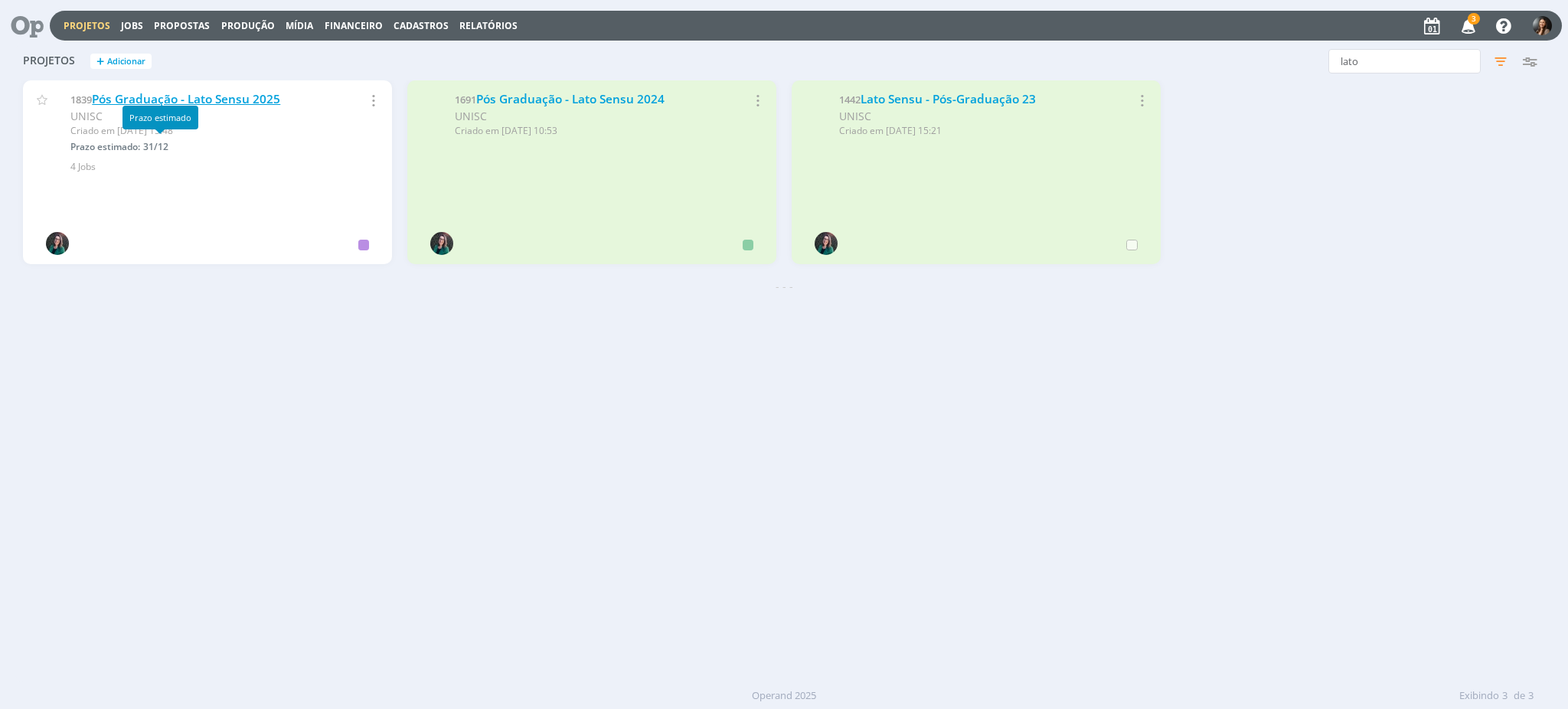
click at [195, 103] on link "Pós Graduação - Lato Sensu 2025" at bounding box center [186, 99] width 188 height 16
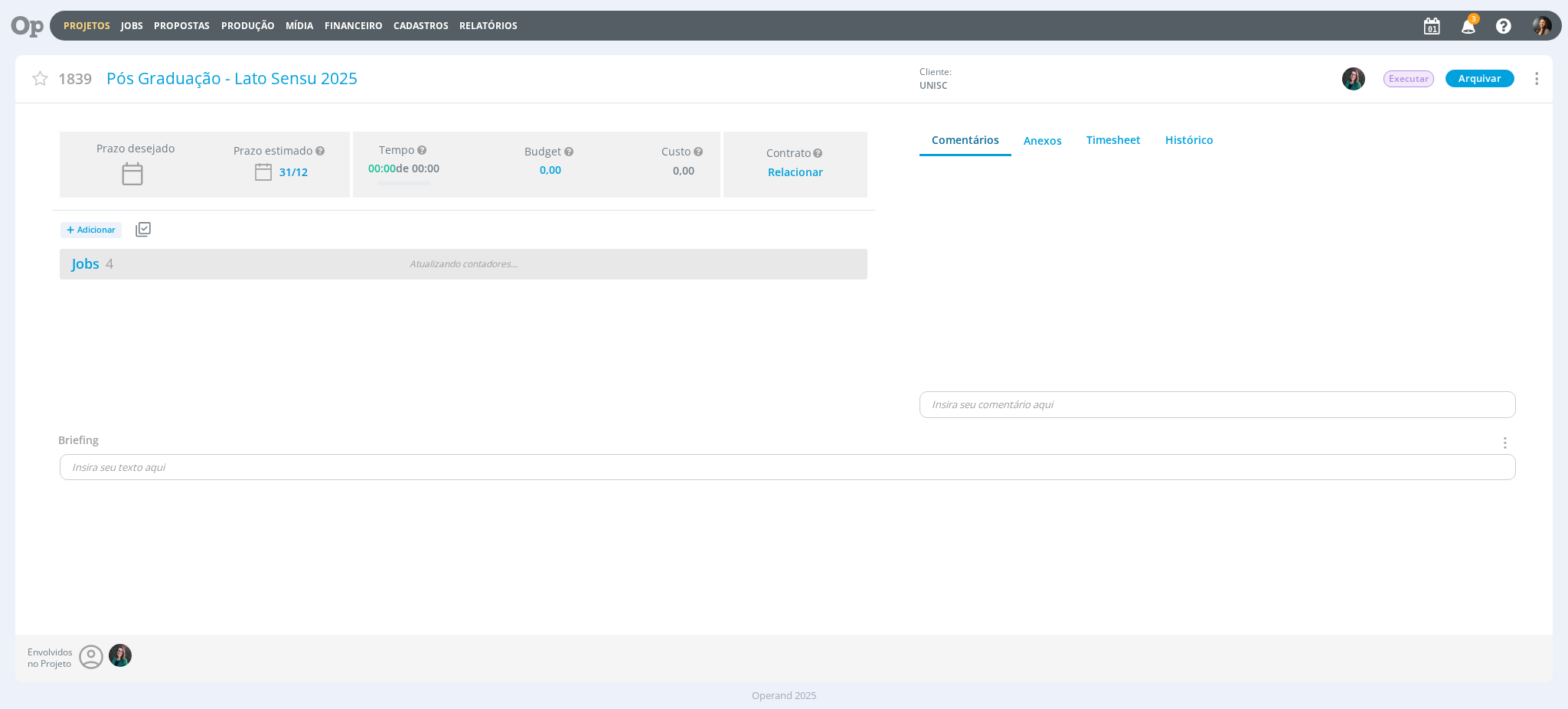
type input "0,00"
click at [647, 254] on div "Jobs 4 Atualizando contadores . . ." at bounding box center [464, 264] width 808 height 31
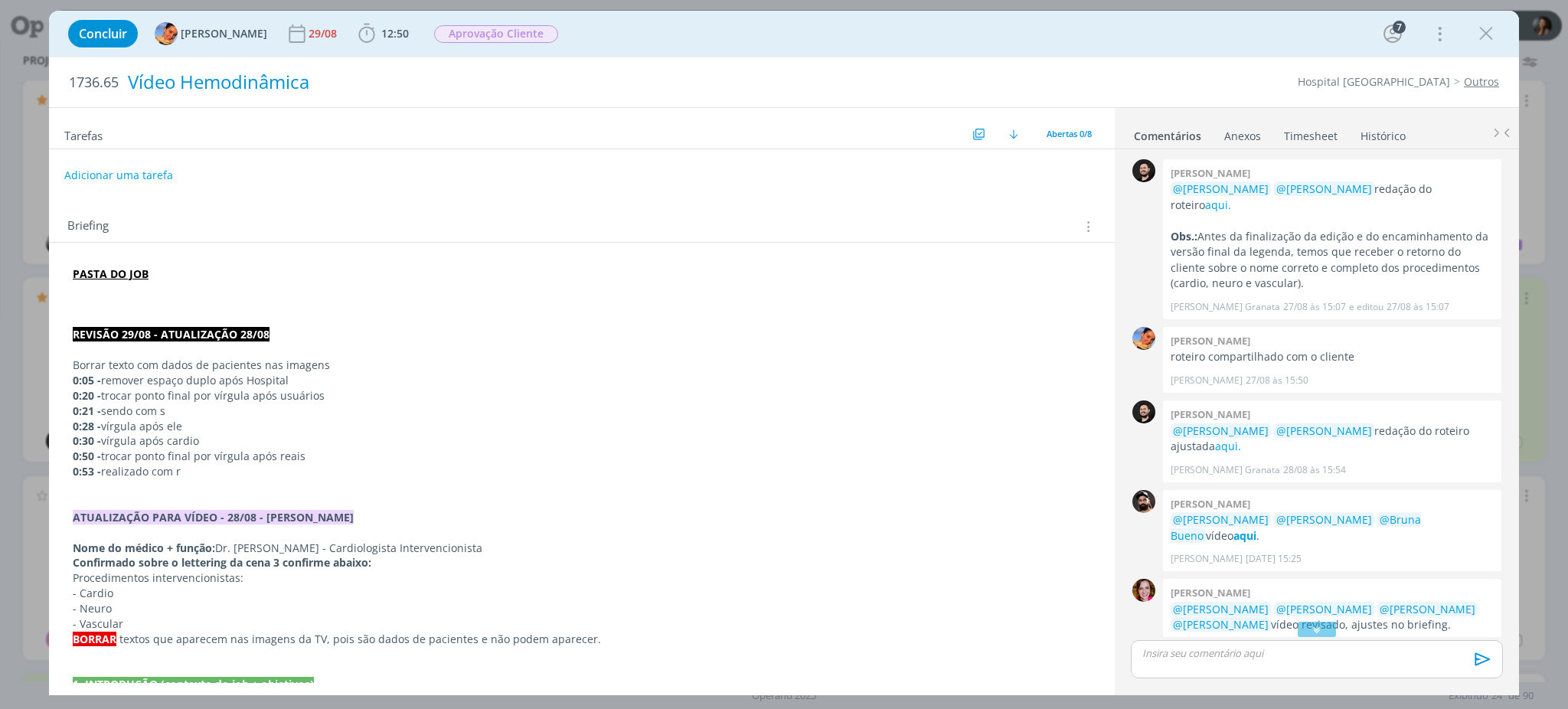
scroll to position [354, 0]
